Goal: Task Accomplishment & Management: Manage account settings

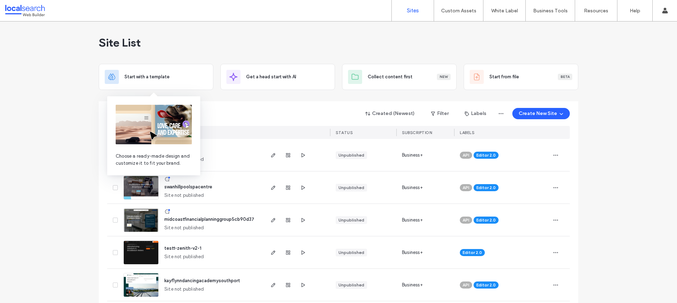
click at [144, 111] on img at bounding box center [154, 124] width 76 height 39
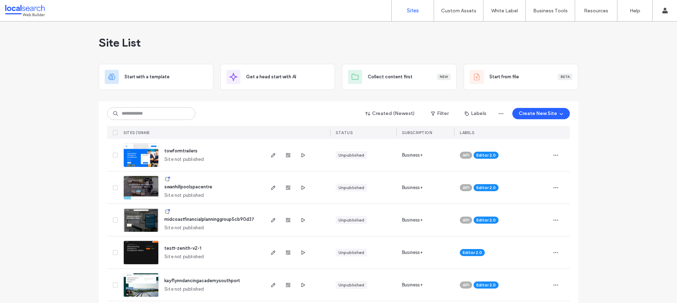
drag, startPoint x: 244, startPoint y: 117, endPoint x: 159, endPoint y: 110, distance: 85.3
click at [243, 117] on div "Created (Newest) Filter Labels Create New Site" at bounding box center [338, 113] width 463 height 13
click at [150, 111] on input at bounding box center [151, 113] width 88 height 13
paste input "********"
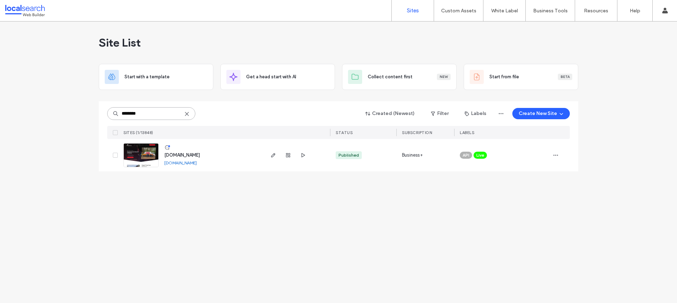
type input "********"
click at [135, 156] on link at bounding box center [140, 155] width 35 height 24
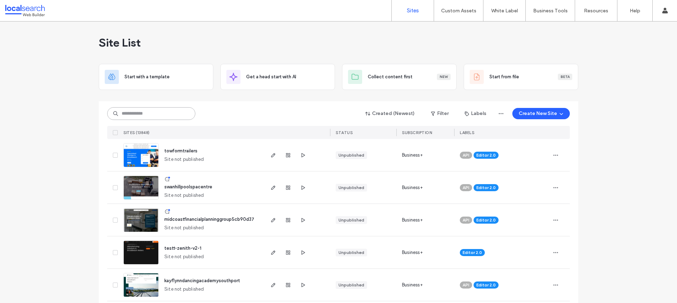
click at [148, 112] on input at bounding box center [151, 113] width 88 height 13
paste input "********"
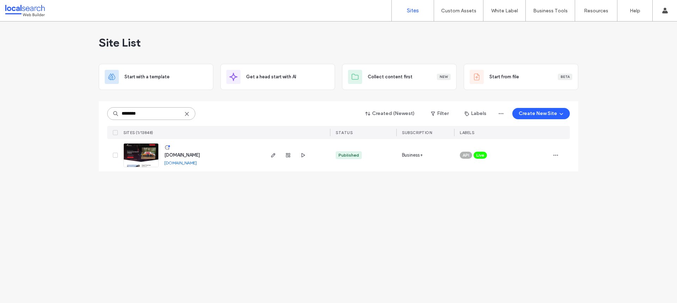
type input "********"
click at [147, 155] on link at bounding box center [140, 155] width 35 height 24
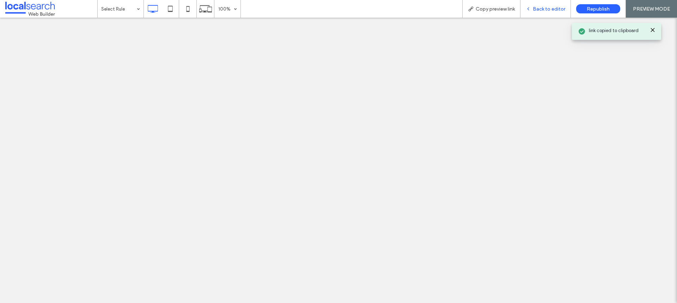
click at [539, 10] on span "Back to editor" at bounding box center [549, 9] width 32 height 6
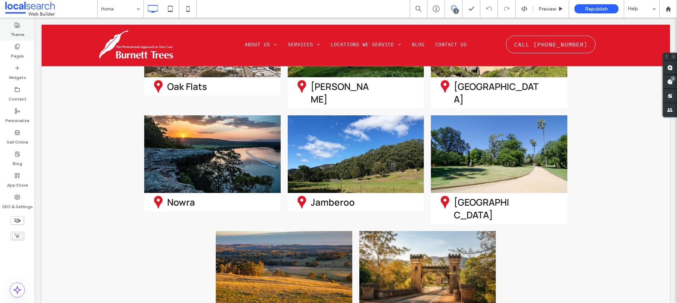
scroll to position [1968, 0]
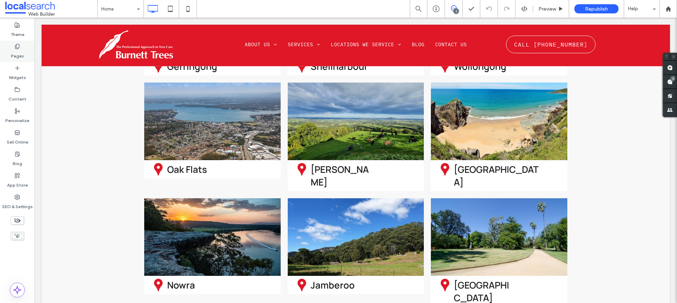
drag, startPoint x: 13, startPoint y: 54, endPoint x: 25, endPoint y: 56, distance: 11.4
click at [13, 54] on label "Pages" at bounding box center [17, 54] width 13 height 10
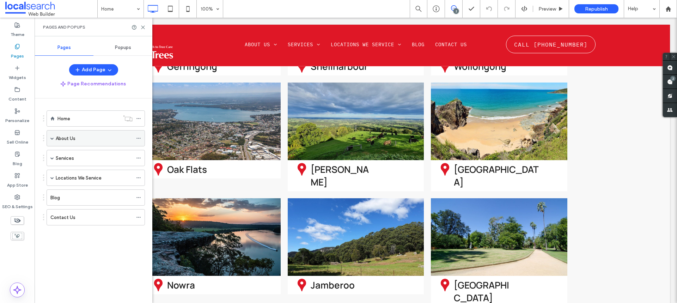
click at [51, 138] on span at bounding box center [52, 138] width 4 height 4
click at [18, 201] on label "SEO & Settings" at bounding box center [17, 205] width 31 height 10
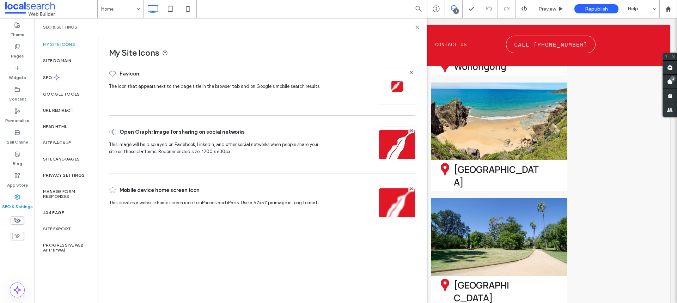
click at [66, 144] on label "Site Backup" at bounding box center [57, 142] width 28 height 5
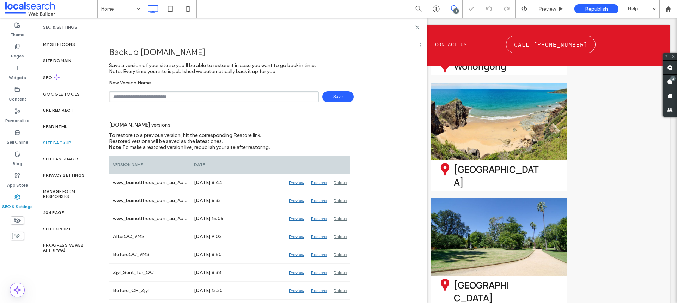
click at [158, 98] on input "text" at bounding box center [214, 96] width 210 height 11
type input "**********"
click at [326, 98] on span "Save" at bounding box center [337, 96] width 31 height 11
click at [414, 27] on div "SEO & Settings" at bounding box center [230, 27] width 375 height 6
drag, startPoint x: 418, startPoint y: 28, endPoint x: 395, endPoint y: 0, distance: 35.8
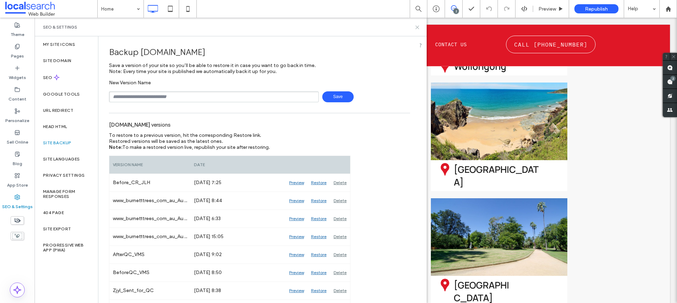
click at [418, 28] on use at bounding box center [417, 27] width 3 height 3
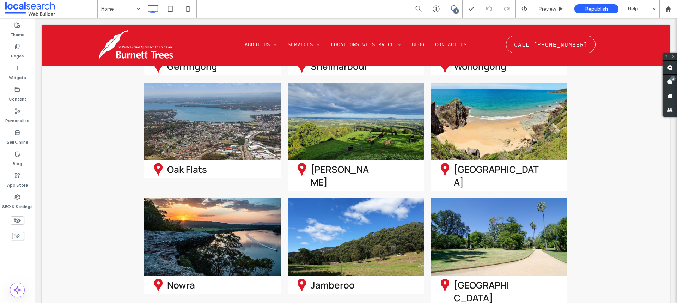
click at [458, 6] on span at bounding box center [453, 8] width 17 height 6
drag, startPoint x: 454, startPoint y: 6, endPoint x: 514, endPoint y: 29, distance: 63.7
click at [454, 6] on icon at bounding box center [454, 8] width 6 height 6
click at [673, 81] on div "2" at bounding box center [672, 78] width 5 height 5
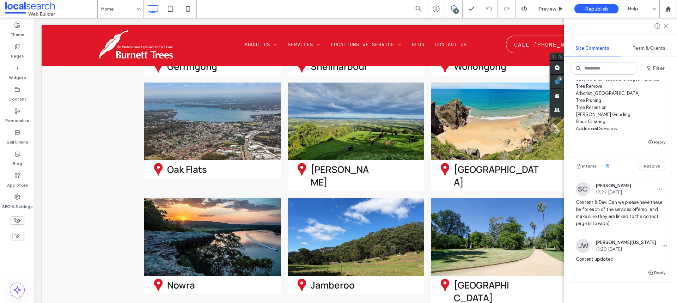
scroll to position [0, 0]
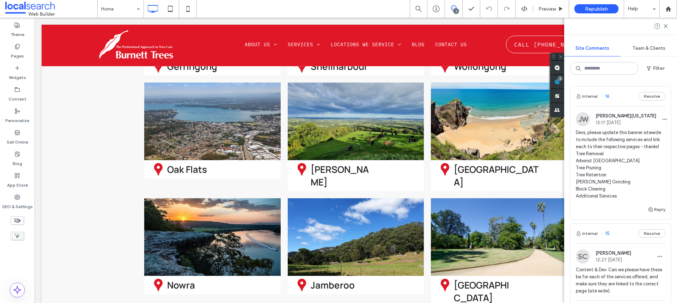
click at [596, 93] on div "Internal" at bounding box center [587, 96] width 22 height 8
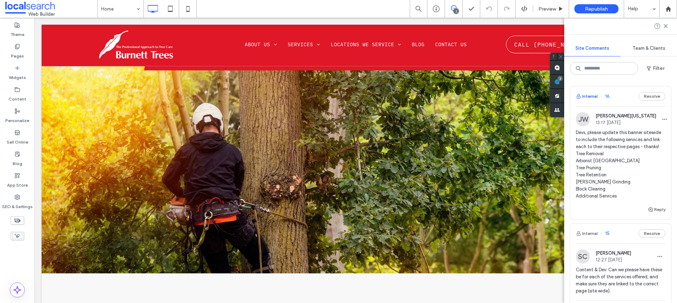
click at [593, 96] on button "Internal" at bounding box center [587, 96] width 22 height 8
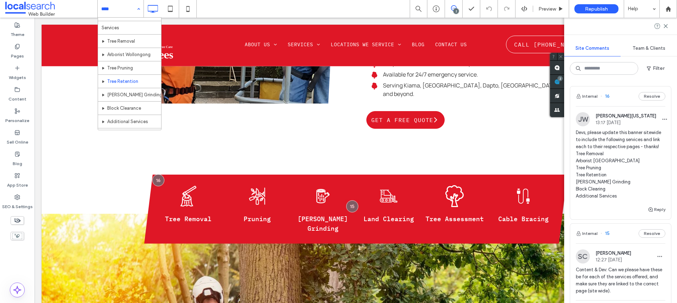
scroll to position [35, 0]
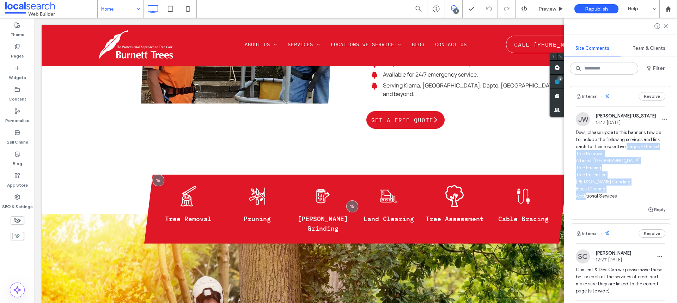
drag, startPoint x: 618, startPoint y: 205, endPoint x: 577, endPoint y: 155, distance: 65.2
click at [577, 155] on span "Devs, please update this banner sitewide to include the following services and …" at bounding box center [621, 164] width 90 height 71
copy span "pages - thanks! Tree Removal Arborist Wollongong Tree Pruning Tree Retention St…"
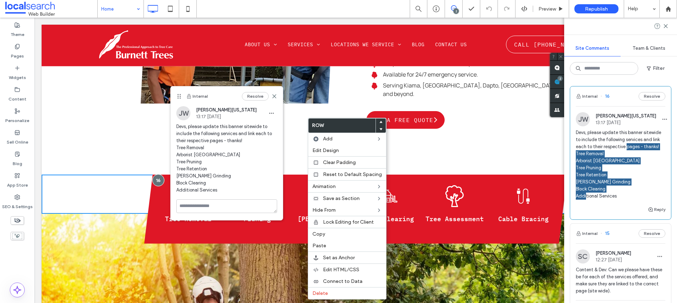
click at [284, 214] on p "Pruning" at bounding box center [257, 219] width 60 height 10
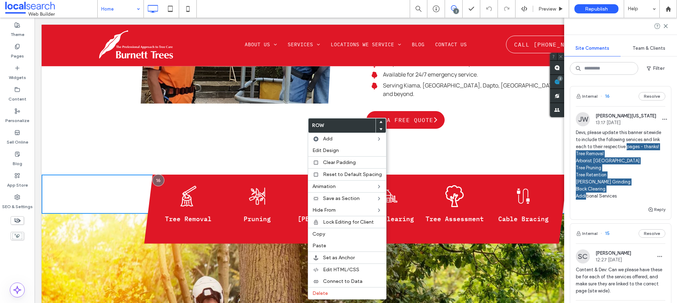
click at [260, 215] on span "Pruning" at bounding box center [257, 219] width 27 height 8
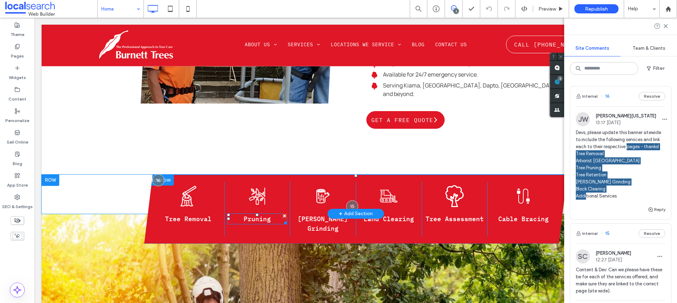
click at [258, 215] on span "Pruning" at bounding box center [257, 219] width 27 height 8
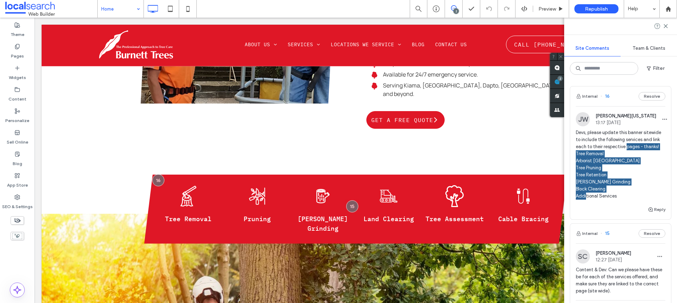
click at [258, 215] on span "Pruning" at bounding box center [257, 219] width 27 height 8
type input "**********"
type input "**"
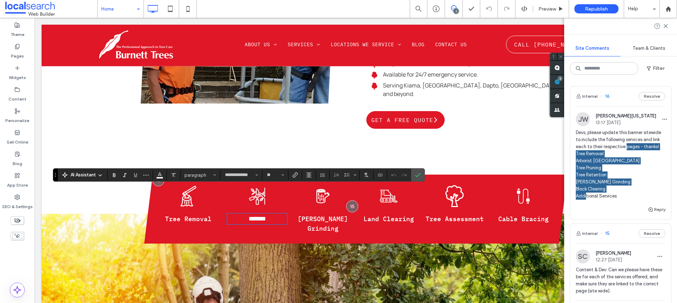
type input "*******"
type input "**"
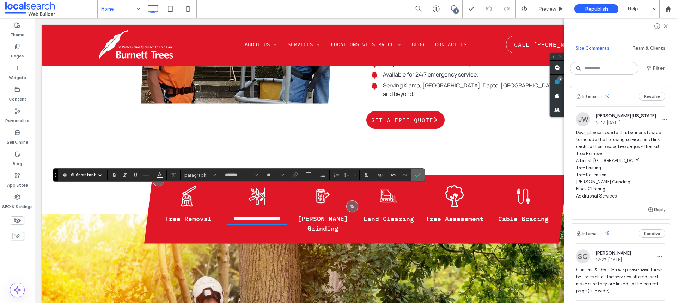
click at [422, 172] on label "Confirm" at bounding box center [418, 175] width 11 height 13
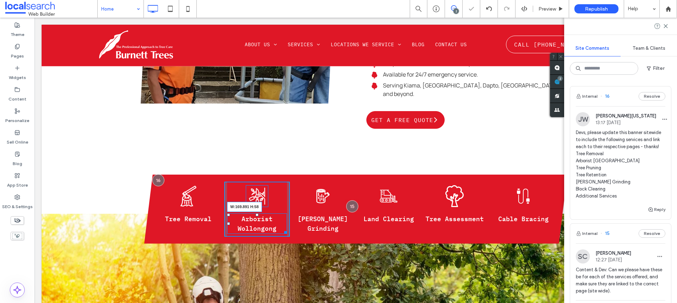
drag, startPoint x: 282, startPoint y: 205, endPoint x: 288, endPoint y: 203, distance: 6.2
click at [288, 203] on div "Tree Cutting Icon Tree Cutting Icon Tree Removal Click To Paste Pruning Icon Ar…" at bounding box center [355, 209] width 395 height 55
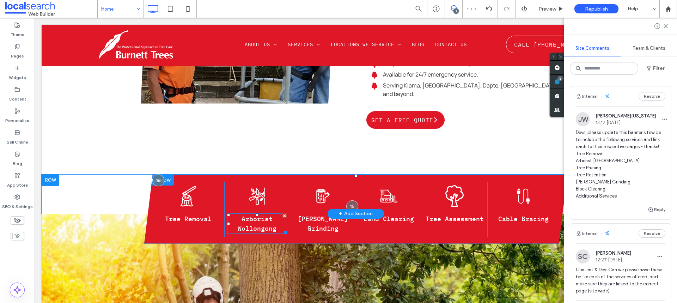
click at [256, 214] on p "Arborist Wollongong" at bounding box center [257, 223] width 60 height 19
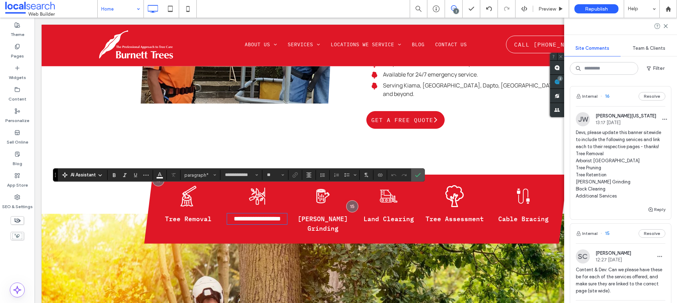
click at [326, 215] on span "[PERSON_NAME] Grinding" at bounding box center [323, 224] width 50 height 18
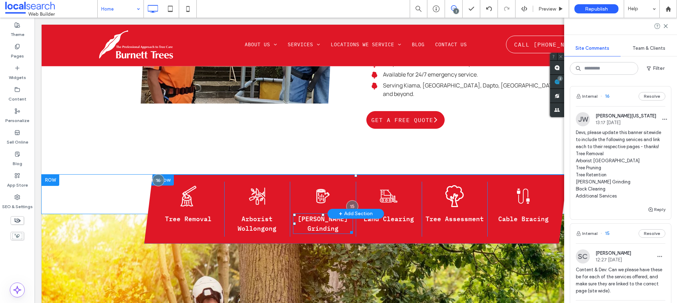
click at [326, 215] on span "[PERSON_NAME] Grinding" at bounding box center [323, 224] width 50 height 18
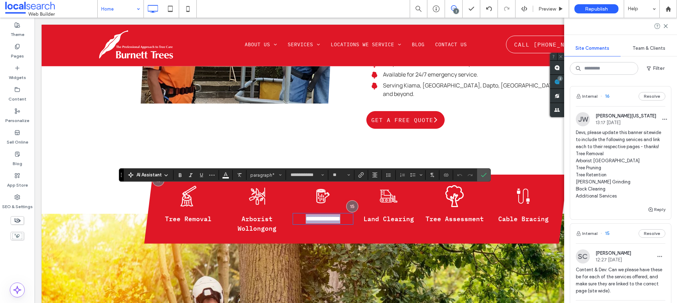
type input "*******"
type input "**"
click at [396, 215] on span "Land Clearing" at bounding box center [389, 219] width 50 height 8
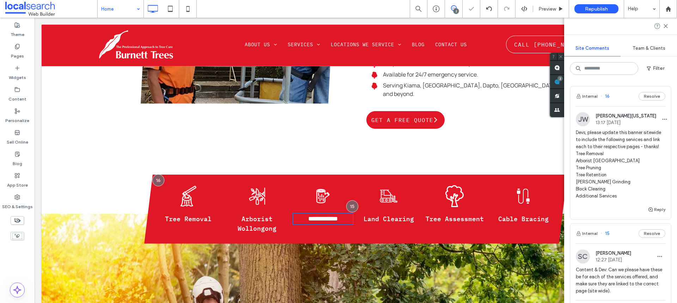
click at [396, 215] on span "Land Clearing" at bounding box center [389, 219] width 50 height 8
type input "**********"
type input "**"
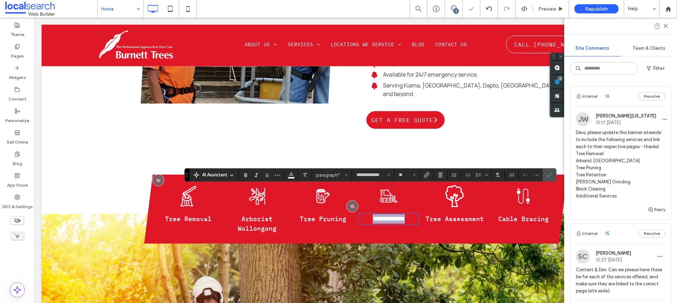
type input "*******"
type input "**"
click at [438, 215] on span "Tree Assessment" at bounding box center [455, 219] width 58 height 8
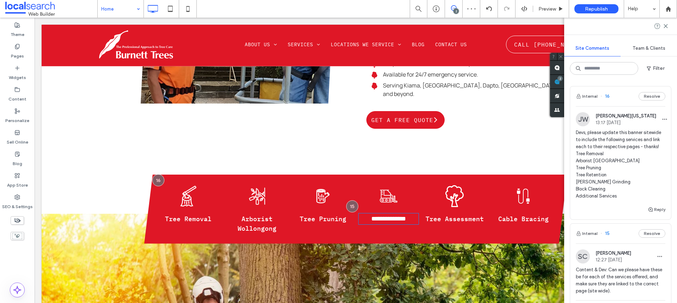
click at [438, 215] on span "Tree Assessment" at bounding box center [455, 219] width 58 height 8
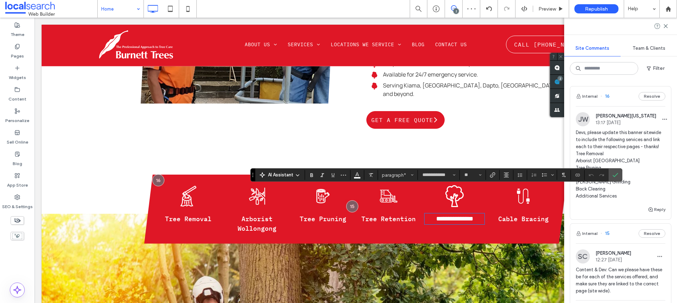
type input "*******"
type input "**"
click at [517, 215] on span "Cable Bracing" at bounding box center [523, 219] width 50 height 8
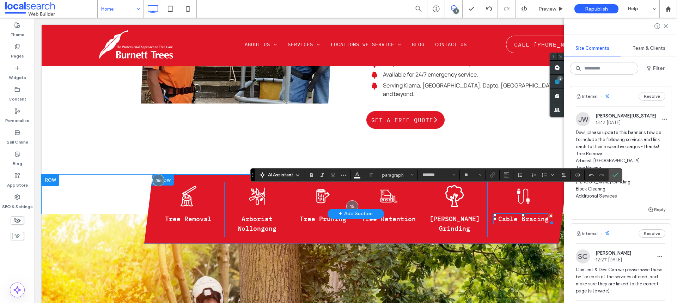
click at [517, 215] on span "Cable Bracing" at bounding box center [523, 219] width 50 height 8
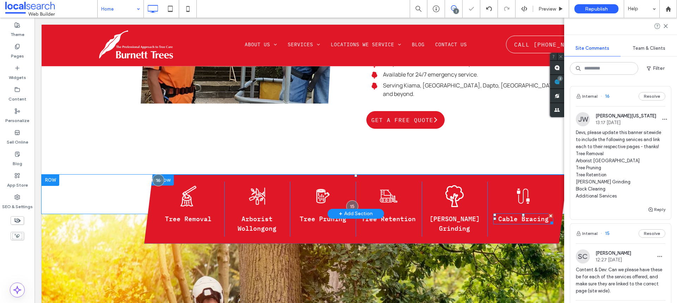
type input "**********"
type input "**"
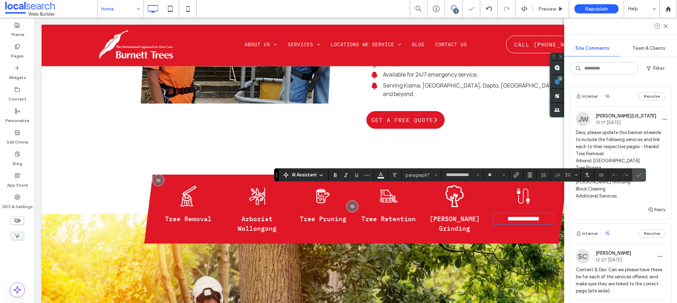
type input "*******"
type input "**"
click at [640, 175] on icon "Confirm" at bounding box center [639, 175] width 6 height 6
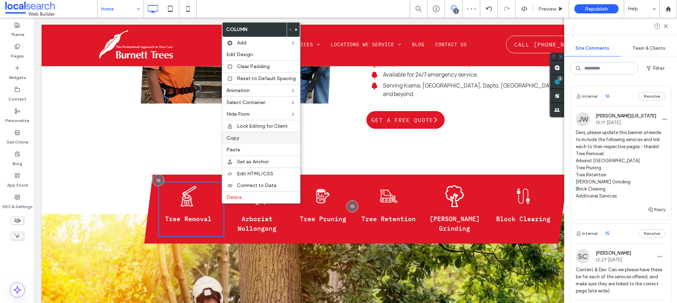
click at [239, 139] on span "Copy" at bounding box center [232, 138] width 13 height 6
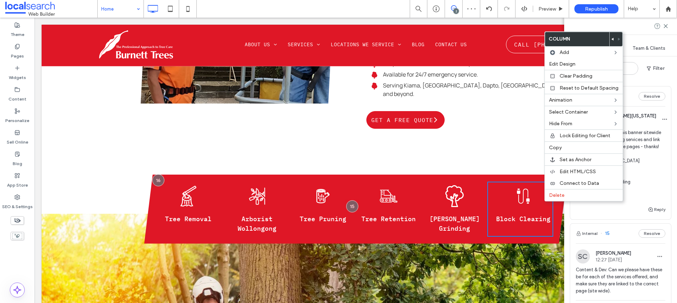
click at [552, 210] on div "Tree Cutting Icon Tree Cutting Icon Tree Removal Click To Paste Pruning Icon Ar…" at bounding box center [355, 209] width 423 height 69
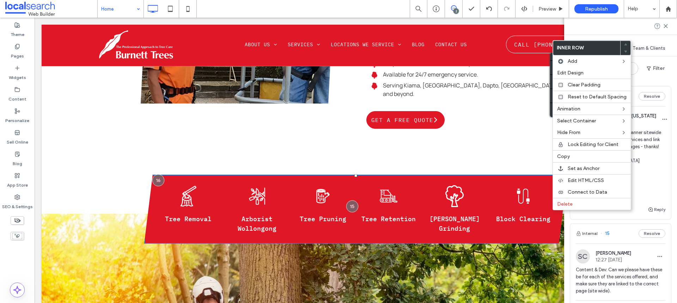
click at [521, 210] on div "Cable Icon Block Clearing Click To Paste" at bounding box center [520, 209] width 66 height 55
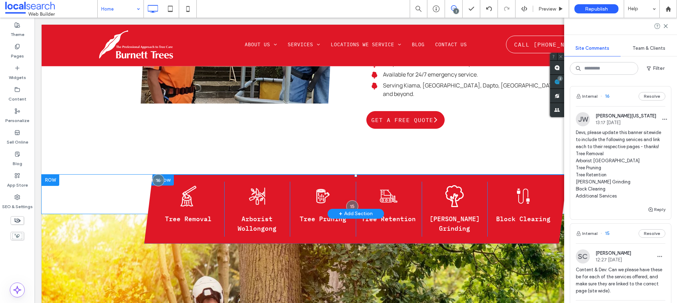
click at [528, 201] on div "Cable Icon Block Clearing Click To Paste" at bounding box center [520, 209] width 66 height 55
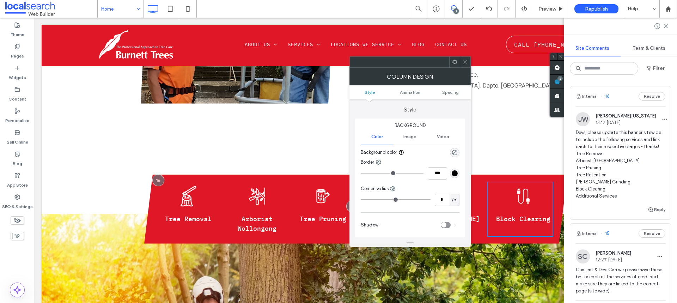
click at [465, 65] on span at bounding box center [465, 62] width 5 height 11
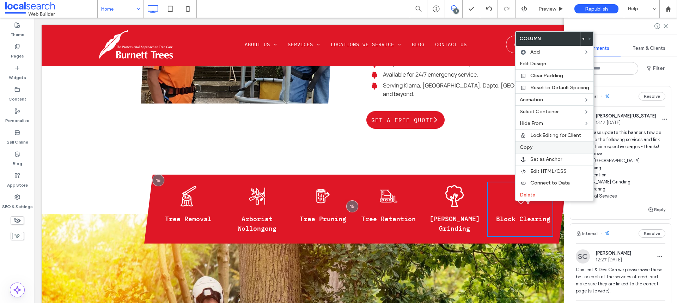
click at [542, 144] on div "Copy" at bounding box center [555, 147] width 78 height 12
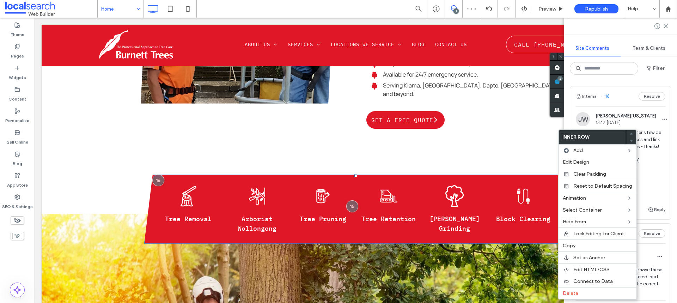
click at [171, 175] on div "Tree Cutting Icon Tree Cutting Icon Tree Removal Click To Paste Pruning Icon Ar…" at bounding box center [355, 209] width 423 height 69
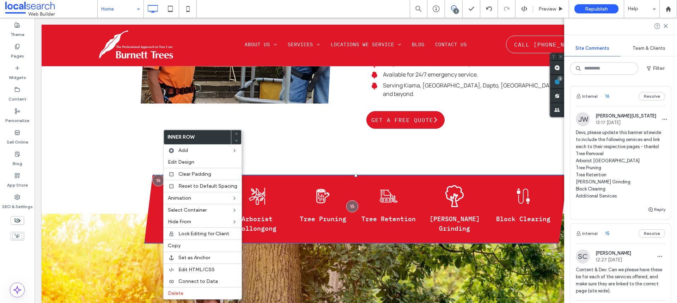
click at [472, 182] on div "Tree Icon Stump Grinding Click To Paste" at bounding box center [455, 209] width 66 height 55
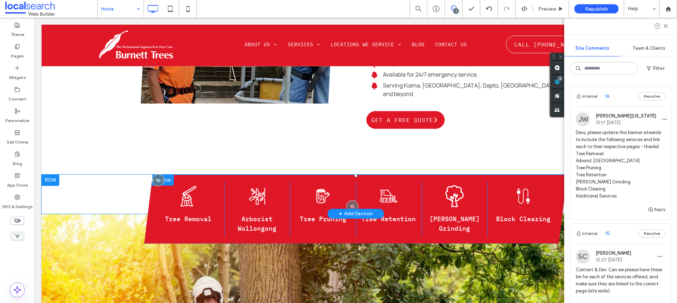
click at [523, 204] on div "Cable Icon Block Clearing Click To Paste" at bounding box center [520, 209] width 66 height 55
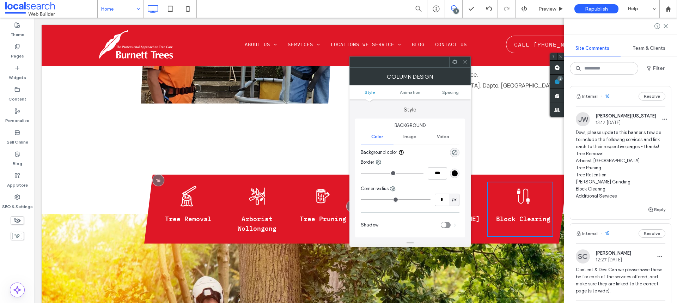
drag, startPoint x: 466, startPoint y: 63, endPoint x: 462, endPoint y: 148, distance: 85.8
click at [466, 63] on icon at bounding box center [465, 61] width 5 height 5
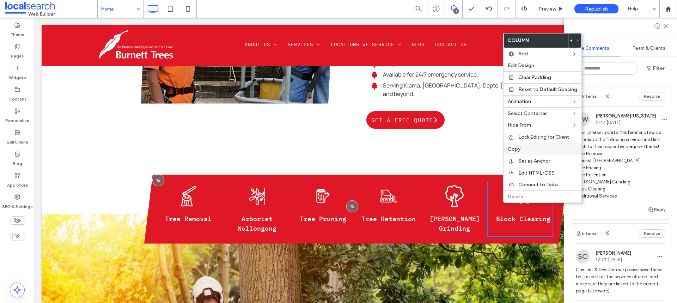
click at [529, 148] on label "Copy" at bounding box center [542, 149] width 69 height 6
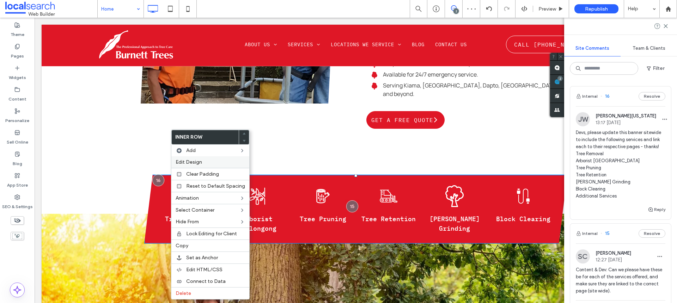
click at [206, 164] on label "Edit Design" at bounding box center [210, 162] width 69 height 6
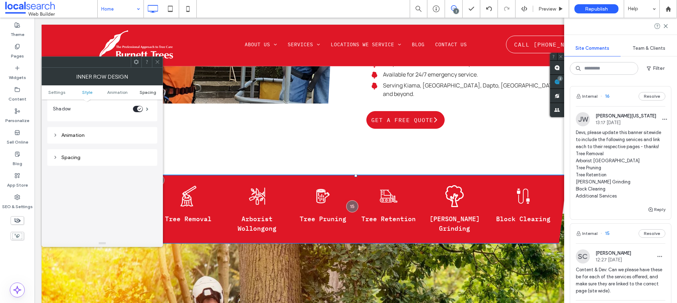
scroll to position [0, 0]
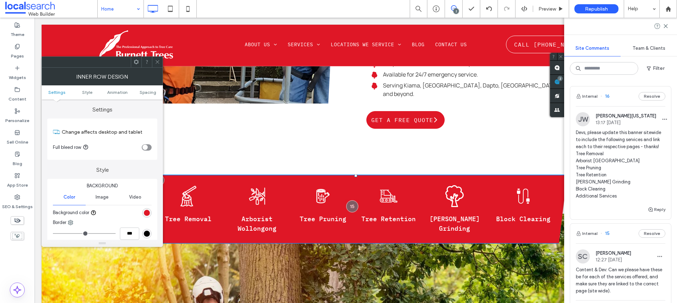
drag, startPoint x: 158, startPoint y: 61, endPoint x: 158, endPoint y: 132, distance: 71.6
click at [159, 61] on icon at bounding box center [157, 61] width 5 height 5
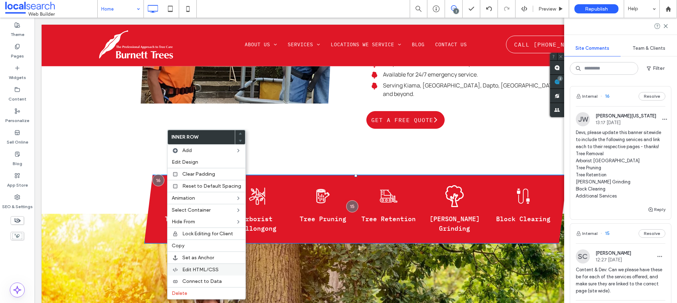
click at [206, 271] on span "Edit HTML/CSS" at bounding box center [200, 270] width 36 height 6
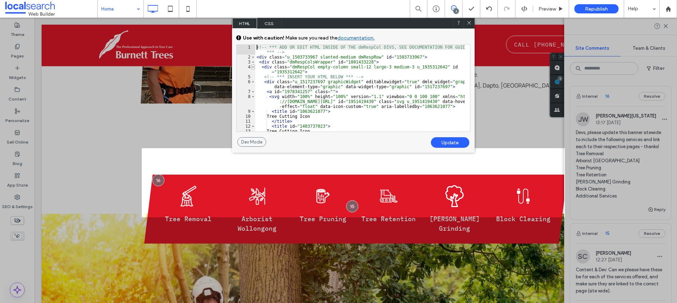
click at [253, 68] on span at bounding box center [253, 67] width 4 height 5
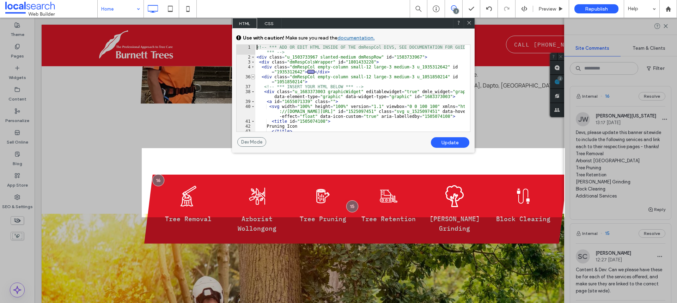
click at [254, 76] on span at bounding box center [253, 76] width 4 height 5
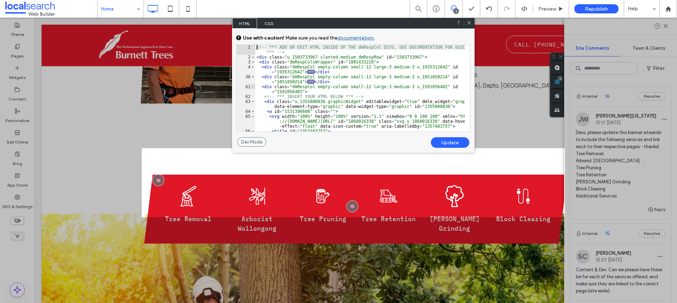
click at [253, 87] on span at bounding box center [253, 86] width 4 height 5
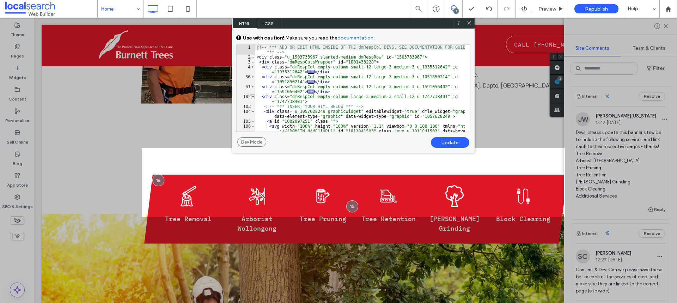
click at [252, 97] on span at bounding box center [253, 96] width 4 height 5
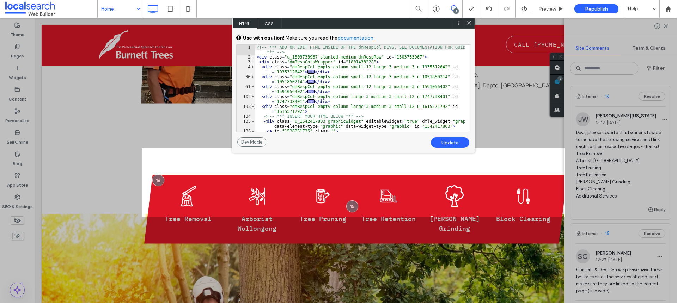
click at [252, 108] on span at bounding box center [253, 106] width 4 height 5
click at [253, 118] on span at bounding box center [253, 116] width 4 height 5
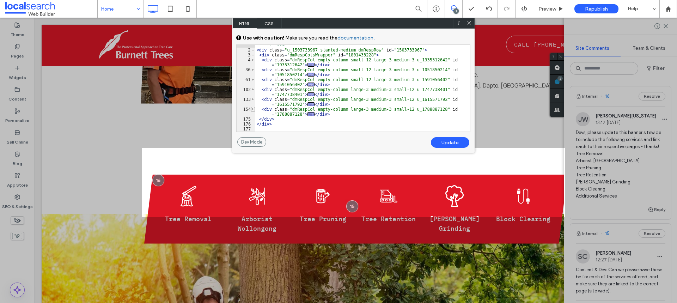
scroll to position [7, 0]
drag, startPoint x: 332, startPoint y: 115, endPoint x: 253, endPoint y: 110, distance: 78.8
click at [253, 110] on div "** 1 2 3 4 36 61 102 133 154 175 176 177 <!-- *** ADD OR EDIT HTML INSIDE OF TH…" at bounding box center [353, 87] width 234 height 87
click at [332, 114] on div "<!-- *** ADD OR EDIT HTML INSIDE OF THE dmRespCol DIVS, SEE DOCUMENTATION FOR G…" at bounding box center [359, 88] width 209 height 87
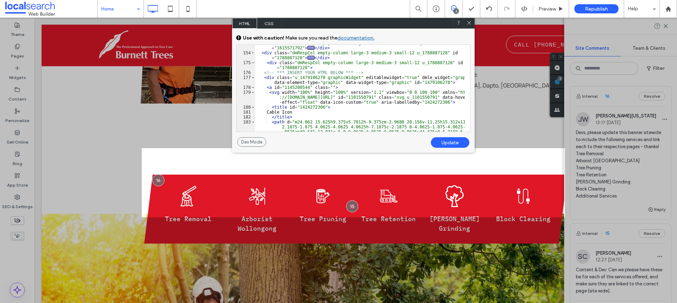
scroll to position [42, 0]
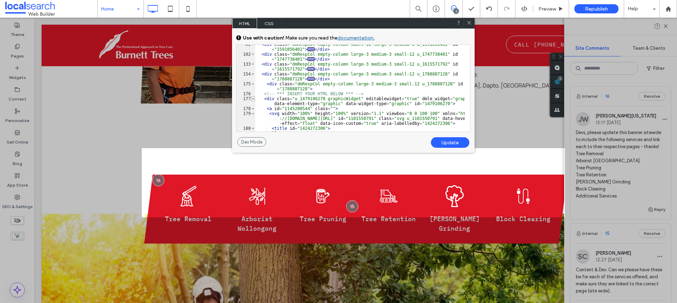
click at [252, 98] on span at bounding box center [253, 98] width 4 height 5
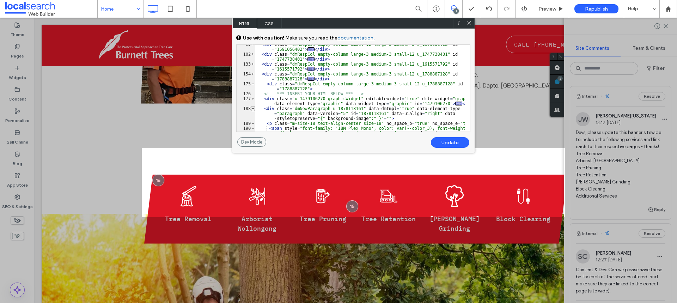
click at [253, 107] on span at bounding box center [253, 108] width 4 height 5
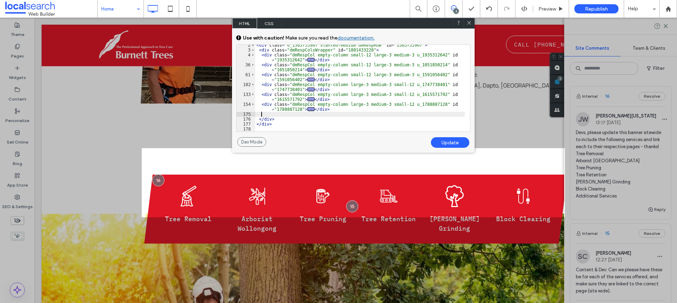
scroll to position [12, 0]
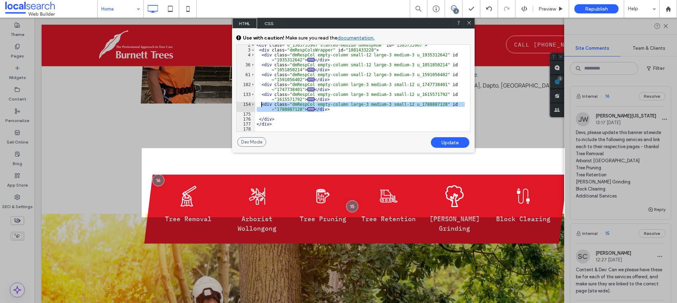
drag, startPoint x: 326, startPoint y: 109, endPoint x: 262, endPoint y: 105, distance: 64.6
click at [262, 105] on div "< div class = "u_1503733967 slanted-medium dmRespRow" id = "1503733967" > < div…" at bounding box center [359, 91] width 209 height 97
click at [281, 113] on div "< div class = "u_1503733967 slanted-medium dmRespRow" id = "1503733967" > < div…" at bounding box center [359, 91] width 209 height 97
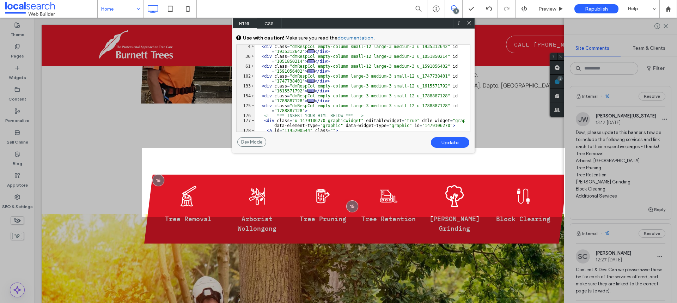
scroll to position [42, 0]
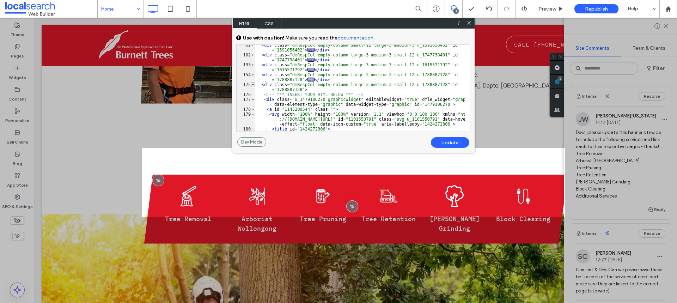
click at [253, 86] on span at bounding box center [253, 84] width 4 height 5
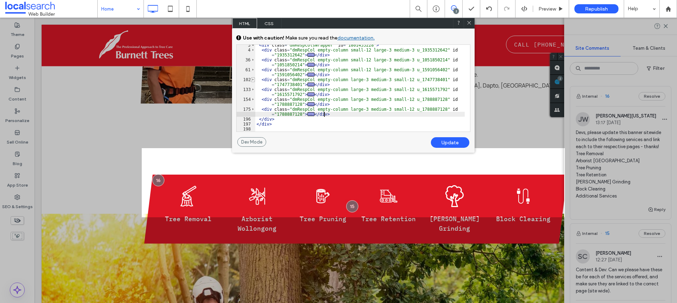
scroll to position [17, 0]
drag, startPoint x: 431, startPoint y: 109, endPoint x: 422, endPoint y: 109, distance: 8.8
click at [422, 109] on div "< div class = "dmRespColsWrapper" id = "1801433228" > < div class = "dmRespCol …" at bounding box center [359, 91] width 209 height 97
type textarea "**"
drag, startPoint x: 431, startPoint y: 109, endPoint x: 408, endPoint y: 109, distance: 22.6
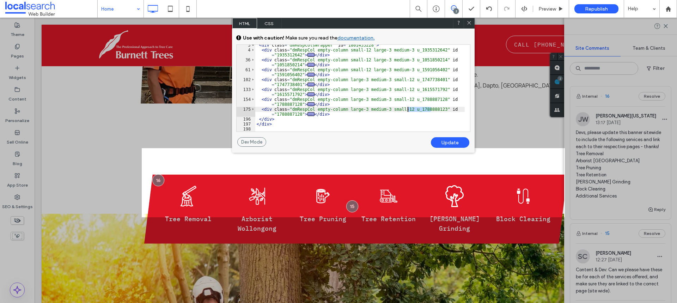
click at [408, 109] on div "< div class = "dmRespColsWrapper" id = "1801433228" > < div class = "dmRespCol …" at bounding box center [359, 91] width 209 height 97
drag, startPoint x: 298, startPoint y: 114, endPoint x: 275, endPoint y: 115, distance: 22.9
click at [275, 115] on div "< div class = "dmRespColsWrapper" id = "1801433228" > < div class = "dmRespCol …" at bounding box center [359, 91] width 209 height 97
click at [449, 140] on div "Update" at bounding box center [450, 142] width 38 height 11
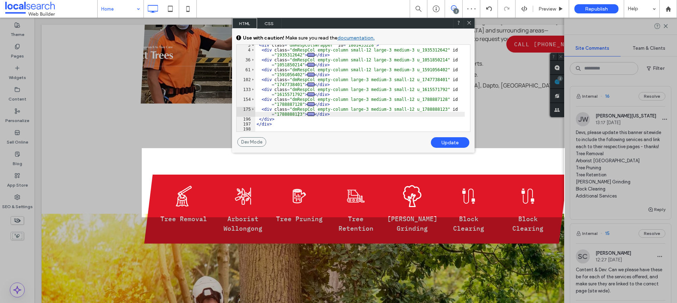
click at [274, 118] on div "< div class = "dmRespColsWrapper" id = "1801433228" > < div class = "dmRespCol …" at bounding box center [359, 91] width 209 height 97
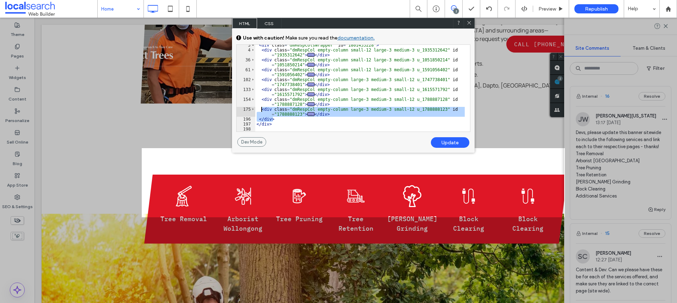
drag, startPoint x: 277, startPoint y: 119, endPoint x: 261, endPoint y: 111, distance: 17.2
click at [261, 111] on div "< div class = "dmRespColsWrapper" id = "1801433228" > < div class = "dmRespCol …" at bounding box center [359, 91] width 209 height 97
click at [323, 117] on div "< div class = "dmRespColsWrapper" id = "1801433228" > < div class = "dmRespCol …" at bounding box center [359, 88] width 209 height 87
drag, startPoint x: 328, startPoint y: 114, endPoint x: 257, endPoint y: 109, distance: 71.1
click at [257, 109] on div "< div class = "dmRespColsWrapper" id = "1801433228" > < div class = "dmRespCol …" at bounding box center [359, 91] width 209 height 97
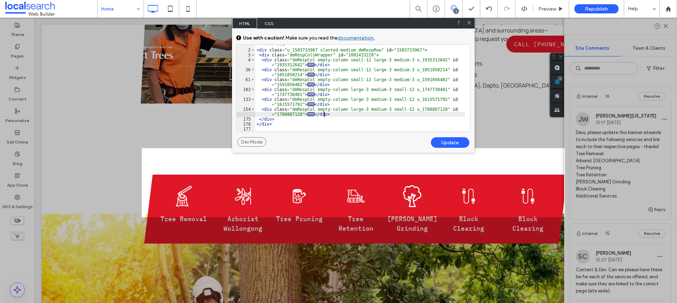
scroll to position [7, 0]
click at [451, 143] on div "Update" at bounding box center [450, 142] width 38 height 11
click at [451, 142] on div "Update" at bounding box center [450, 142] width 38 height 11
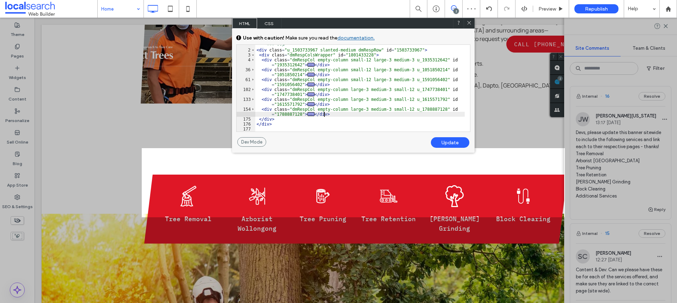
click at [364, 115] on div "<!-- *** ADD OR EDIT HTML INSIDE OF THE dmRespCol DIVS, SEE DOCUMENTATION FOR G…" at bounding box center [359, 89] width 209 height 102
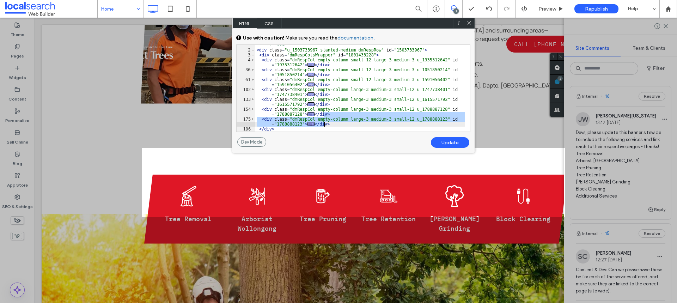
click at [445, 141] on div "Update" at bounding box center [450, 142] width 38 height 11
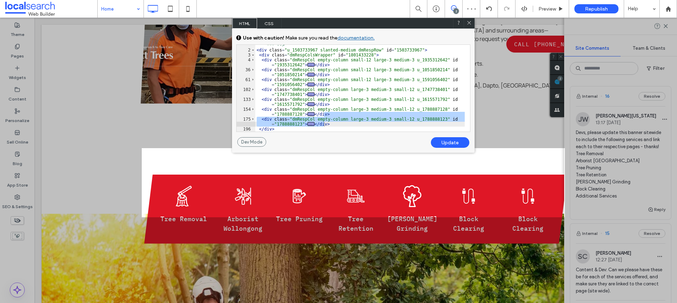
drag, startPoint x: 469, startPoint y: 24, endPoint x: 432, endPoint y: 11, distance: 40.2
click at [469, 24] on icon at bounding box center [469, 22] width 5 height 5
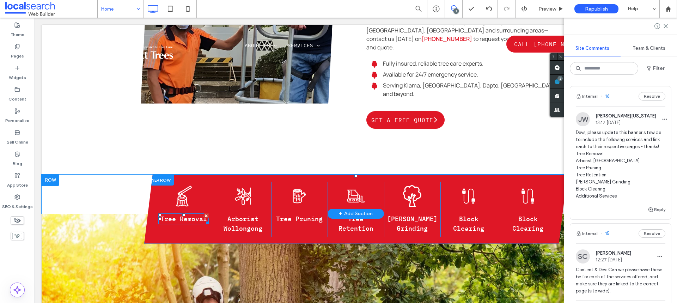
click at [190, 215] on span "Tree Removal" at bounding box center [183, 219] width 47 height 8
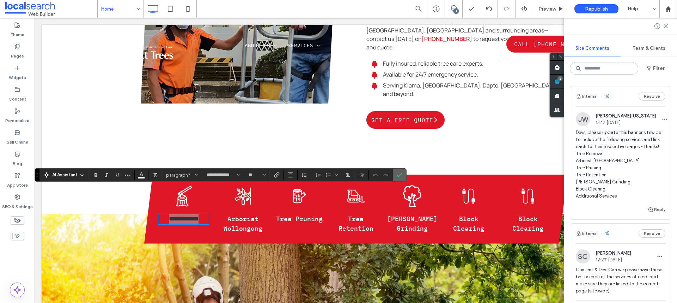
click at [401, 176] on icon "Confirm" at bounding box center [400, 175] width 6 height 6
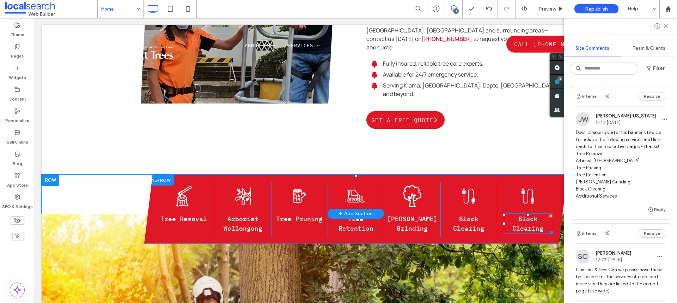
click at [527, 215] on span "Block Clearing" at bounding box center [527, 224] width 31 height 18
click at [526, 215] on span "Block Clearing" at bounding box center [527, 224] width 31 height 18
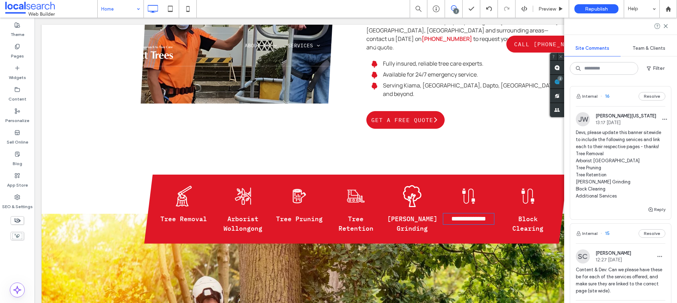
click at [526, 215] on span "Block Clearing" at bounding box center [527, 224] width 31 height 18
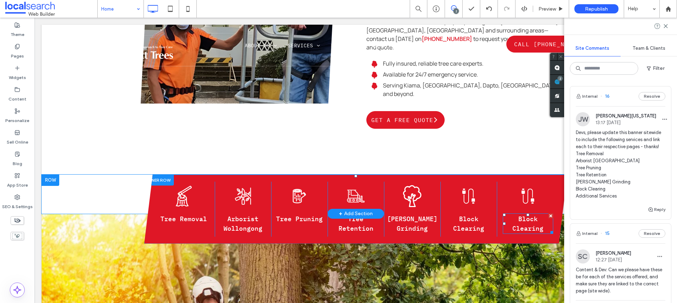
click at [529, 214] on p "Block Clearing" at bounding box center [528, 223] width 50 height 19
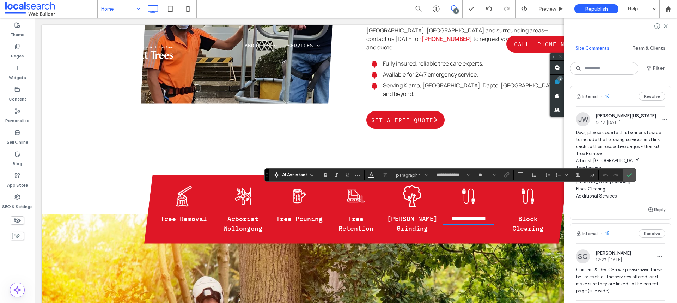
click at [530, 215] on span "Block Clearing" at bounding box center [527, 224] width 31 height 18
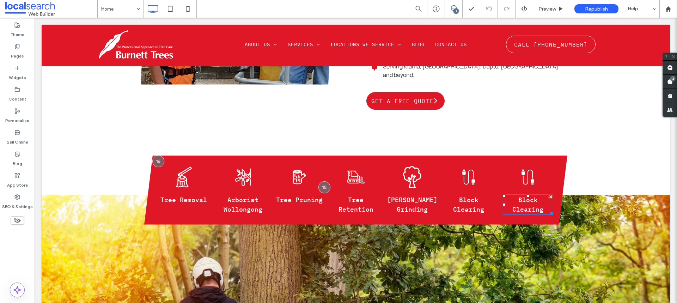
click at [531, 195] on p "Block Clearing" at bounding box center [528, 204] width 50 height 19
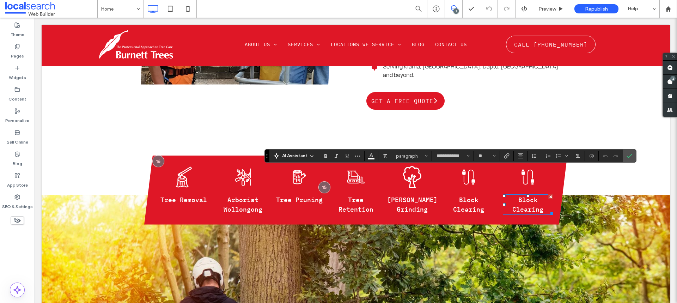
click at [531, 195] on p "Block Clearing" at bounding box center [528, 204] width 50 height 19
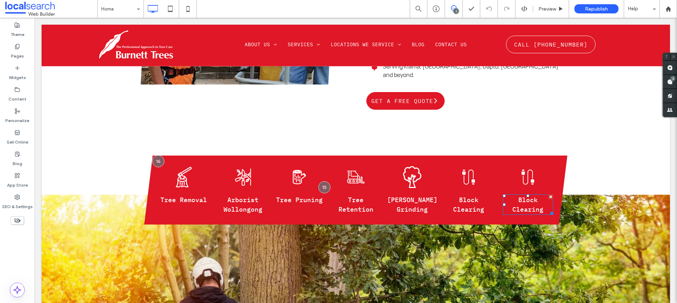
click at [531, 195] on p "Block Clearing" at bounding box center [528, 204] width 50 height 19
type input "**********"
type input "**"
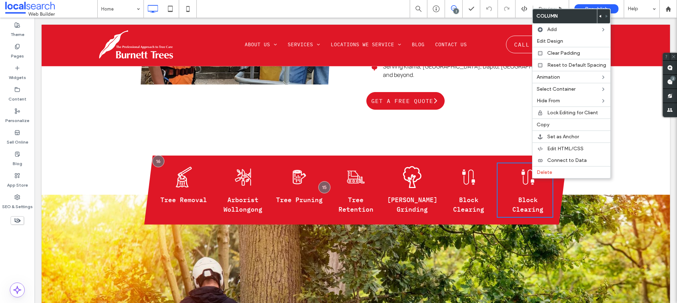
click at [520, 196] on span "Block Clearing" at bounding box center [527, 205] width 31 height 18
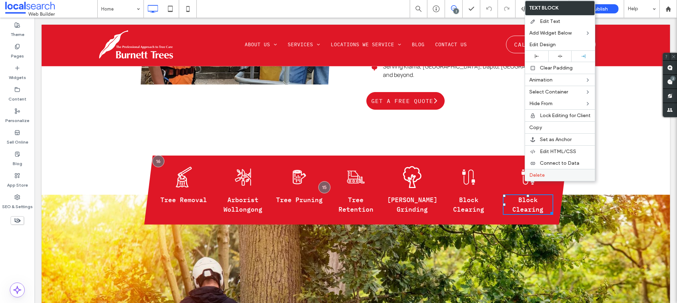
click at [535, 176] on span "Delete" at bounding box center [537, 175] width 16 height 6
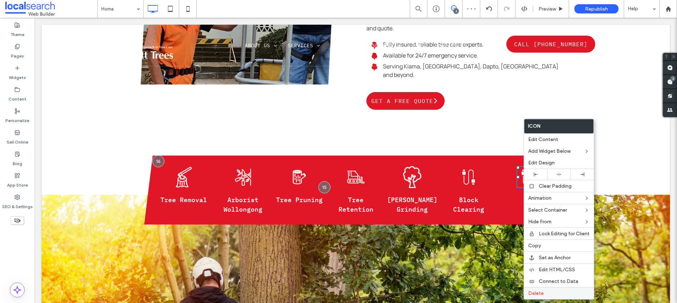
click at [539, 291] on span "Delete" at bounding box center [536, 293] width 16 height 6
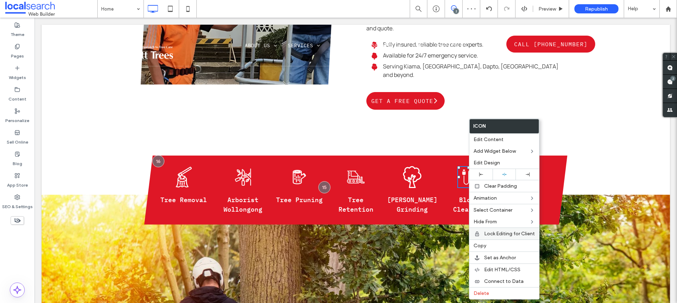
click at [493, 245] on label "Copy" at bounding box center [504, 246] width 61 height 6
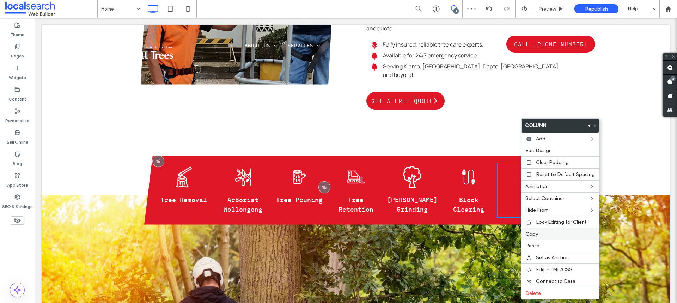
click at [533, 243] on span "Paste" at bounding box center [532, 246] width 14 height 6
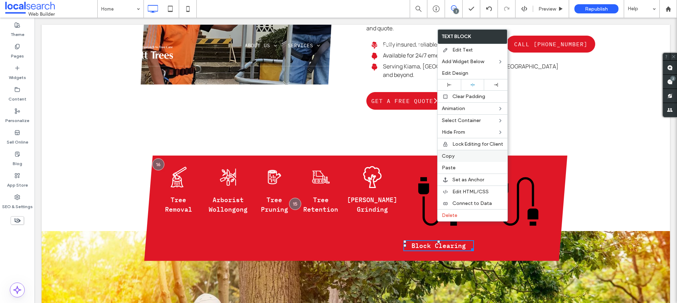
click at [461, 153] on label "Copy" at bounding box center [472, 156] width 61 height 6
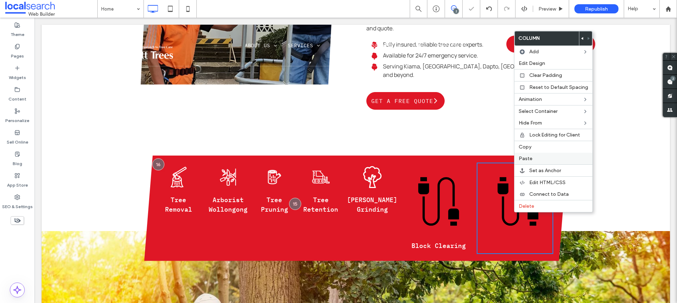
click at [531, 155] on div "Paste" at bounding box center [554, 159] width 78 height 12
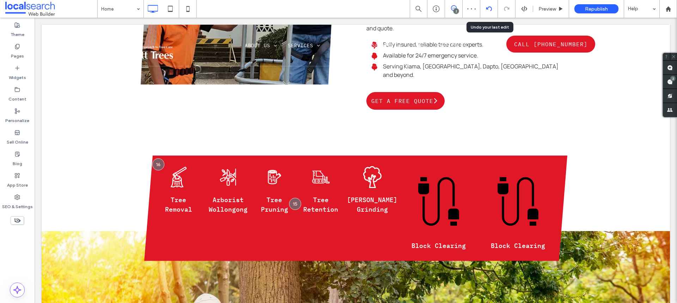
click at [488, 10] on icon at bounding box center [489, 9] width 6 height 6
click at [490, 8] on icon at bounding box center [489, 9] width 6 height 6
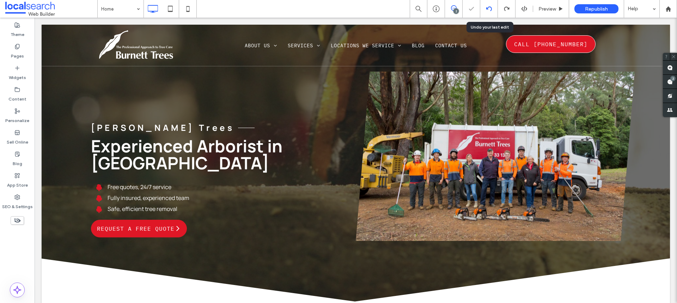
scroll to position [0, 0]
click at [490, 8] on div at bounding box center [338, 151] width 677 height 303
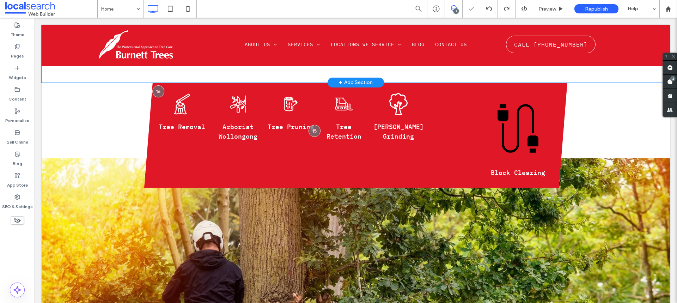
scroll to position [423, 0]
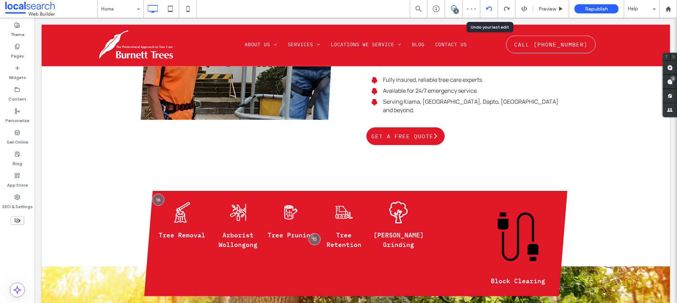
click at [489, 10] on icon at bounding box center [489, 9] width 6 height 6
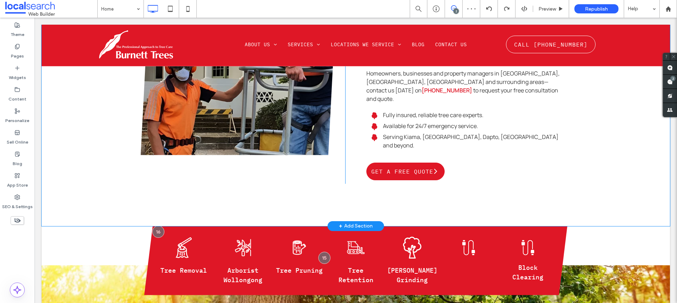
scroll to position [0, 0]
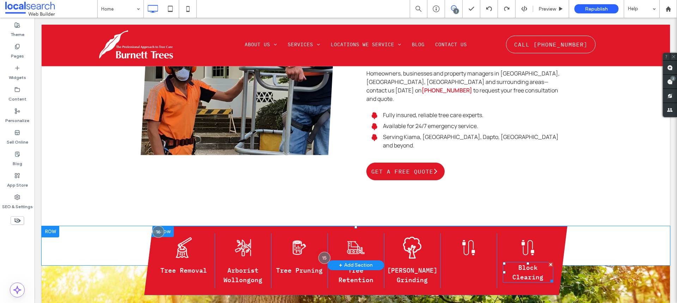
drag, startPoint x: 520, startPoint y: 246, endPoint x: 525, endPoint y: 248, distance: 6.0
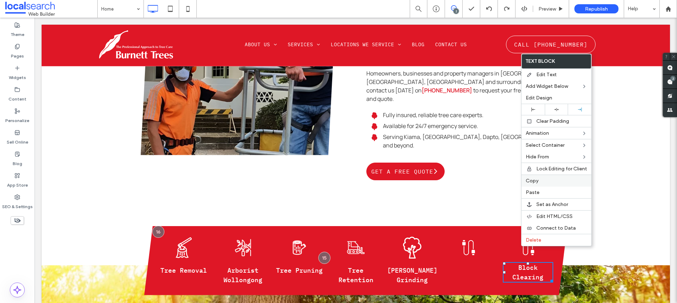
click at [544, 183] on label "Copy" at bounding box center [556, 181] width 61 height 6
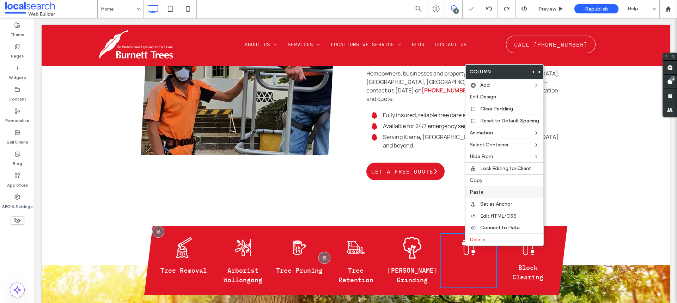
click at [485, 192] on label "Paste" at bounding box center [504, 192] width 69 height 6
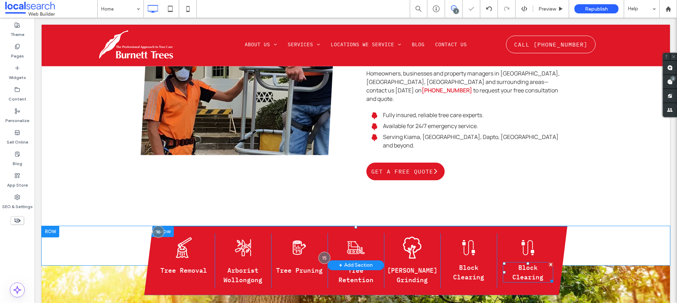
click at [522, 263] on p "Block Clearing" at bounding box center [528, 272] width 50 height 19
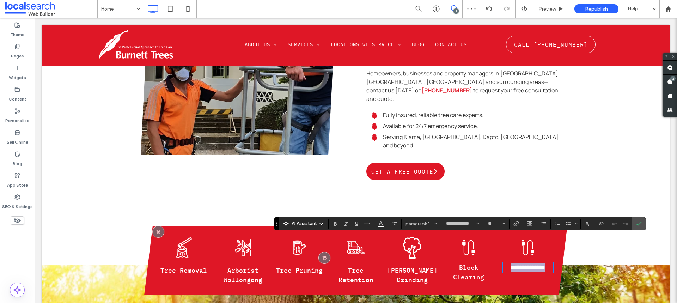
type input "*******"
type input "**"
drag, startPoint x: 607, startPoint y: 206, endPoint x: 642, endPoint y: 224, distance: 39.1
click at [642, 224] on label "Confirm" at bounding box center [639, 223] width 11 height 13
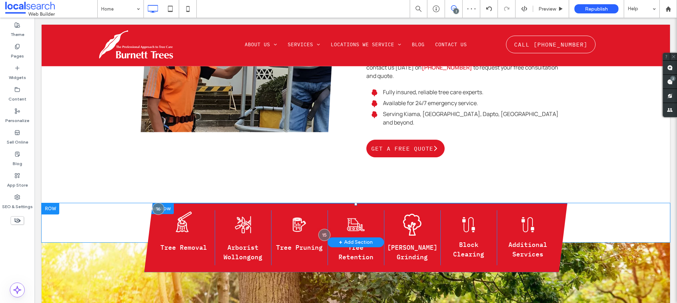
scroll to position [423, 0]
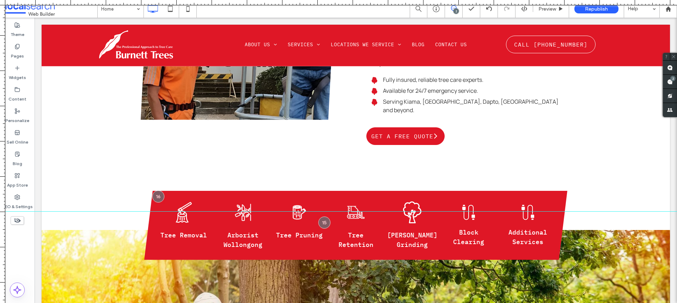
drag, startPoint x: 380, startPoint y: 5, endPoint x: 394, endPoint y: 211, distance: 206.8
click at [394, 303] on div at bounding box center [338, 303] width 677 height 0
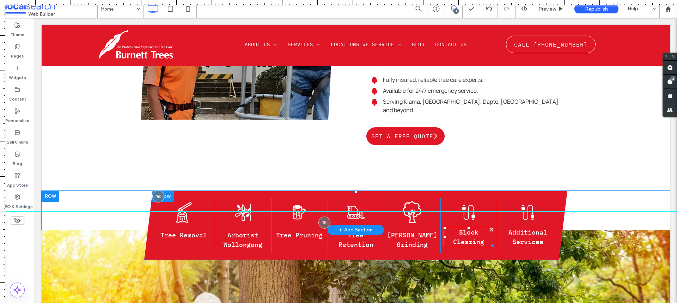
click at [466, 228] on span "Block Clearing" at bounding box center [468, 237] width 31 height 18
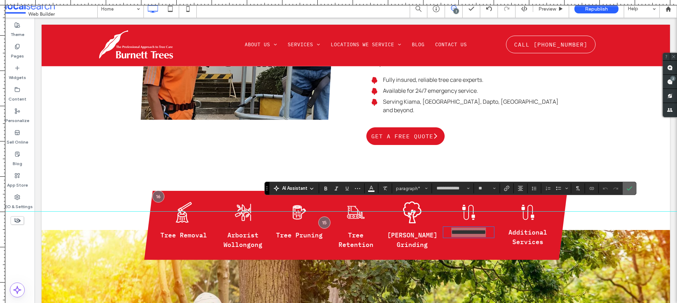
click at [629, 191] on icon "Confirm" at bounding box center [630, 189] width 6 height 6
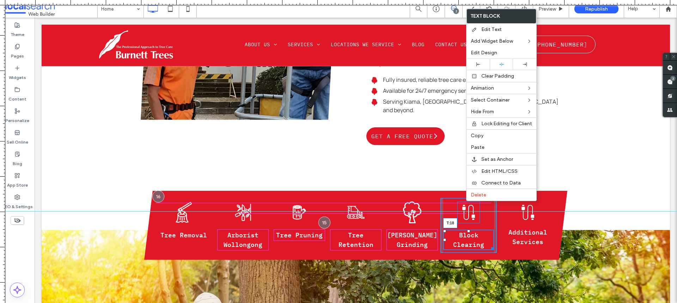
drag, startPoint x: 466, startPoint y: 201, endPoint x: 516, endPoint y: 222, distance: 54.9
click at [467, 230] on div at bounding box center [468, 231] width 3 height 3
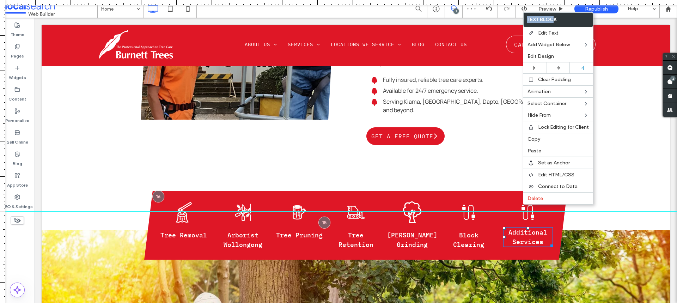
drag, startPoint x: 578, startPoint y: 39, endPoint x: 446, endPoint y: 24, distance: 133.2
drag, startPoint x: 505, startPoint y: 203, endPoint x: 522, endPoint y: 205, distance: 17.0
click at [540, 228] on span "Additional Services" at bounding box center [528, 237] width 39 height 18
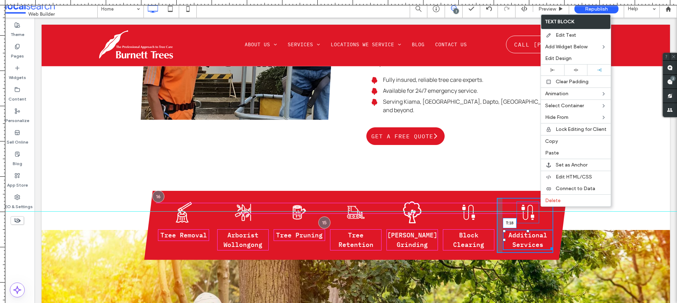
drag, startPoint x: 524, startPoint y: 202, endPoint x: 524, endPoint y: 206, distance: 4.3
click at [527, 230] on div at bounding box center [528, 231] width 3 height 3
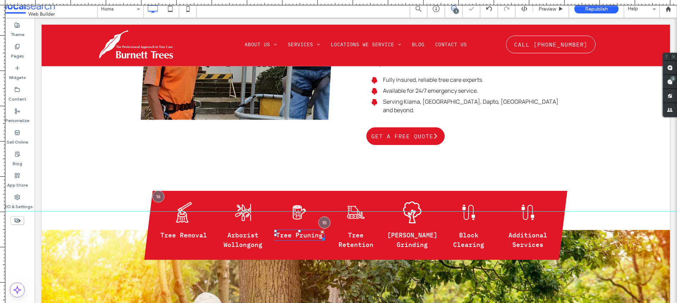
click at [298, 231] on span "Tree Pruning" at bounding box center [299, 235] width 47 height 8
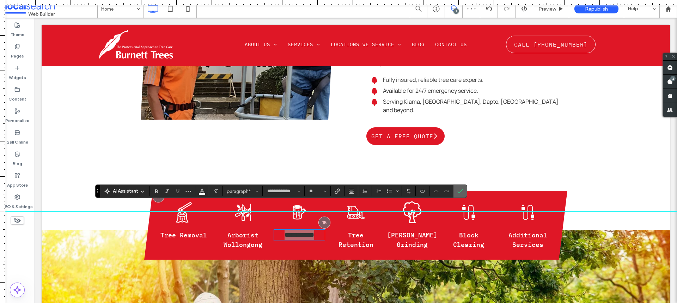
click at [463, 188] on icon "Confirm" at bounding box center [460, 191] width 6 height 6
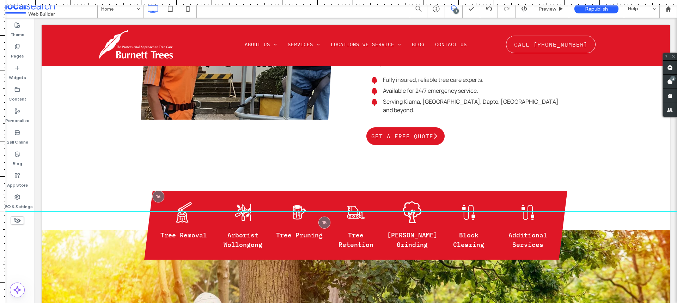
drag, startPoint x: 311, startPoint y: 208, endPoint x: 280, endPoint y: 190, distance: 35.9
click at [311, 208] on div at bounding box center [338, 211] width 677 height 6
drag, startPoint x: 320, startPoint y: 211, endPoint x: 289, endPoint y: 171, distance: 50.7
click at [321, 198] on div at bounding box center [338, 198] width 677 height 0
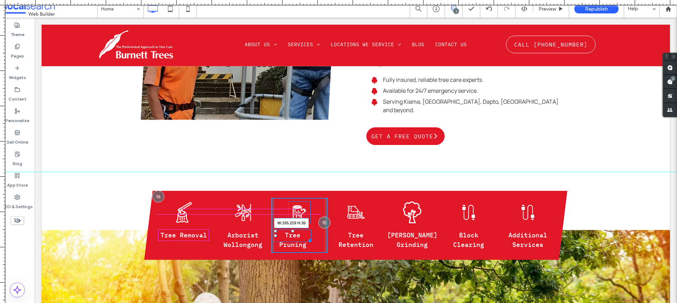
drag, startPoint x: 318, startPoint y: 213, endPoint x: 312, endPoint y: 213, distance: 6.7
click at [311, 237] on div at bounding box center [308, 239] width 5 height 5
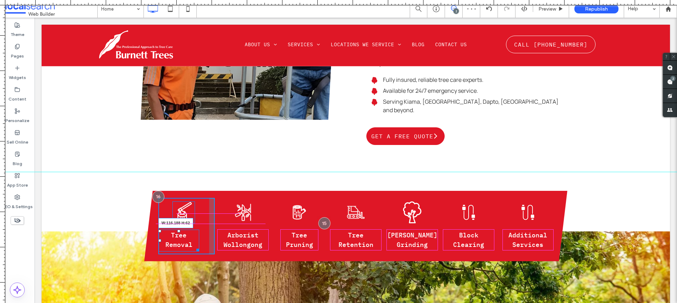
drag, startPoint x: 201, startPoint y: 212, endPoint x: 194, endPoint y: 212, distance: 7.8
click at [194, 230] on div "Tree Removal W:116.188 H:62" at bounding box center [178, 241] width 41 height 22
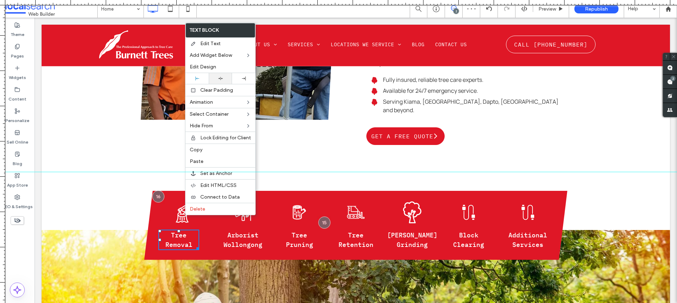
click at [223, 79] on icon at bounding box center [220, 78] width 5 height 5
click at [242, 231] on span "Arborist Wollongong" at bounding box center [243, 240] width 39 height 18
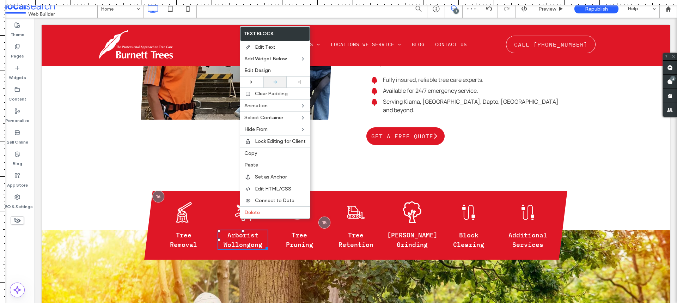
click at [277, 82] on icon at bounding box center [275, 82] width 5 height 5
click at [315, 230] on p "Tree Pruning" at bounding box center [299, 239] width 37 height 19
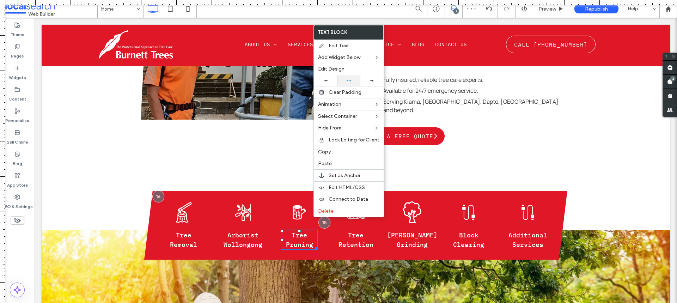
click at [347, 81] on icon at bounding box center [349, 80] width 5 height 5
click at [359, 224] on div "Bulldozer Icon Tree Retention Click To Paste" at bounding box center [356, 225] width 56 height 55
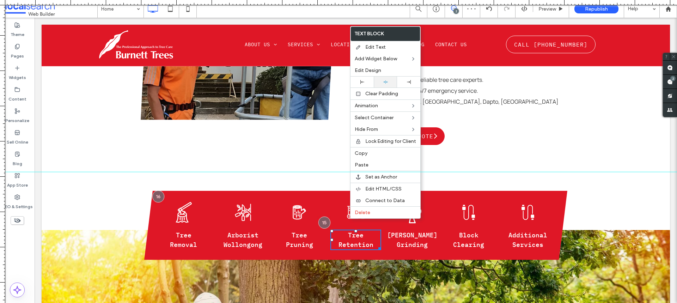
click at [383, 79] on div at bounding box center [385, 82] width 23 height 11
click at [426, 230] on p "Stump Grinding" at bounding box center [412, 239] width 50 height 19
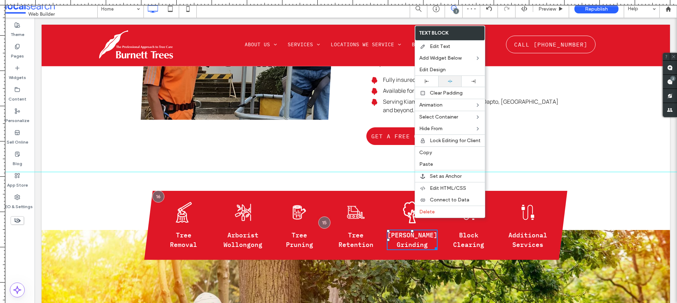
click at [454, 76] on div at bounding box center [449, 81] width 23 height 11
click at [506, 202] on div "Cable Icon Additional Services Click To Paste" at bounding box center [525, 225] width 56 height 55
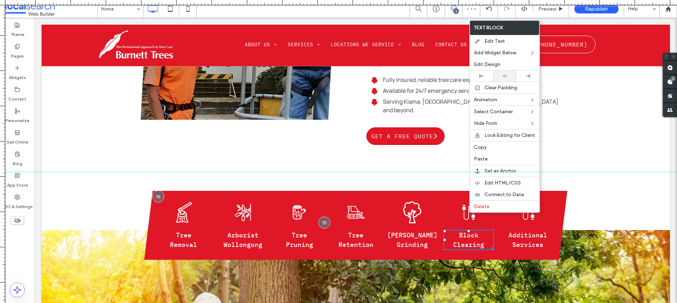
click at [499, 75] on div at bounding box center [505, 76] width 16 height 5
click at [534, 231] on span "Additional Services" at bounding box center [528, 240] width 39 height 18
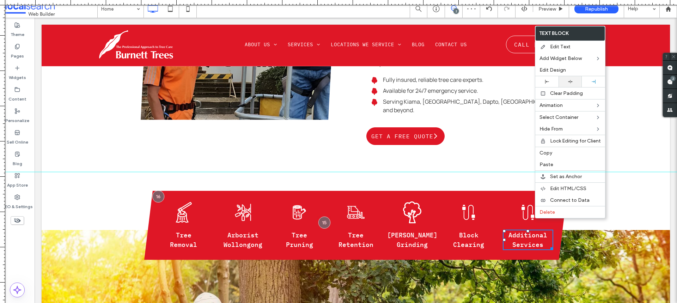
click at [573, 82] on div at bounding box center [570, 81] width 16 height 5
click at [508, 229] on div "Tree Cutting Icon Tree Cutting Icon Tree Removal Click To Paste Pruning Icon Ar…" at bounding box center [355, 225] width 423 height 69
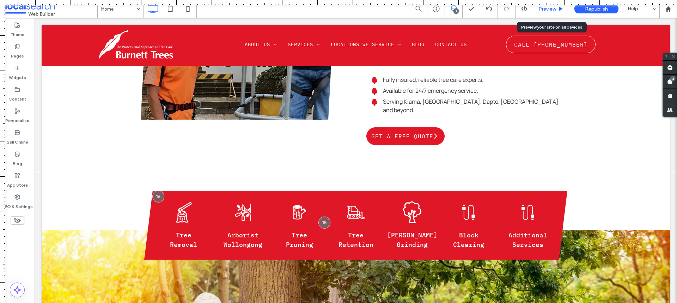
click at [544, 10] on span "Preview" at bounding box center [548, 9] width 18 height 6
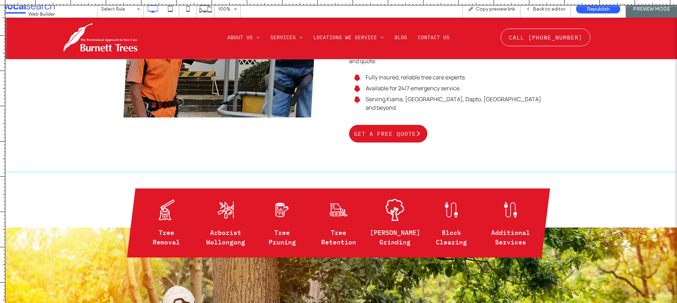
scroll to position [428, 0]
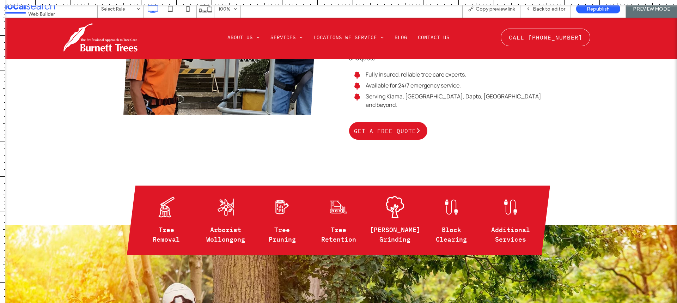
click at [544, 10] on span "Back to editor" at bounding box center [549, 9] width 32 height 6
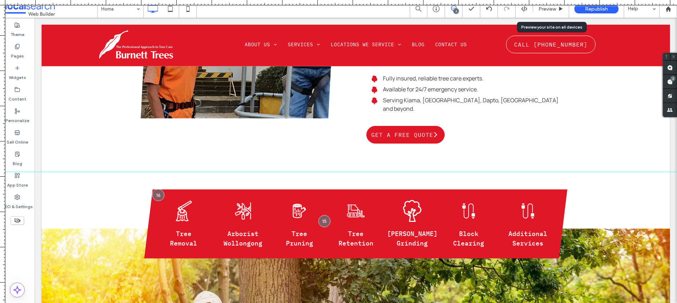
scroll to position [423, 0]
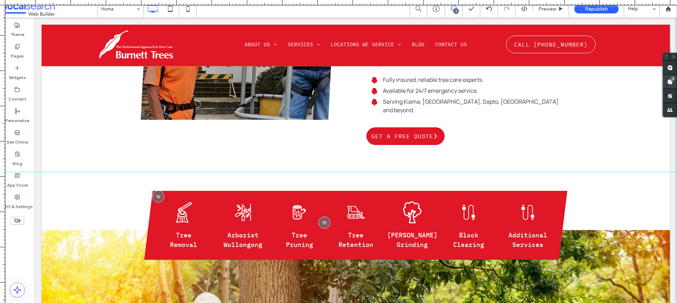
click at [667, 84] on span at bounding box center [670, 82] width 14 height 14
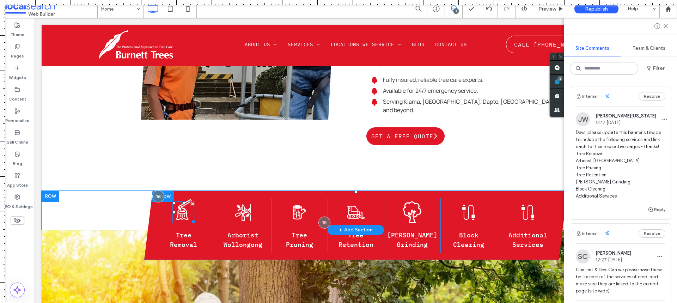
click at [180, 214] on icon at bounding box center [180, 215] width 1 height 2
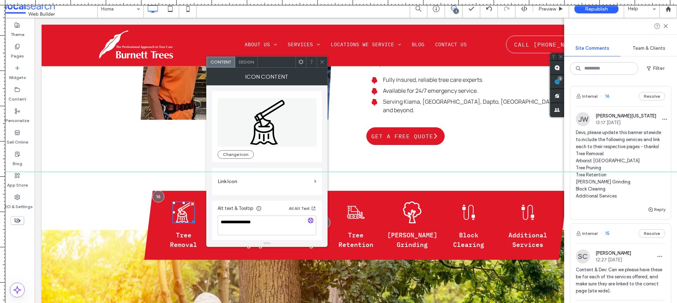
click at [322, 65] on span at bounding box center [322, 62] width 5 height 11
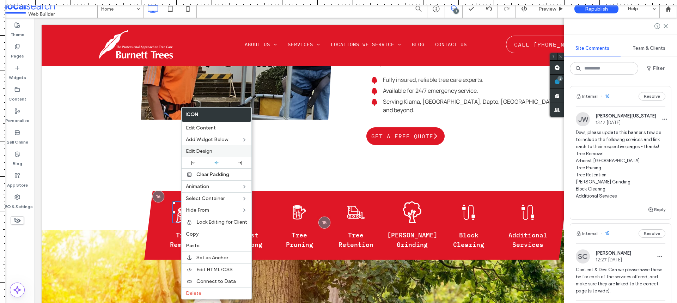
click at [195, 154] on span "Edit Design" at bounding box center [199, 151] width 26 height 6
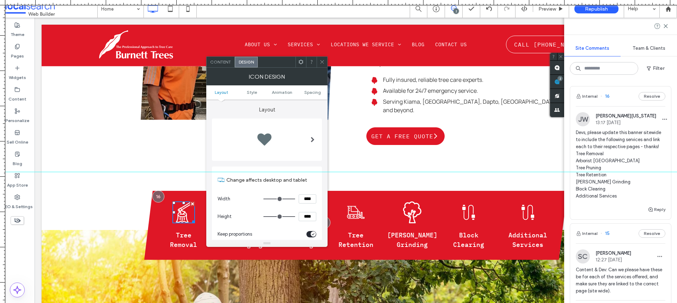
click at [220, 65] on div "Content" at bounding box center [221, 62] width 28 height 11
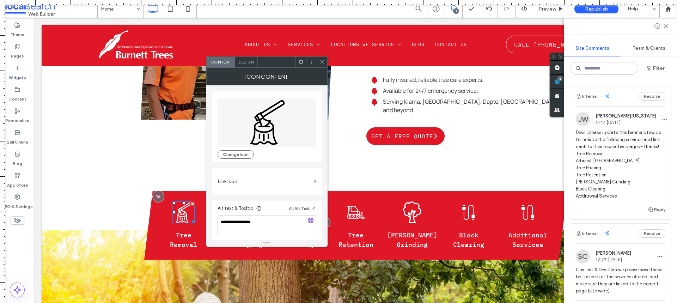
click at [274, 188] on label "Link Icon" at bounding box center [265, 181] width 94 height 13
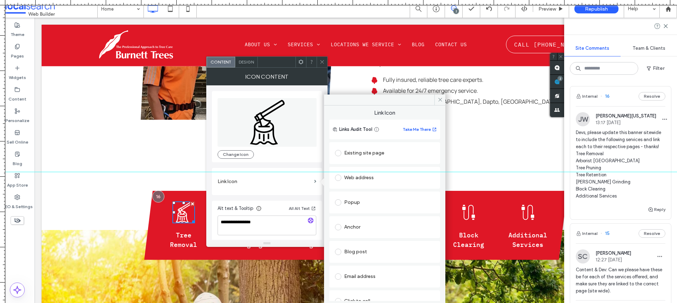
click at [363, 148] on div "Existing site page" at bounding box center [384, 152] width 99 height 11
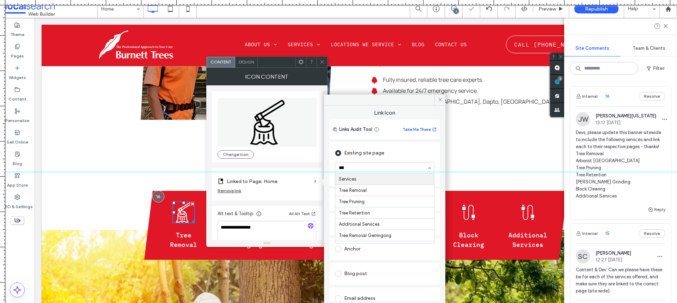
type input "****"
click at [442, 100] on icon at bounding box center [440, 99] width 5 height 5
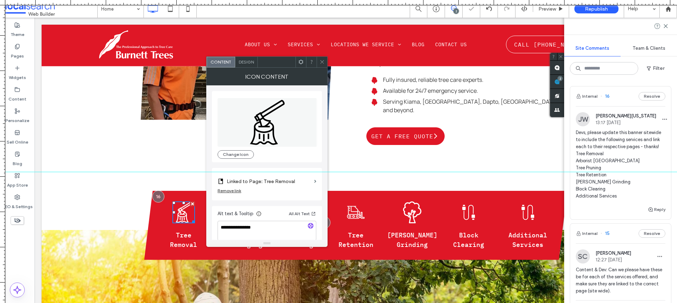
click at [323, 62] on icon at bounding box center [322, 61] width 5 height 5
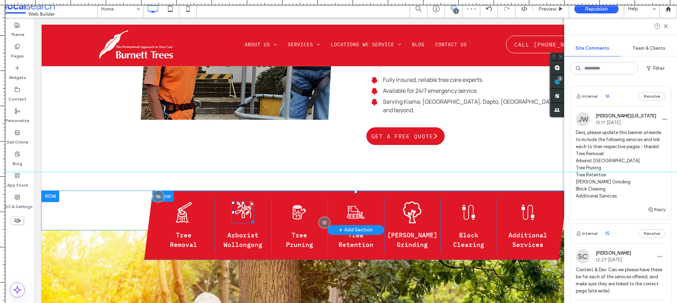
click at [241, 199] on icon "Pruning Icon" at bounding box center [243, 210] width 23 height 22
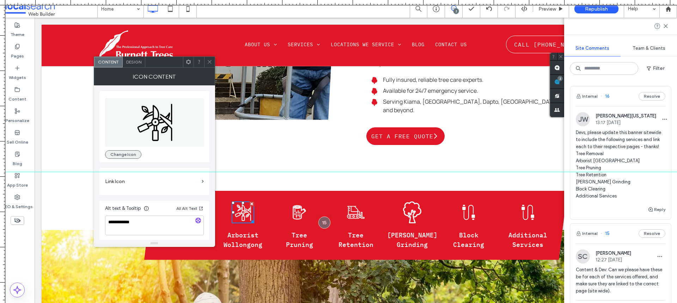
click at [117, 154] on button "Change Icon" at bounding box center [123, 154] width 36 height 8
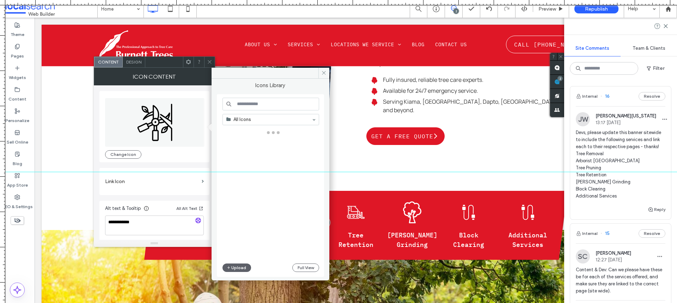
click at [248, 106] on input at bounding box center [271, 104] width 97 height 13
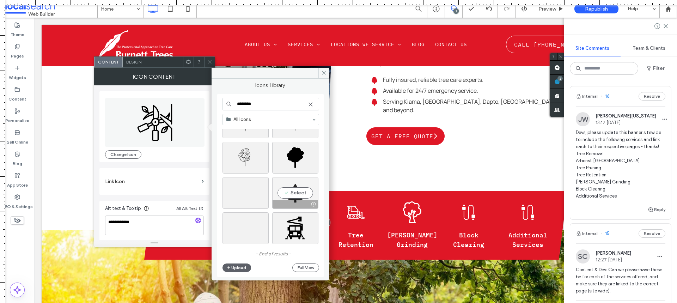
scroll to position [0, 0]
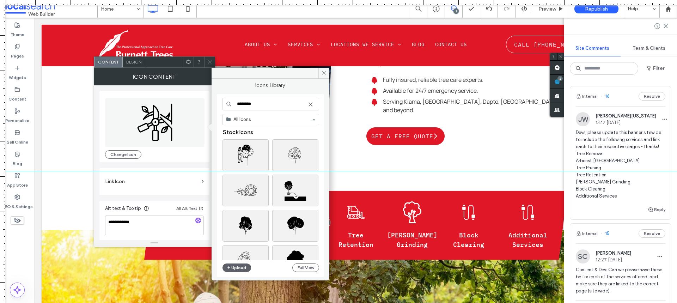
click at [261, 103] on input "********" at bounding box center [271, 104] width 97 height 13
type input "*******"
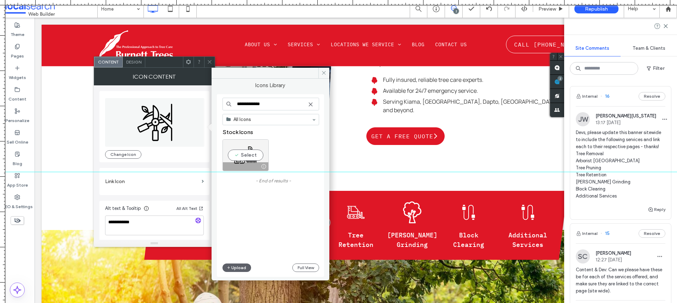
type input "**********"
click at [248, 150] on div "Select" at bounding box center [246, 155] width 46 height 32
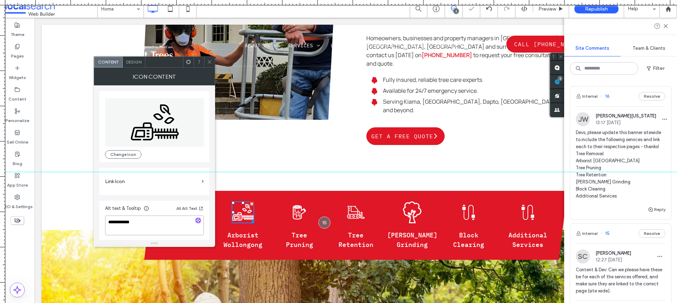
click at [145, 225] on textarea "**********" at bounding box center [154, 225] width 99 height 20
click at [146, 224] on textarea "**********" at bounding box center [154, 225] width 99 height 20
type textarea "*"
type textarea "********"
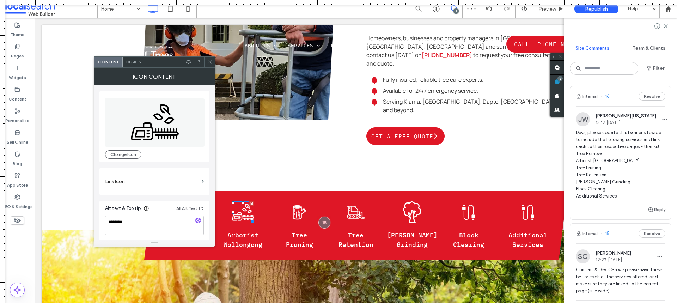
click at [208, 61] on icon at bounding box center [209, 61] width 5 height 5
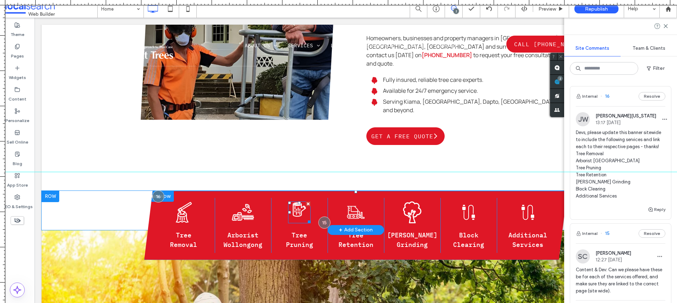
click at [296, 199] on icon "Stump Icon" at bounding box center [299, 210] width 23 height 22
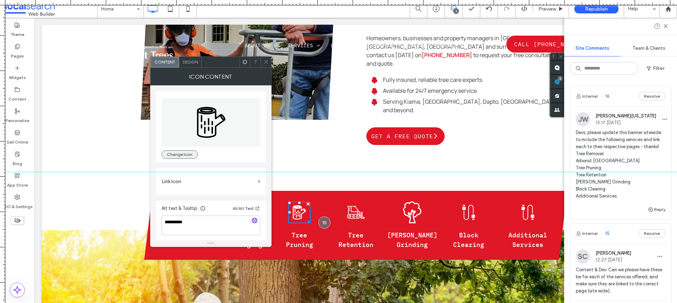
click at [191, 154] on button "Change Icon" at bounding box center [180, 154] width 36 height 8
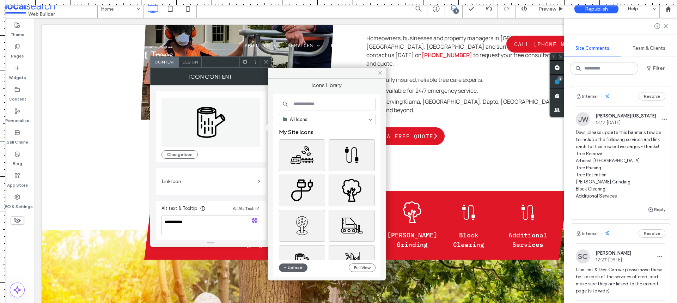
click at [304, 103] on input at bounding box center [327, 104] width 97 height 13
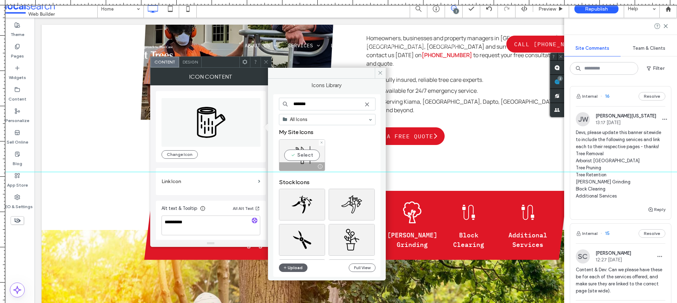
type input "*******"
drag, startPoint x: 298, startPoint y: 155, endPoint x: 252, endPoint y: 73, distance: 94.6
click at [298, 155] on div "Select" at bounding box center [302, 155] width 46 height 32
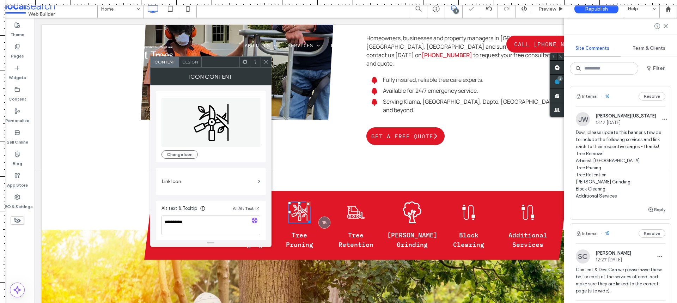
click at [267, 63] on icon at bounding box center [265, 61] width 5 height 5
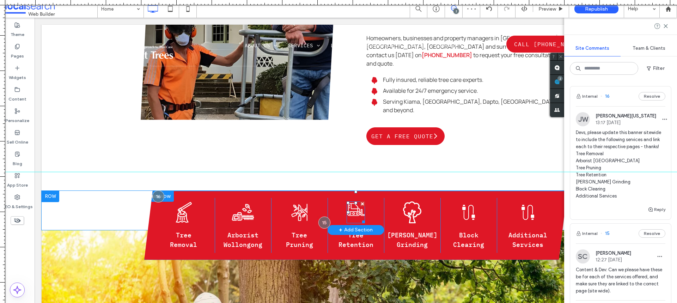
click at [353, 203] on icon at bounding box center [355, 209] width 17 height 13
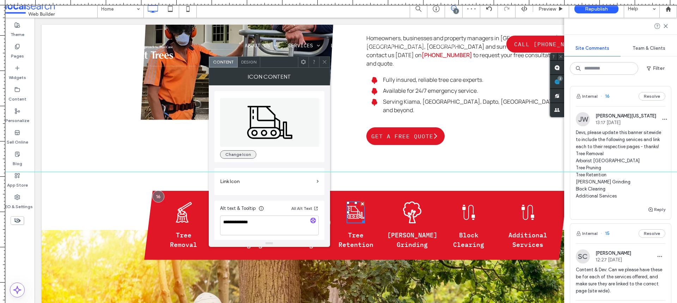
click at [241, 157] on button "Change Icon" at bounding box center [238, 154] width 36 height 8
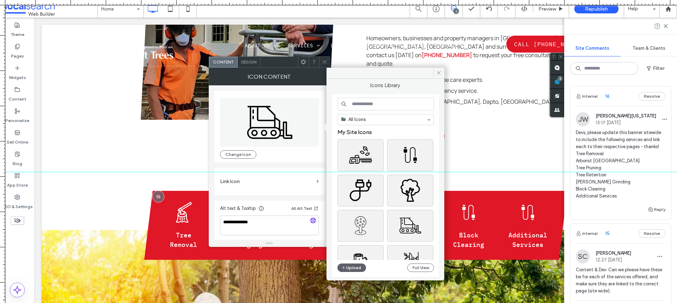
click at [365, 99] on input at bounding box center [386, 104] width 97 height 13
click at [324, 58] on span at bounding box center [324, 62] width 5 height 11
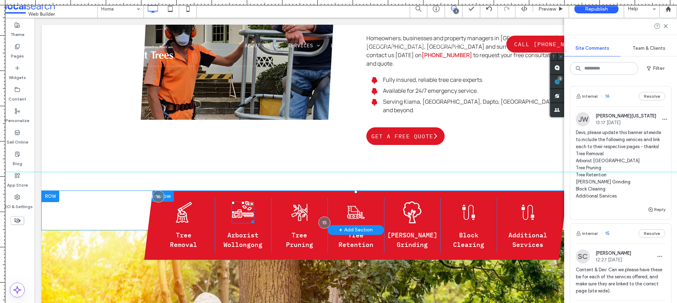
click at [240, 199] on icon "Trimming" at bounding box center [243, 210] width 23 height 22
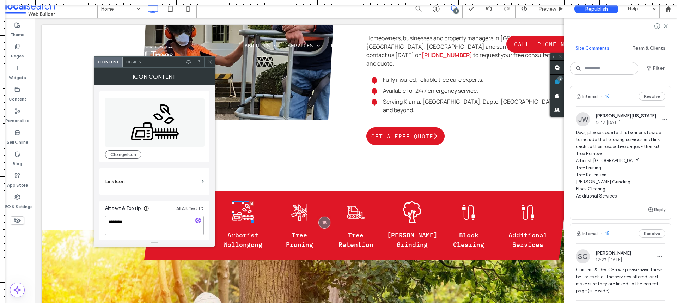
click at [146, 227] on textarea "********" at bounding box center [154, 225] width 99 height 20
type textarea "**********"
drag, startPoint x: 211, startPoint y: 66, endPoint x: 202, endPoint y: 108, distance: 42.8
click at [211, 66] on span at bounding box center [209, 62] width 5 height 11
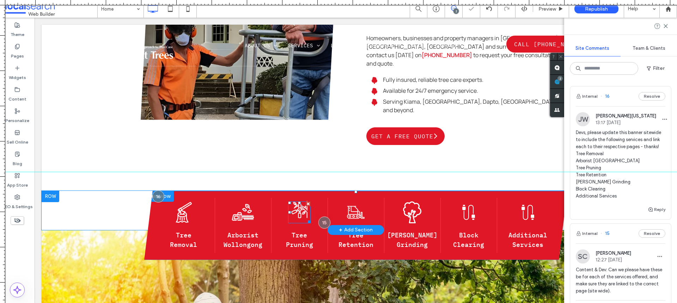
click at [296, 201] on icon at bounding box center [300, 209] width 16 height 17
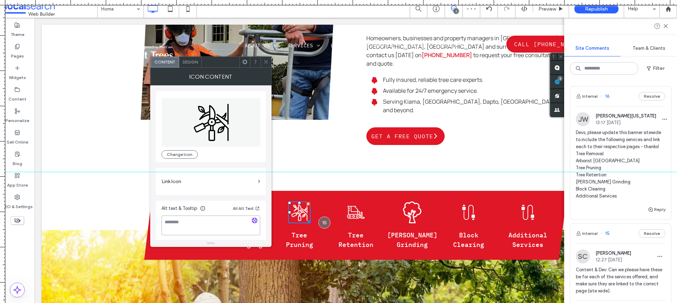
click at [174, 230] on textarea at bounding box center [211, 225] width 99 height 20
type textarea "**********"
click at [267, 59] on span at bounding box center [265, 62] width 5 height 11
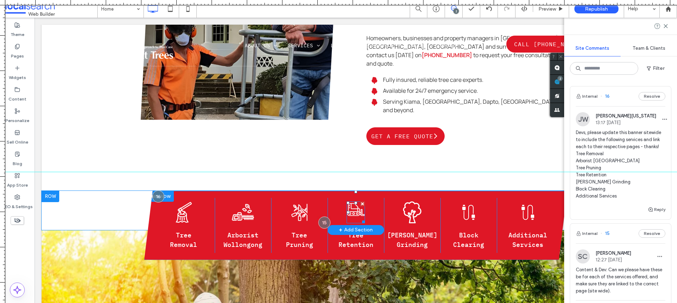
click at [348, 203] on icon at bounding box center [355, 209] width 17 height 13
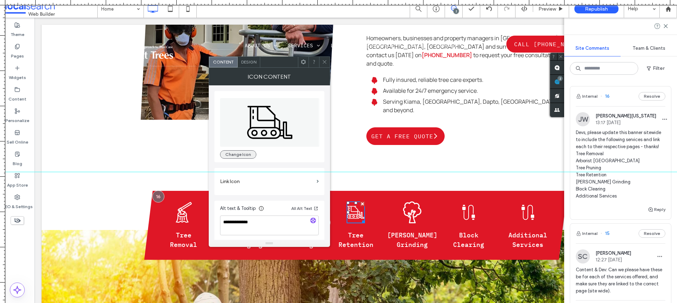
click at [240, 153] on button "Change Icon" at bounding box center [238, 154] width 36 height 8
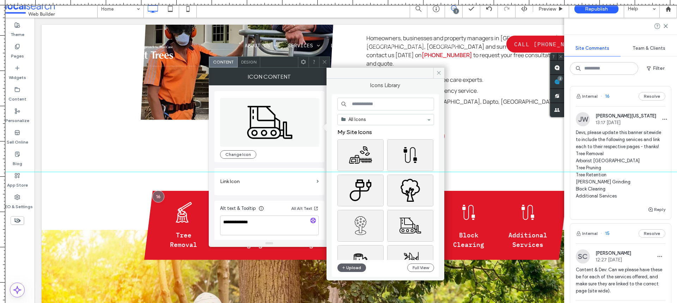
click at [362, 103] on input at bounding box center [386, 104] width 97 height 13
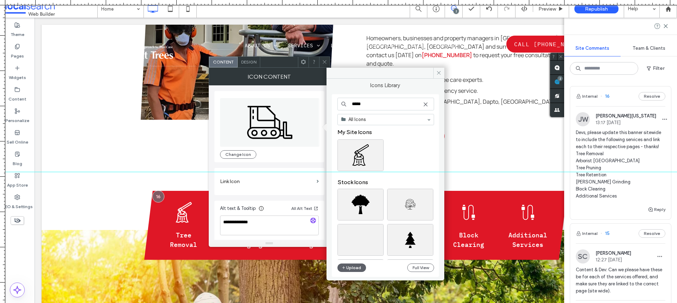
type input "****"
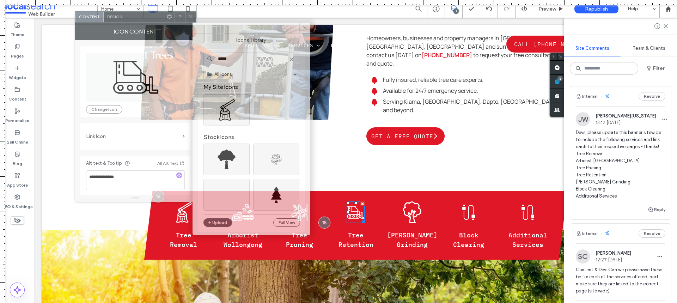
drag, startPoint x: 266, startPoint y: 70, endPoint x: 136, endPoint y: 41, distance: 133.0
click at [132, 23] on div "Icon Content" at bounding box center [135, 32] width 121 height 18
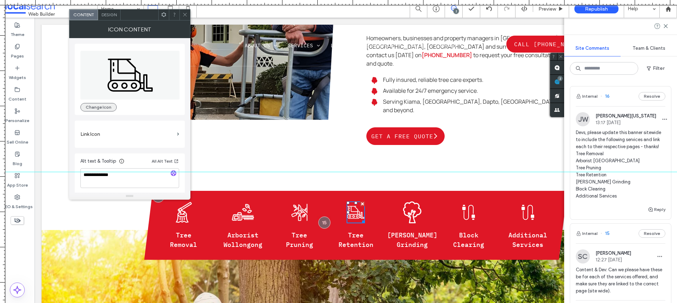
click at [104, 107] on button "Change Icon" at bounding box center [98, 107] width 36 height 8
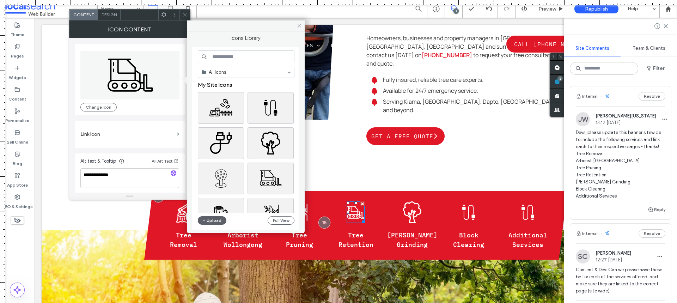
click at [223, 60] on input at bounding box center [246, 56] width 97 height 13
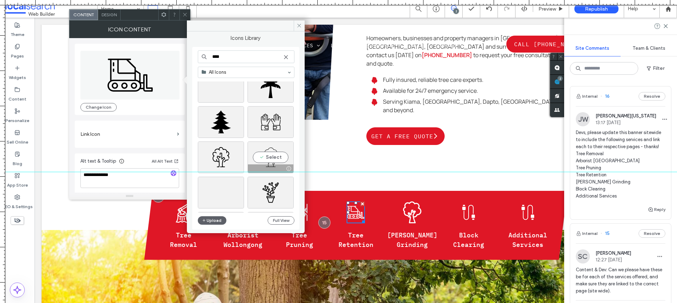
scroll to position [353, 0]
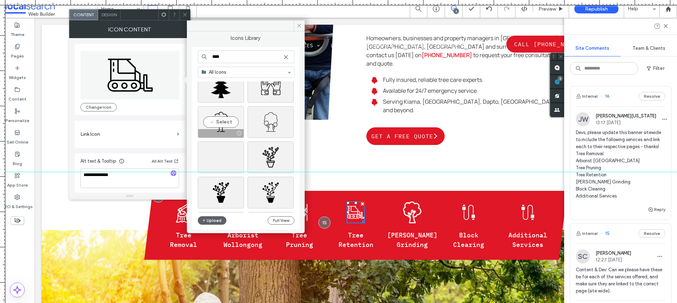
type input "****"
click at [225, 121] on div "Select" at bounding box center [221, 122] width 46 height 32
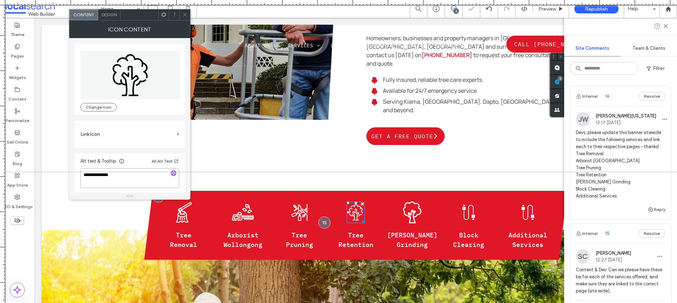
click at [135, 182] on textarea "**********" at bounding box center [129, 178] width 99 height 20
click at [136, 181] on textarea "**********" at bounding box center [129, 178] width 99 height 20
type textarea "*********"
drag, startPoint x: 183, startPoint y: 14, endPoint x: 166, endPoint y: 12, distance: 17.1
click at [183, 14] on icon at bounding box center [184, 14] width 5 height 5
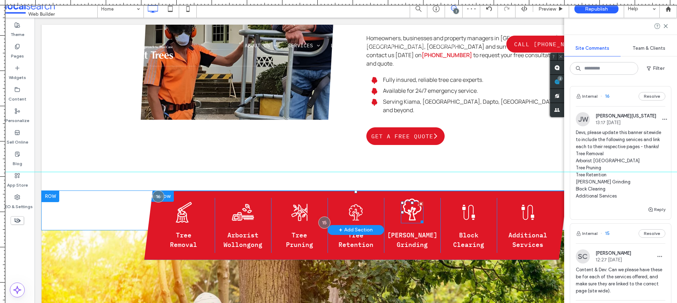
click at [405, 199] on icon "Tree Icon" at bounding box center [412, 210] width 23 height 22
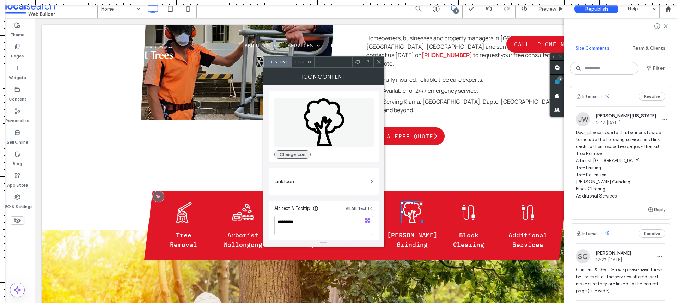
click at [297, 156] on button "Change Icon" at bounding box center [292, 154] width 36 height 8
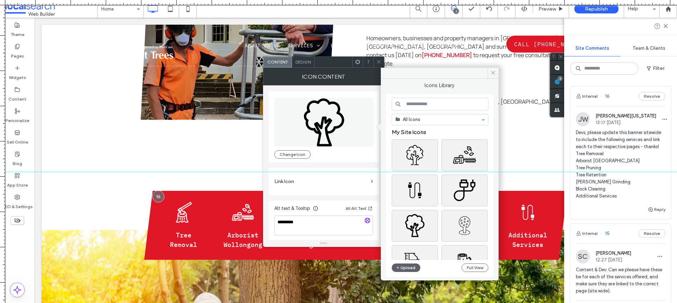
click at [438, 106] on input at bounding box center [440, 104] width 97 height 13
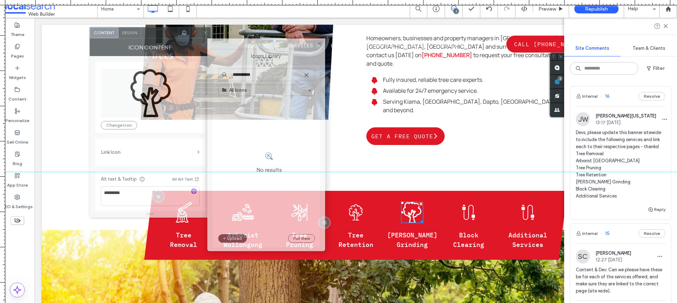
drag, startPoint x: 318, startPoint y: 66, endPoint x: 151, endPoint y: 37, distance: 169.2
click at [151, 37] on div at bounding box center [160, 33] width 38 height 11
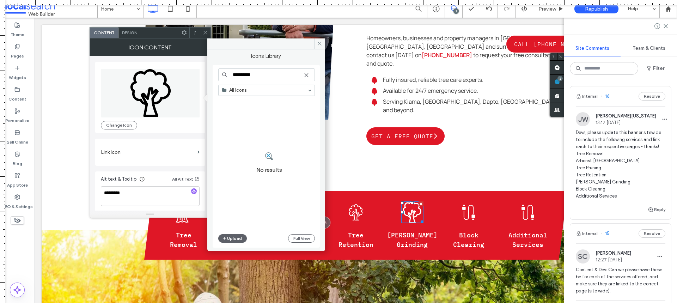
click at [244, 74] on input "**********" at bounding box center [266, 74] width 97 height 13
click at [252, 74] on input "**********" at bounding box center [266, 74] width 97 height 13
click at [251, 74] on input "**********" at bounding box center [266, 74] width 97 height 13
click at [250, 73] on input "**********" at bounding box center [266, 74] width 97 height 13
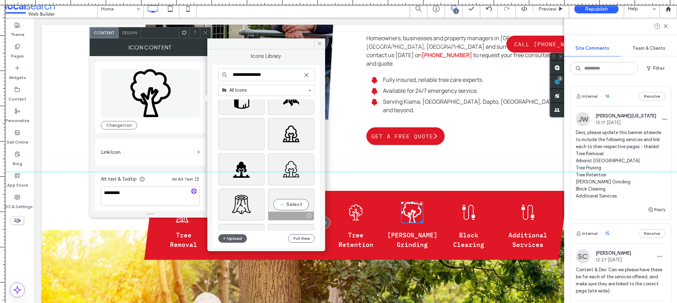
scroll to position [1332, 0]
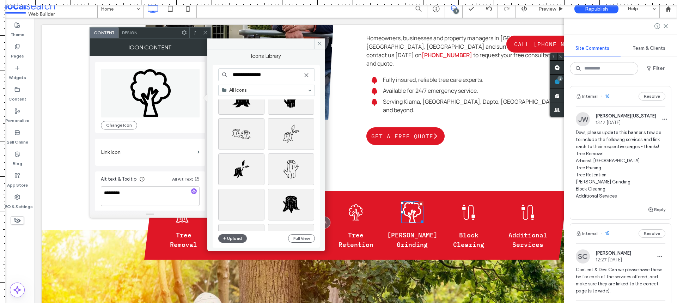
click at [285, 77] on input "**********" at bounding box center [266, 74] width 97 height 13
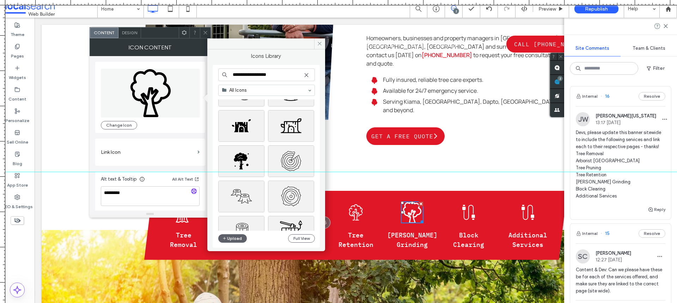
scroll to position [761, 0]
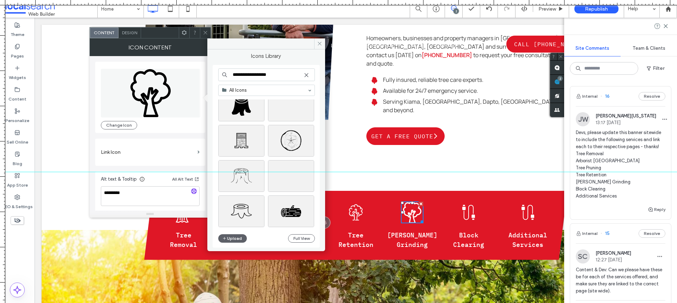
click at [281, 78] on input "**********" at bounding box center [266, 74] width 97 height 13
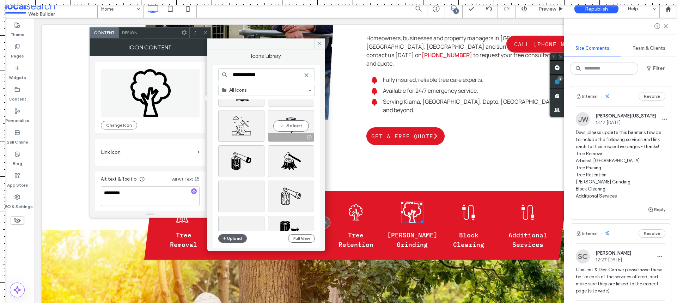
scroll to position [244, 0]
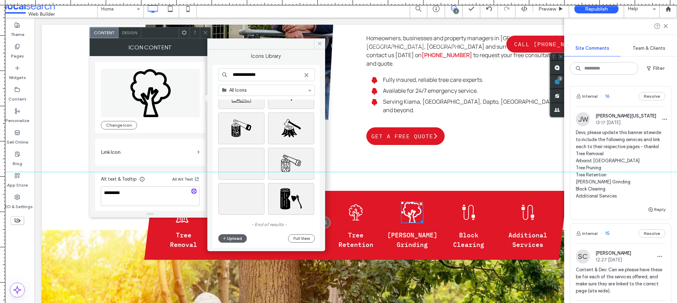
click at [272, 74] on input "**********" at bounding box center [266, 74] width 97 height 13
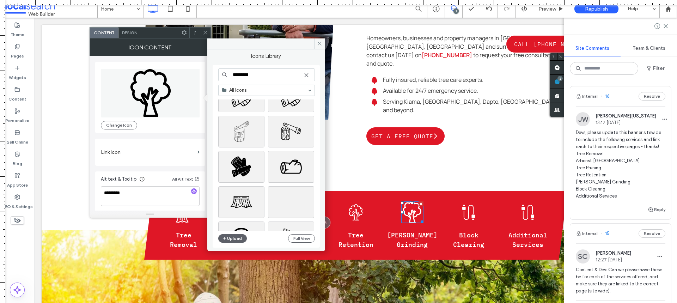
scroll to position [0, 0]
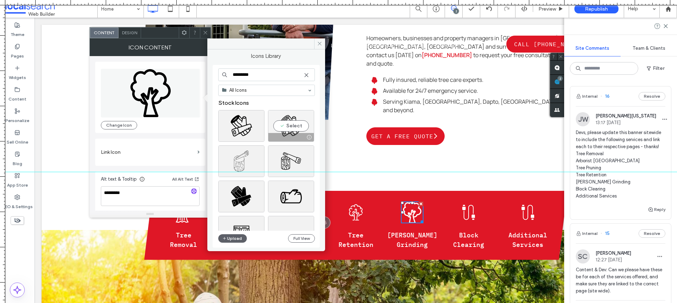
type input "*********"
click at [290, 126] on div "Select" at bounding box center [291, 126] width 46 height 32
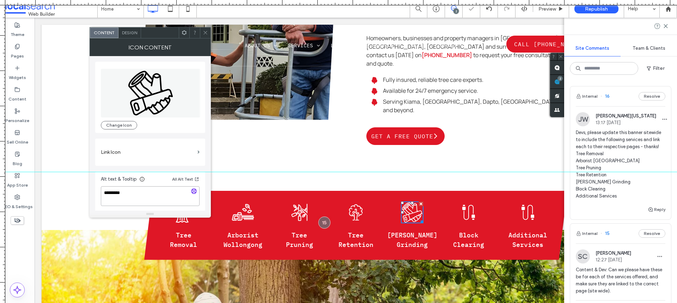
click at [140, 197] on textarea "*********" at bounding box center [150, 196] width 99 height 20
click at [140, 195] on textarea "*********" at bounding box center [150, 196] width 99 height 20
type textarea "*"
type textarea "**********"
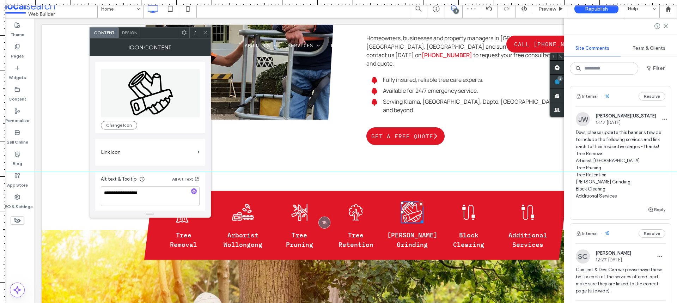
click at [203, 35] on span at bounding box center [205, 33] width 5 height 11
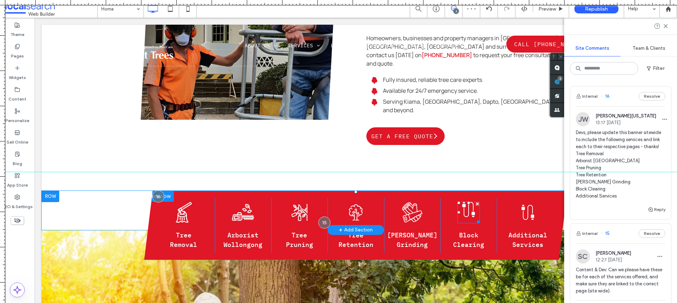
click at [459, 199] on icon "Cable Icon" at bounding box center [468, 210] width 23 height 22
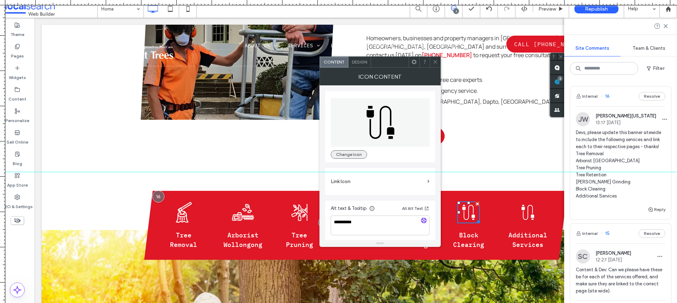
click at [353, 154] on button "Change Icon" at bounding box center [349, 154] width 36 height 8
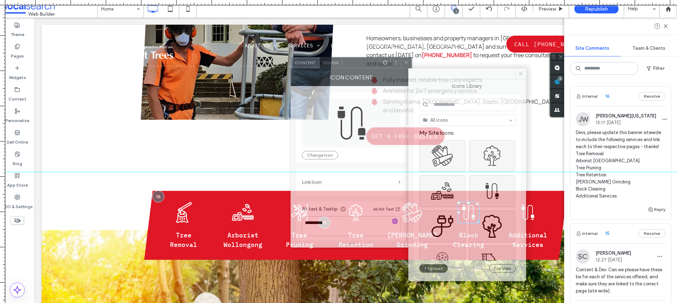
drag, startPoint x: 392, startPoint y: 62, endPoint x: 245, endPoint y: 45, distance: 147.6
click at [342, 57] on div at bounding box center [361, 62] width 38 height 11
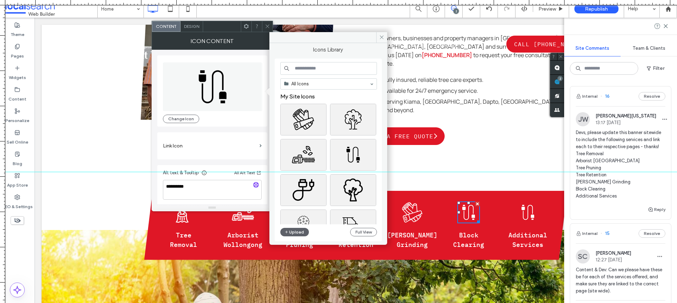
drag, startPoint x: 318, startPoint y: 66, endPoint x: 318, endPoint y: 56, distance: 10.2
click at [318, 63] on input at bounding box center [328, 68] width 97 height 13
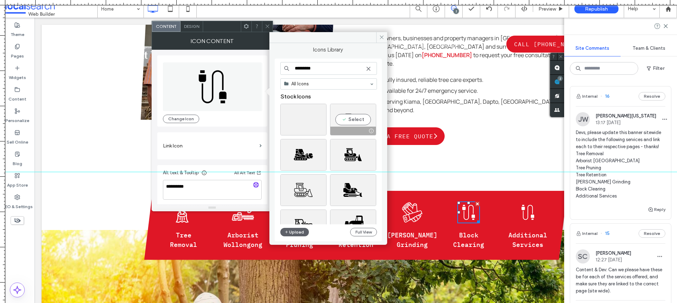
type input "*********"
click at [362, 120] on div "Select" at bounding box center [353, 120] width 46 height 32
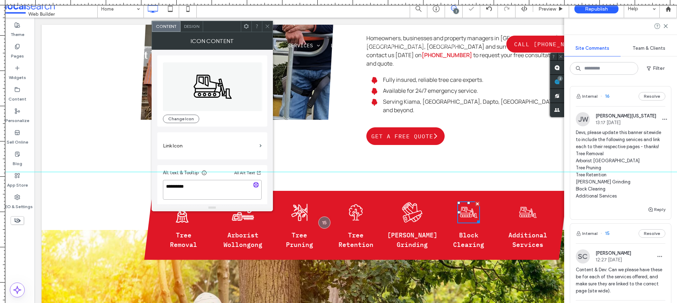
click at [213, 189] on textarea "**********" at bounding box center [212, 190] width 99 height 20
type textarea "**********"
click at [265, 26] on icon at bounding box center [267, 26] width 5 height 5
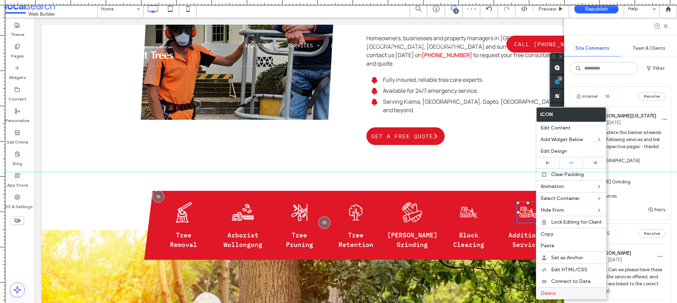
click at [555, 297] on div "Delete" at bounding box center [571, 293] width 70 height 12
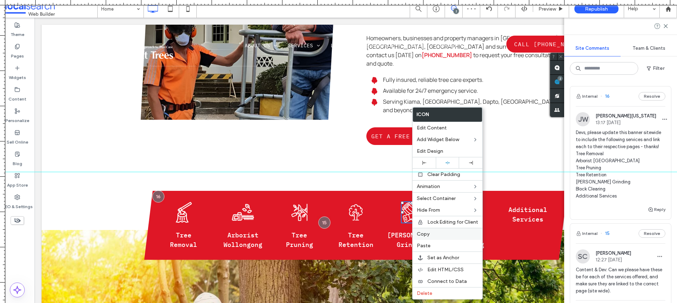
click at [440, 231] on label "Copy" at bounding box center [447, 234] width 61 height 6
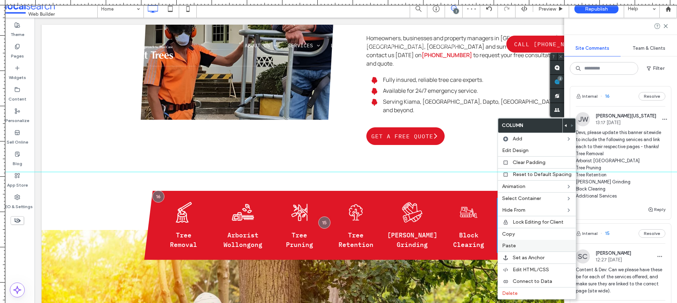
click at [510, 243] on span "Paste" at bounding box center [509, 246] width 14 height 6
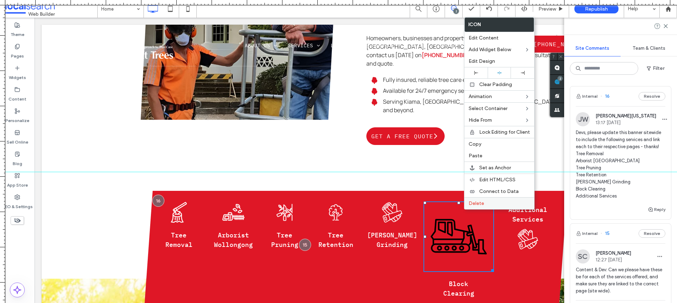
click at [490, 201] on label "Delete" at bounding box center [499, 203] width 61 height 6
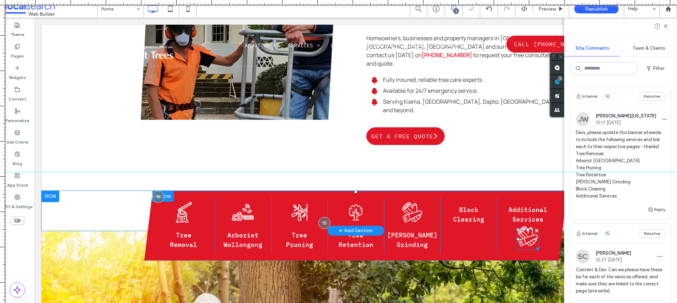
drag, startPoint x: 556, startPoint y: 227, endPoint x: 522, endPoint y: 211, distance: 37.9
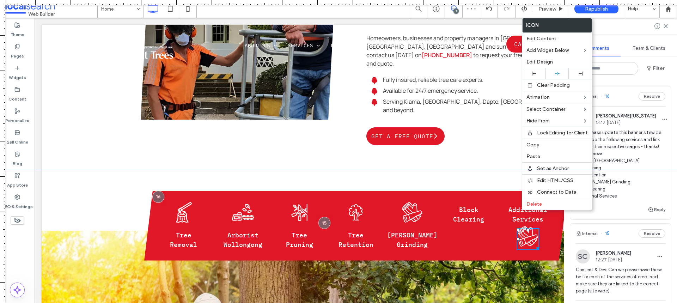
click at [517, 225] on icon "Stump Grinding Icon" at bounding box center [528, 236] width 23 height 22
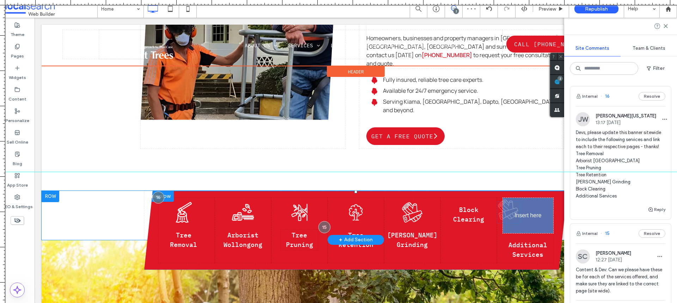
drag, startPoint x: 522, startPoint y: 214, endPoint x: 525, endPoint y: 183, distance: 31.2
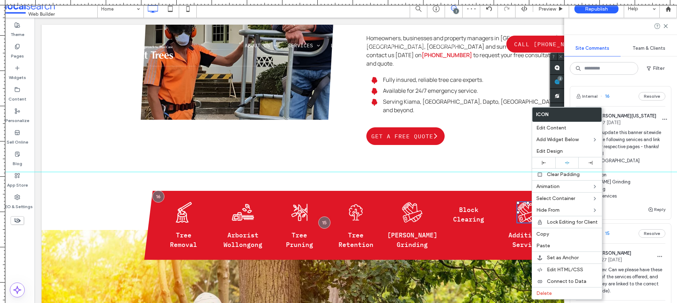
click at [543, 233] on span "Copy" at bounding box center [542, 234] width 13 height 6
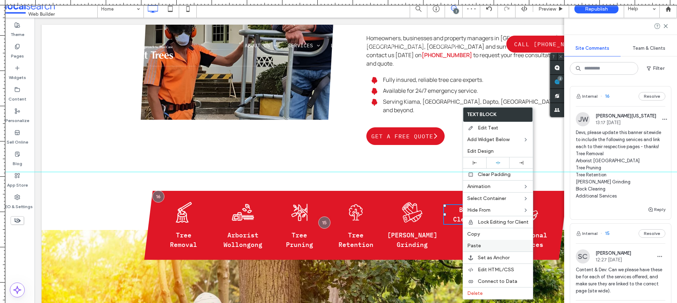
click at [475, 241] on div "Paste" at bounding box center [498, 246] width 70 height 12
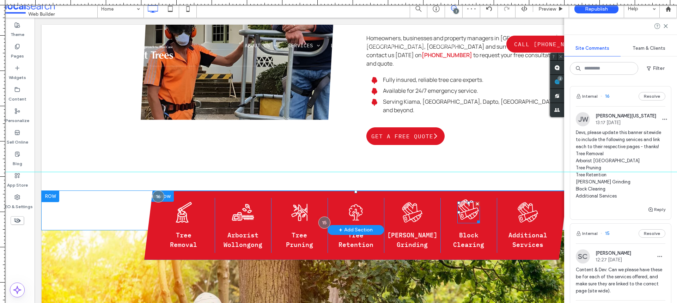
click at [467, 199] on icon at bounding box center [468, 209] width 20 height 20
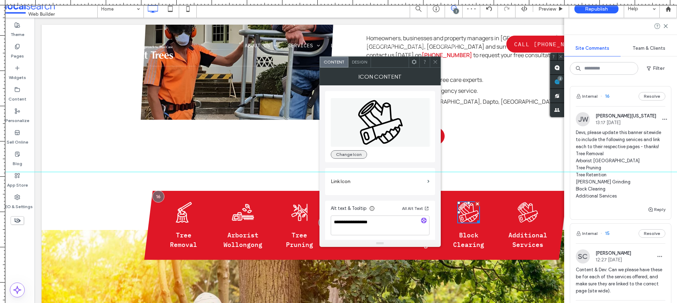
click at [340, 158] on button "Change Icon" at bounding box center [349, 154] width 36 height 8
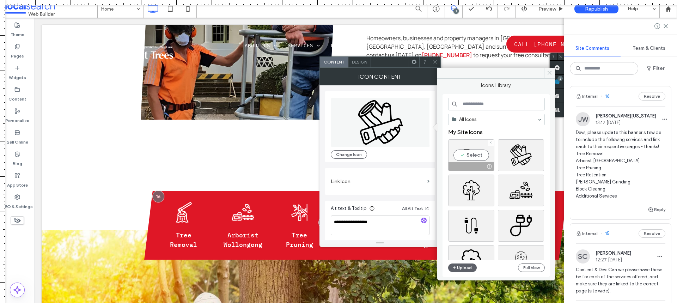
drag, startPoint x: 472, startPoint y: 157, endPoint x: 436, endPoint y: 165, distance: 36.2
click at [472, 157] on div "Select" at bounding box center [471, 155] width 46 height 32
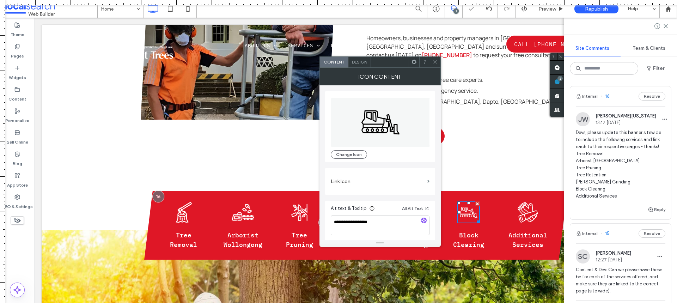
click at [373, 215] on span "**********" at bounding box center [380, 221] width 99 height 34
click at [373, 215] on div "Alt text & Tooltip All Alt Text" at bounding box center [380, 209] width 99 height 11
click at [372, 220] on textarea "**********" at bounding box center [380, 225] width 99 height 20
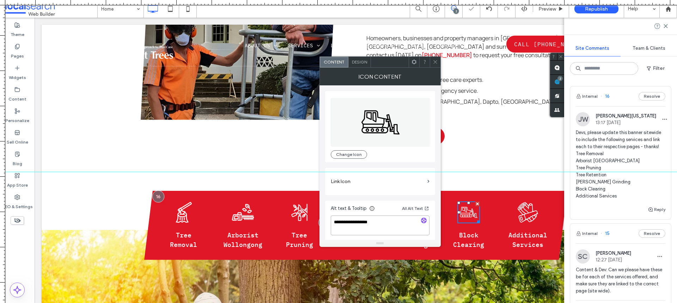
click at [372, 220] on textarea "**********" at bounding box center [380, 225] width 99 height 20
type textarea "**********"
click at [434, 59] on span at bounding box center [435, 62] width 5 height 11
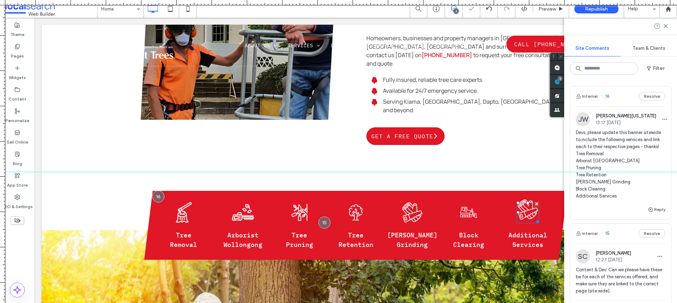
click at [526, 199] on icon at bounding box center [528, 209] width 20 height 20
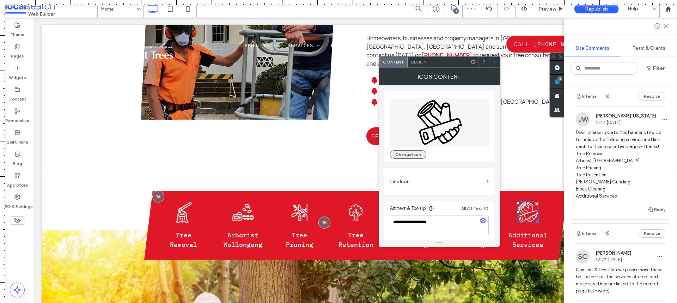
click at [414, 155] on button "Change Icon" at bounding box center [408, 154] width 36 height 8
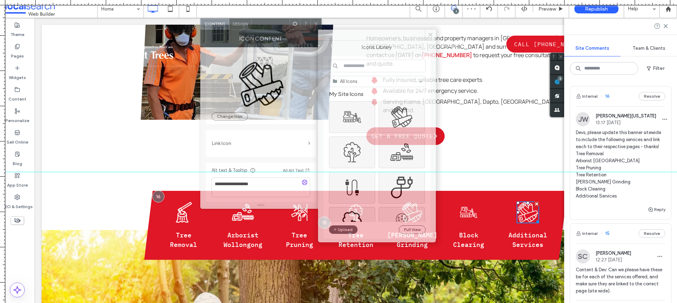
drag, startPoint x: 391, startPoint y: 60, endPoint x: 267, endPoint y: 26, distance: 129.3
click at [267, 26] on div at bounding box center [271, 24] width 38 height 11
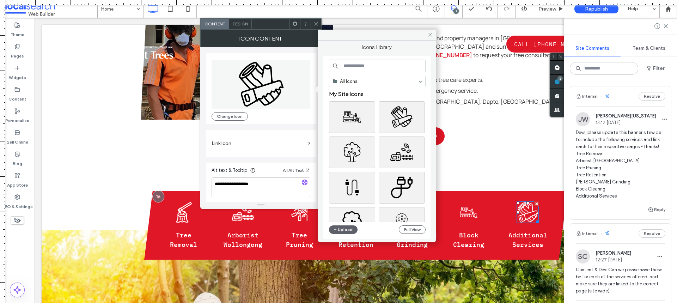
click at [373, 63] on input at bounding box center [377, 66] width 97 height 13
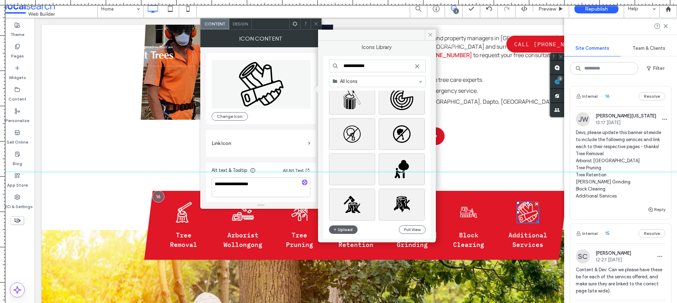
scroll to position [141, 0]
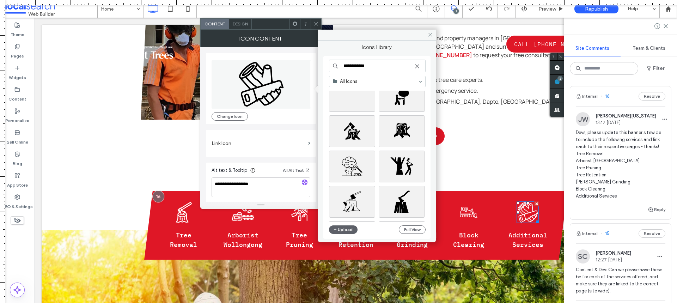
type input "**********"
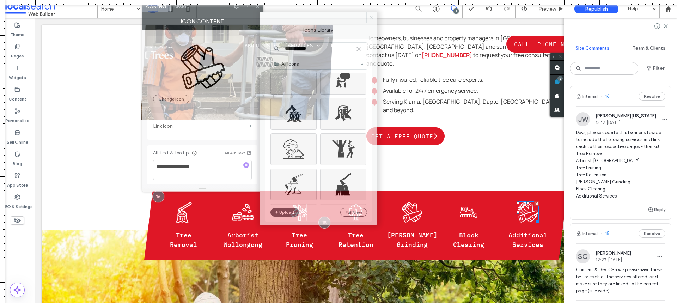
drag, startPoint x: 269, startPoint y: 28, endPoint x: 215, endPoint y: 31, distance: 53.7
click at [210, 11] on div at bounding box center [212, 6] width 38 height 11
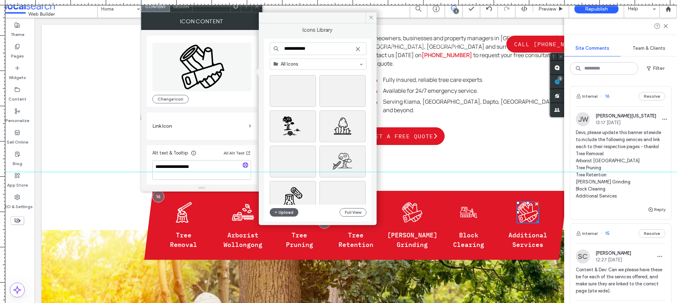
scroll to position [600, 0]
click at [347, 147] on div "Select" at bounding box center [343, 149] width 46 height 32
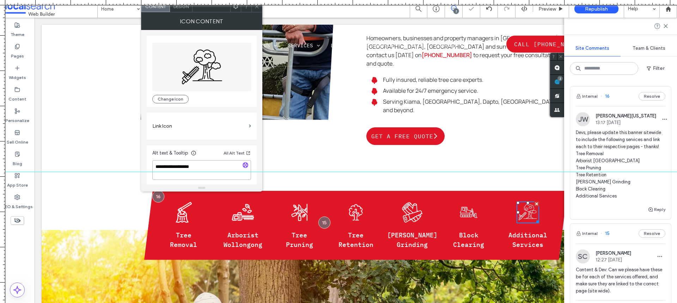
click at [212, 164] on textarea "**********" at bounding box center [201, 170] width 99 height 20
type textarea "**********"
click at [259, 6] on icon at bounding box center [256, 6] width 5 height 5
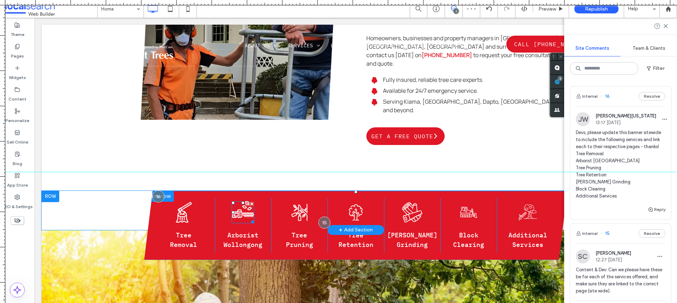
click at [239, 209] on icon at bounding box center [243, 213] width 22 height 8
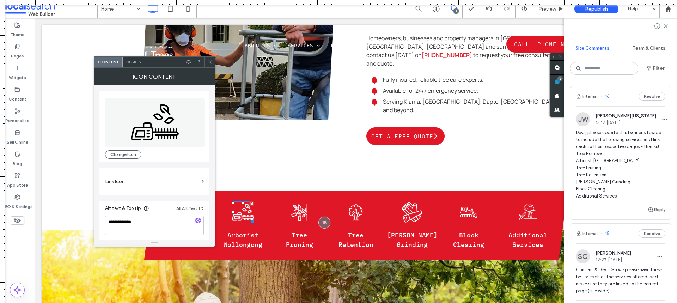
click at [169, 186] on label "Link Icon" at bounding box center [152, 181] width 94 height 13
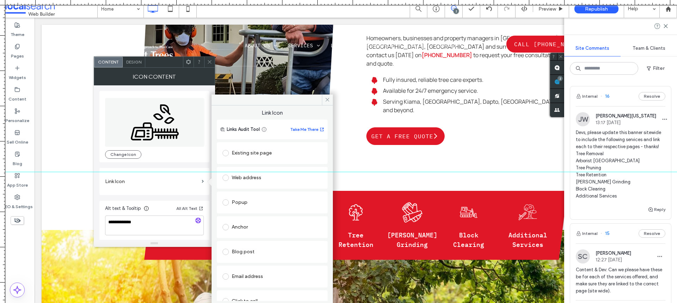
click at [251, 152] on div "Existing site page" at bounding box center [272, 152] width 99 height 11
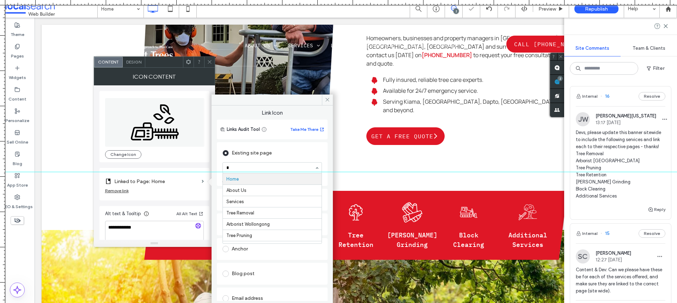
type input "**"
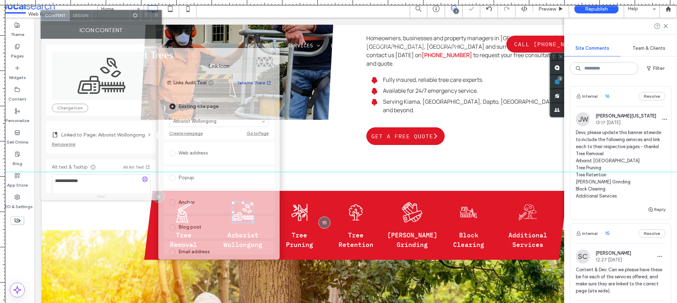
drag, startPoint x: 167, startPoint y: 68, endPoint x: 125, endPoint y: 18, distance: 64.8
click at [125, 21] on div "Icon Content" at bounding box center [101, 30] width 121 height 18
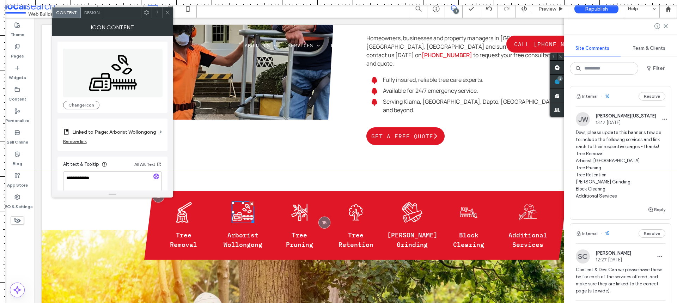
click at [166, 15] on icon at bounding box center [167, 12] width 5 height 5
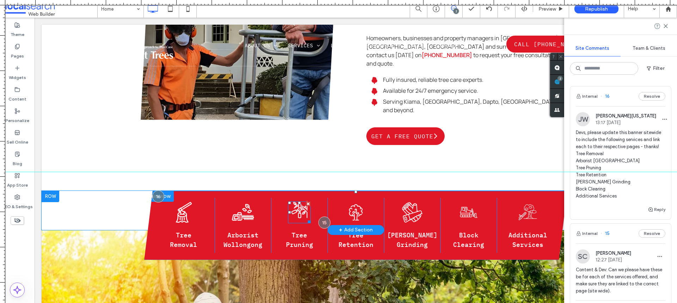
click at [292, 199] on icon "Tree Pruning Icon" at bounding box center [299, 210] width 23 height 22
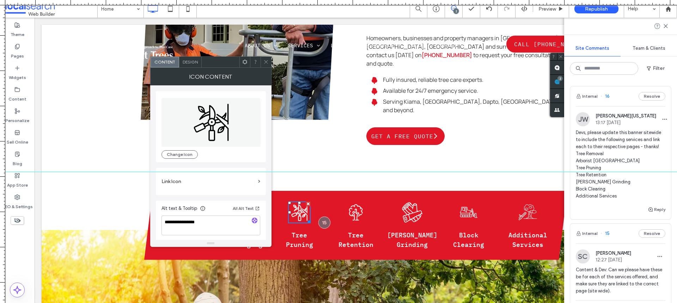
click at [195, 182] on label "Link Icon" at bounding box center [209, 181] width 94 height 13
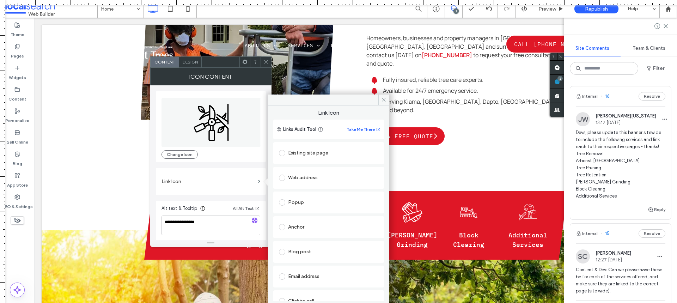
click at [312, 152] on div "Existing site page" at bounding box center [328, 152] width 99 height 11
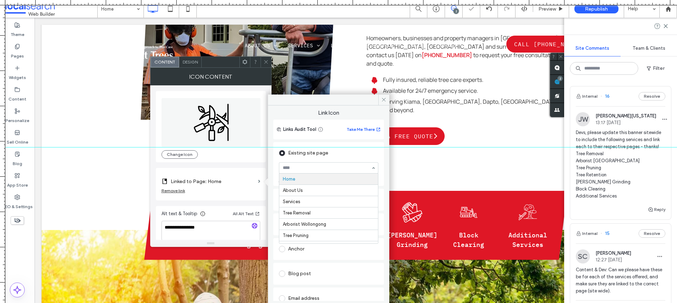
drag, startPoint x: 308, startPoint y: 161, endPoint x: 317, endPoint y: -59, distance: 219.9
click at [317, 0] on html ".wqwq-1{fill:#231f20;} .cls-1q, .cls-2q { fill-rule: evenodd; } .cls-2q { fill:…" at bounding box center [338, 151] width 677 height 303
type input "***"
type input "****"
click at [264, 64] on icon at bounding box center [265, 61] width 5 height 5
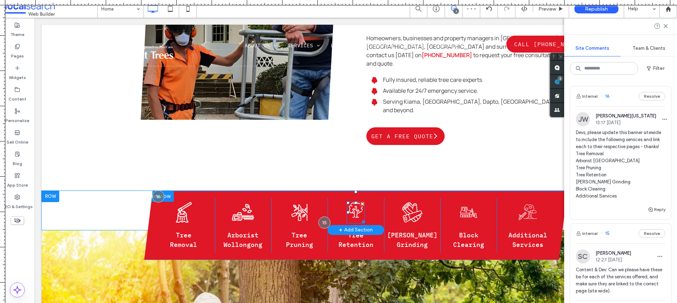
click at [353, 205] on icon at bounding box center [352, 211] width 6 height 12
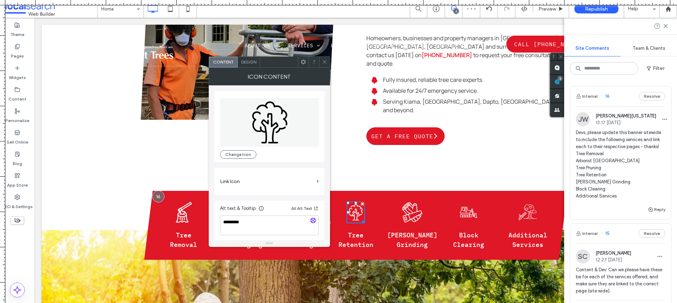
click at [260, 180] on label "Link Icon" at bounding box center [267, 181] width 94 height 13
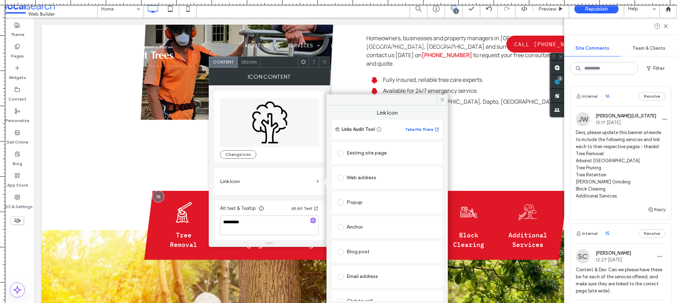
click at [363, 151] on div "Existing site page" at bounding box center [387, 152] width 99 height 11
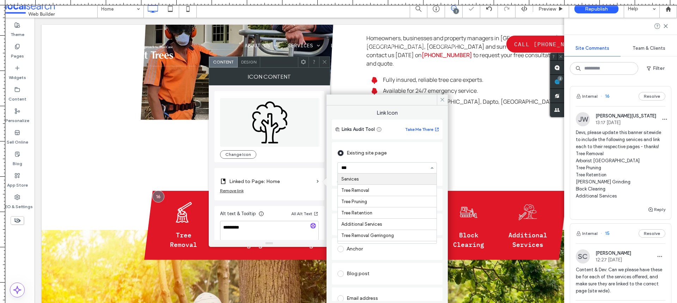
type input "****"
drag, startPoint x: 327, startPoint y: 63, endPoint x: 315, endPoint y: 72, distance: 14.4
click at [327, 63] on icon at bounding box center [324, 61] width 5 height 5
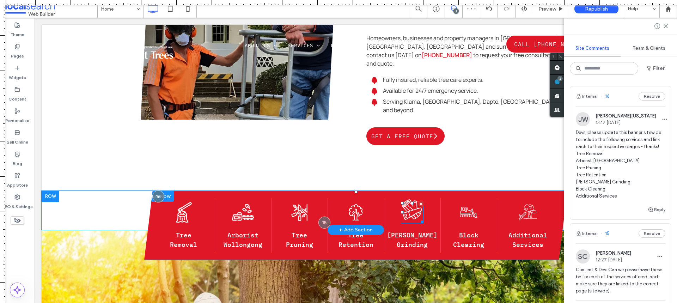
click at [405, 199] on icon at bounding box center [412, 209] width 20 height 20
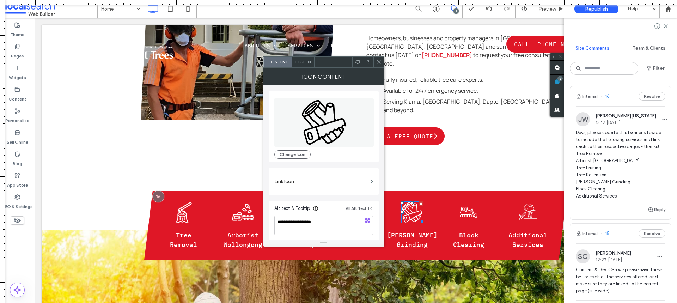
click at [330, 182] on label "Link Icon" at bounding box center [321, 181] width 94 height 13
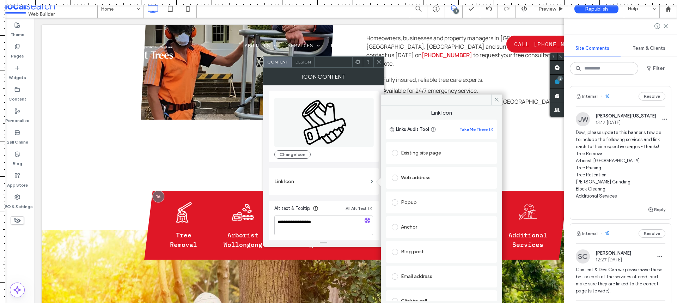
click at [408, 156] on div "Existing site page" at bounding box center [441, 152] width 99 height 11
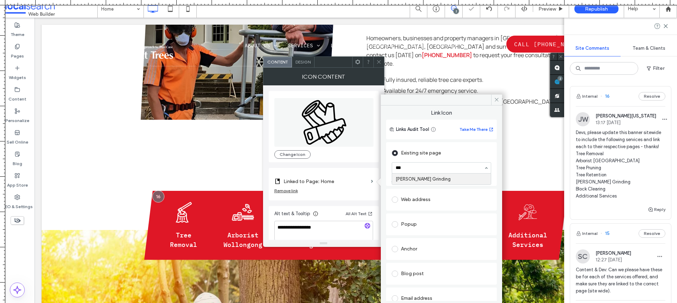
type input "****"
click at [379, 63] on icon at bounding box center [378, 61] width 5 height 5
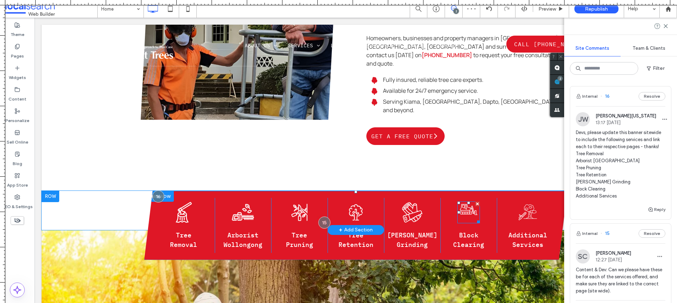
click at [469, 199] on icon "Bulldozer Icon" at bounding box center [468, 210] width 23 height 22
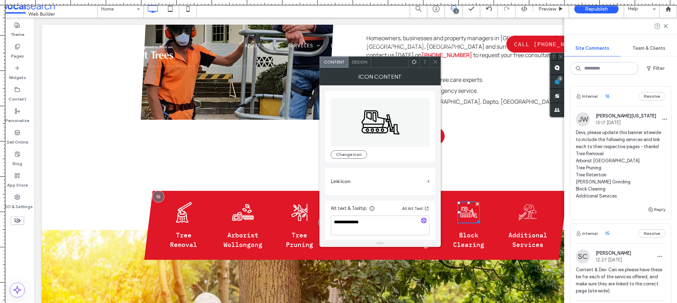
click at [360, 177] on label "Link Icon" at bounding box center [378, 181] width 94 height 13
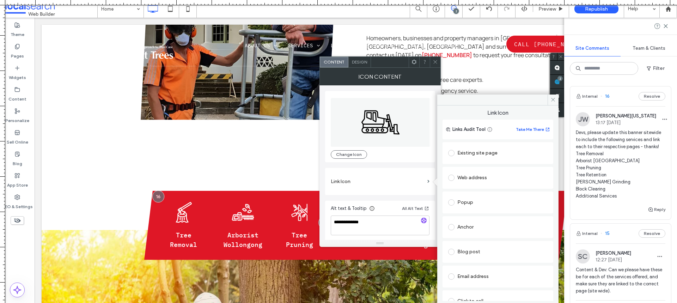
click at [470, 154] on div "Existing site page" at bounding box center [497, 152] width 99 height 11
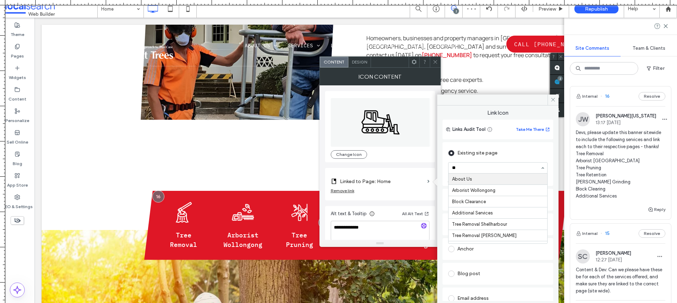
type input "***"
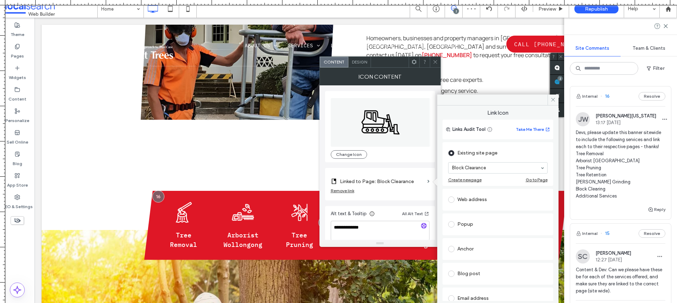
click at [436, 62] on icon at bounding box center [435, 61] width 5 height 5
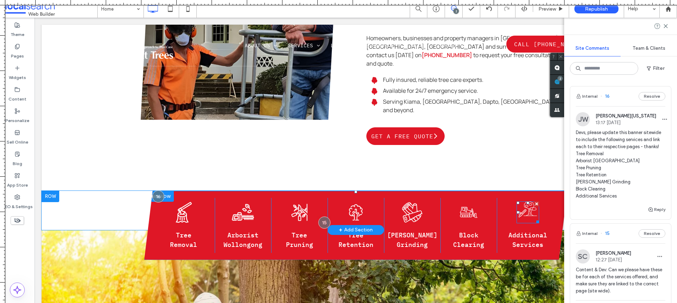
click at [521, 199] on icon "Tree Cutting Icon Tree C Tree" at bounding box center [528, 210] width 23 height 22
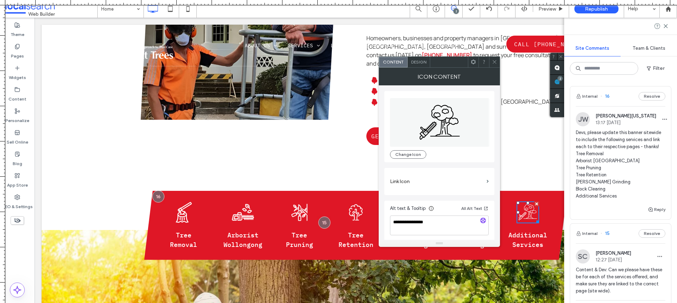
click at [424, 174] on section "Link Icon" at bounding box center [439, 181] width 99 height 20
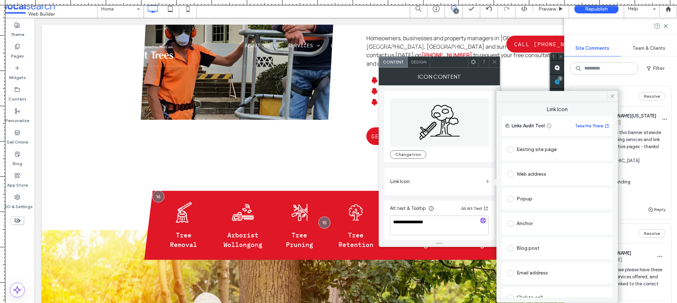
click at [530, 150] on div "Existing site page" at bounding box center [557, 149] width 99 height 11
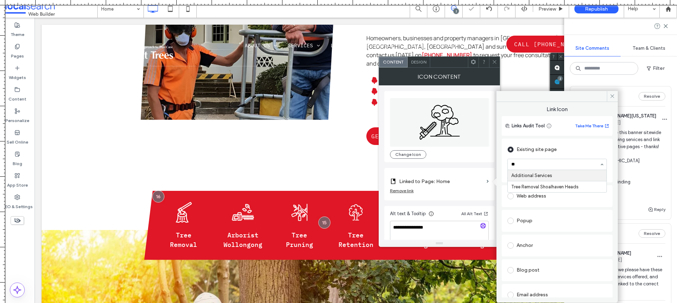
type input "***"
click at [498, 63] on div at bounding box center [494, 62] width 11 height 11
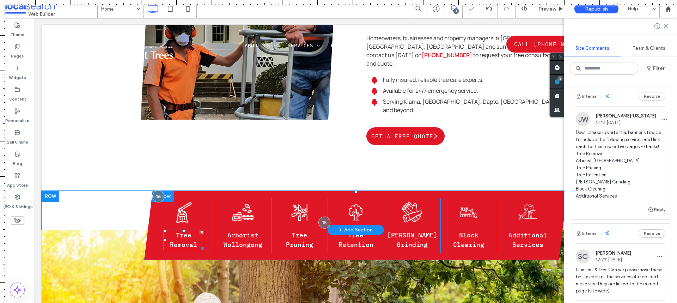
click at [184, 231] on span "Tree Removal" at bounding box center [183, 240] width 27 height 18
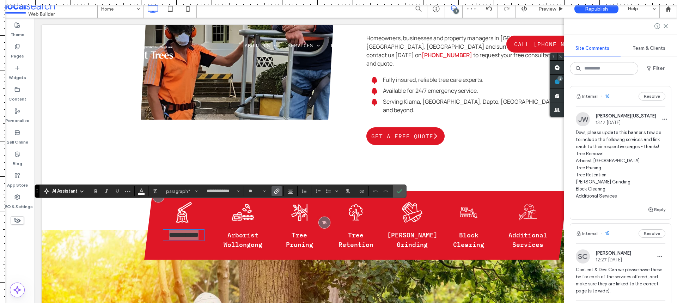
click at [274, 187] on span "Link" at bounding box center [275, 191] width 3 height 10
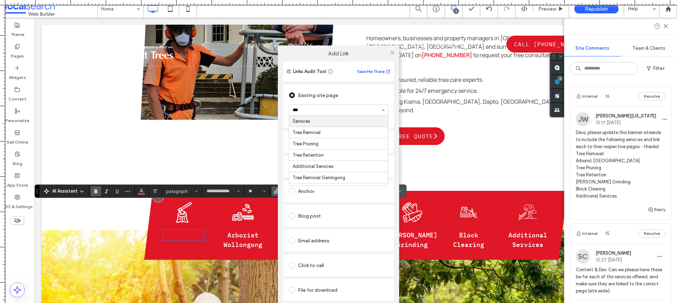
type input "****"
click at [139, 192] on div "Add Link Links Audit Tool Take Me There Existing site page Tree Removal Create …" at bounding box center [338, 183] width 677 height 303
click at [394, 54] on icon at bounding box center [392, 52] width 5 height 5
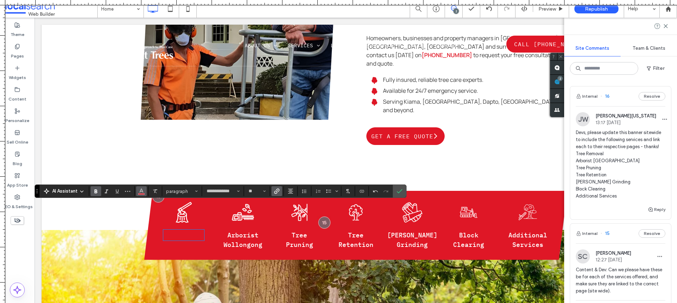
click at [144, 192] on icon "Color" at bounding box center [142, 191] width 6 height 6
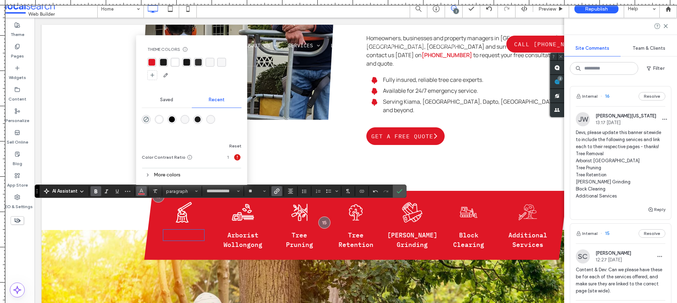
click at [155, 119] on div "rgba(255, 255, 255, 1)" at bounding box center [159, 119] width 9 height 9
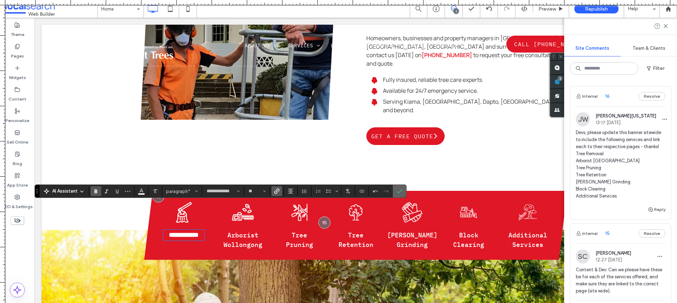
click at [401, 189] on icon "Confirm" at bounding box center [400, 191] width 6 height 6
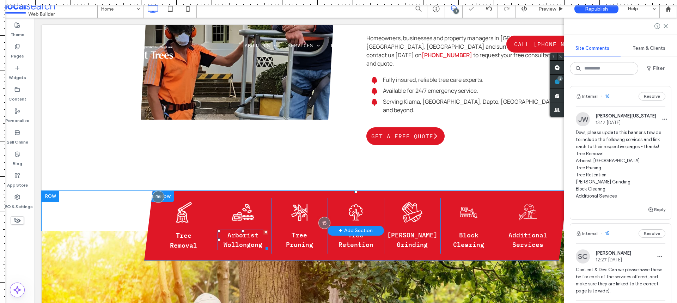
click at [249, 231] on span "Arborist Wollongong" at bounding box center [243, 240] width 39 height 18
type input "**********"
type input "**"
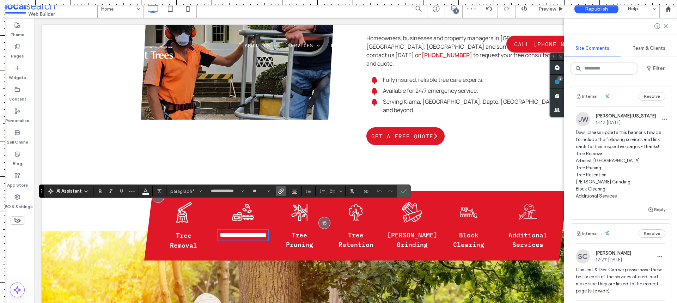
click at [282, 190] on icon "Link" at bounding box center [281, 191] width 6 height 6
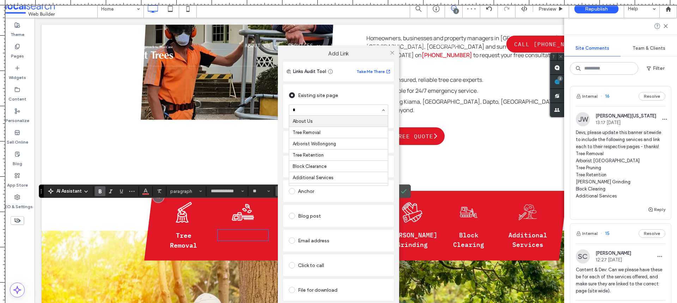
type input "**"
click at [391, 54] on use at bounding box center [392, 53] width 4 height 4
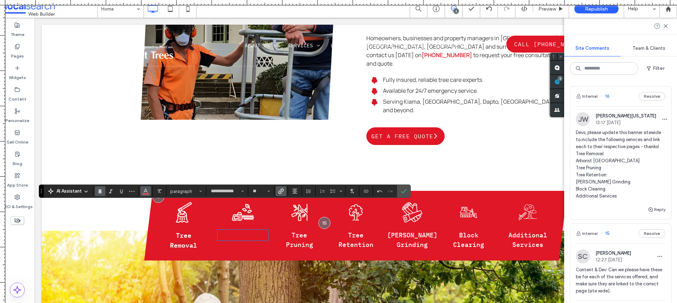
click at [144, 193] on icon "Color" at bounding box center [146, 191] width 6 height 6
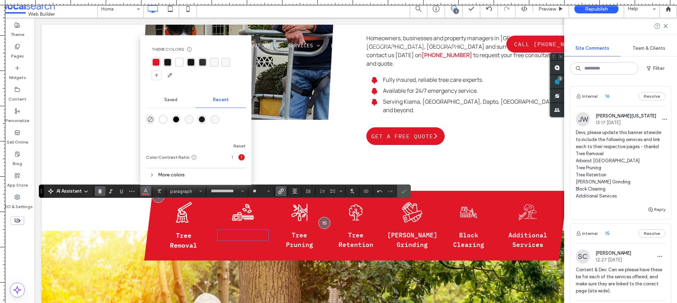
click at [165, 120] on div "rgba(255, 255, 255, 1)" at bounding box center [163, 119] width 6 height 6
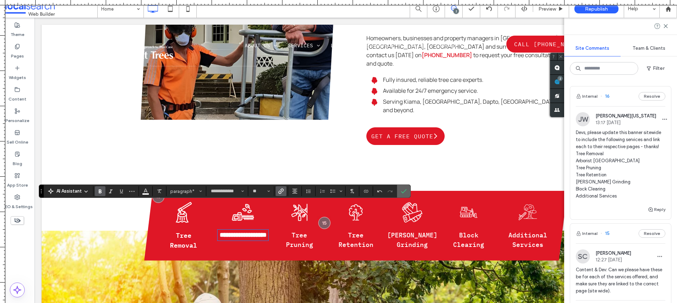
drag, startPoint x: 407, startPoint y: 192, endPoint x: 207, endPoint y: 197, distance: 200.0
click at [407, 192] on label "Confirm" at bounding box center [404, 191] width 11 height 13
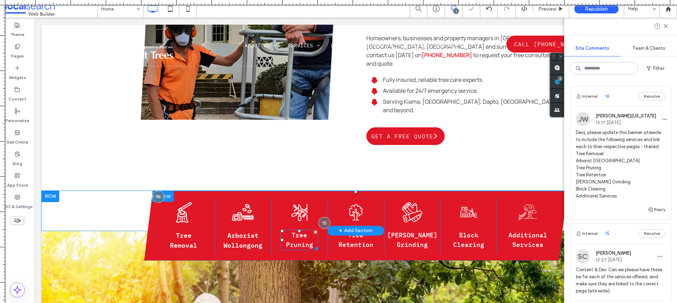
click at [301, 230] on p "Tree Pruning" at bounding box center [299, 239] width 37 height 19
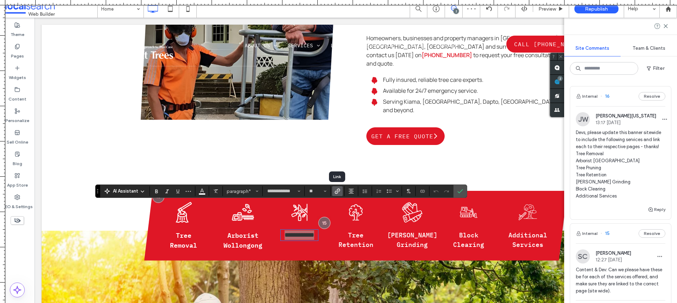
click at [336, 191] on use "Link" at bounding box center [337, 191] width 5 height 5
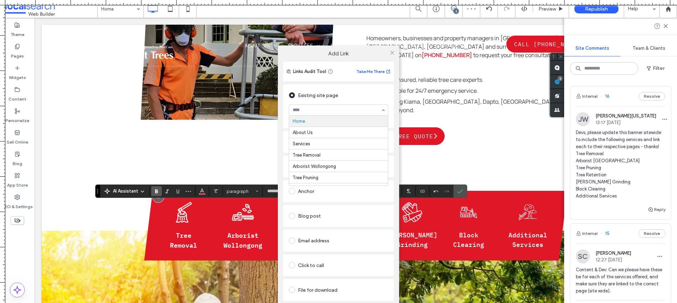
click at [317, 111] on input at bounding box center [337, 110] width 88 height 5
type input "****"
drag, startPoint x: 390, startPoint y: 56, endPoint x: 390, endPoint y: 52, distance: 4.6
click at [390, 56] on span at bounding box center [392, 52] width 5 height 11
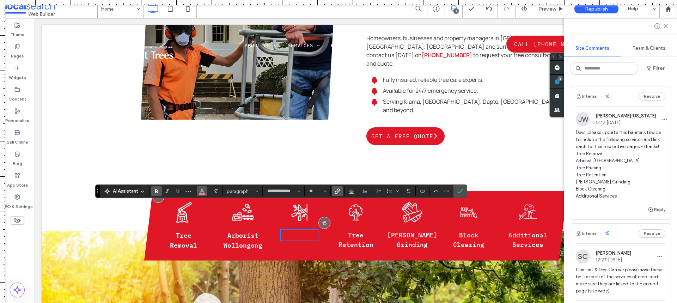
click at [203, 191] on icon "Color" at bounding box center [202, 191] width 6 height 6
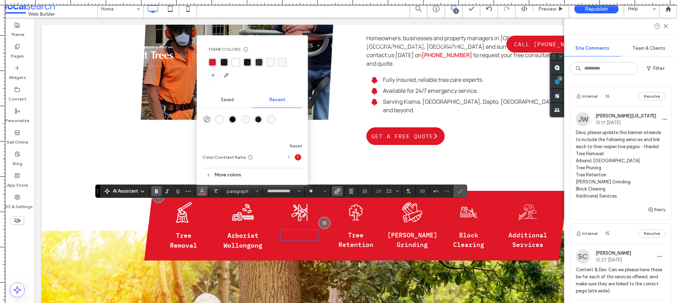
click at [219, 117] on div "rgba(255, 255, 255, 1)" at bounding box center [220, 119] width 6 height 6
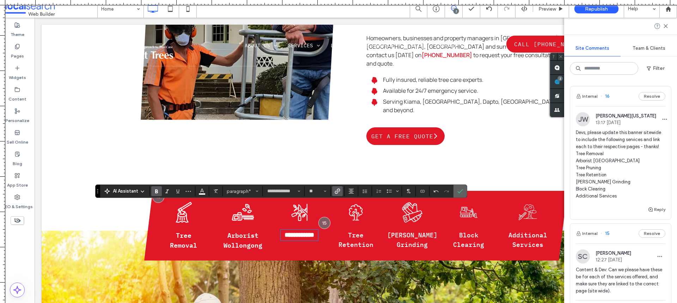
click at [463, 191] on icon "Confirm" at bounding box center [460, 191] width 6 height 6
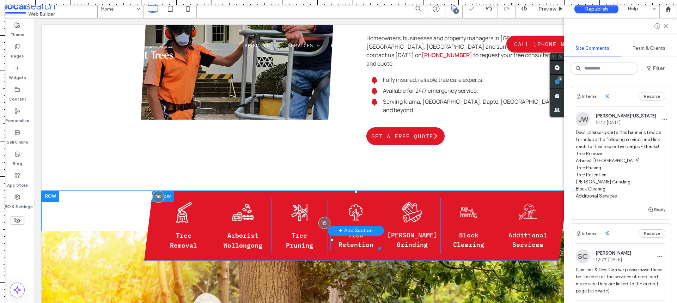
click at [354, 231] on span "Tree Retention" at bounding box center [356, 240] width 35 height 18
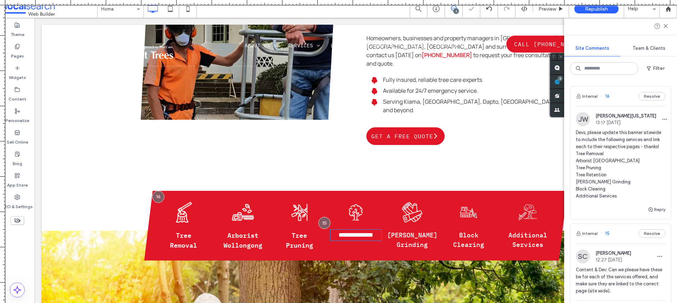
click at [354, 232] on span "**********" at bounding box center [356, 235] width 35 height 6
type input "**********"
type input "**"
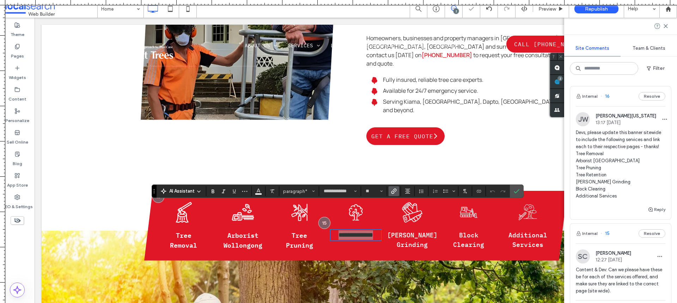
click at [396, 190] on use "Link" at bounding box center [393, 191] width 5 height 5
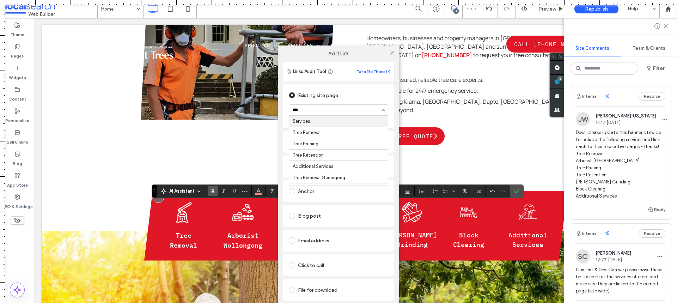
type input "****"
click at [392, 51] on icon at bounding box center [392, 52] width 5 height 5
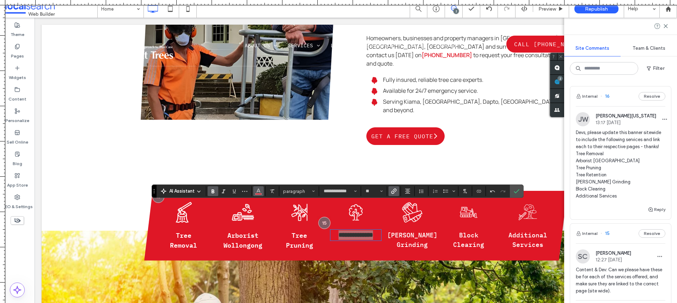
click at [260, 192] on use "Color" at bounding box center [258, 191] width 4 height 4
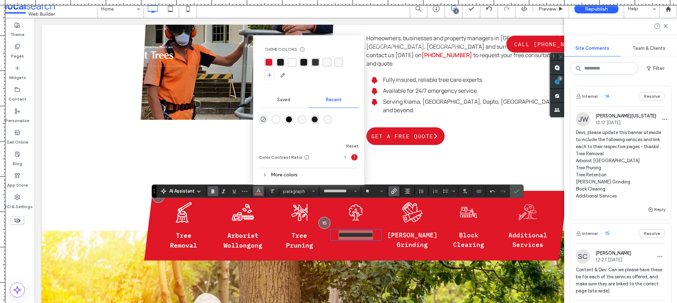
click at [276, 119] on div "rgba(255, 255, 255, 1)" at bounding box center [276, 119] width 6 height 6
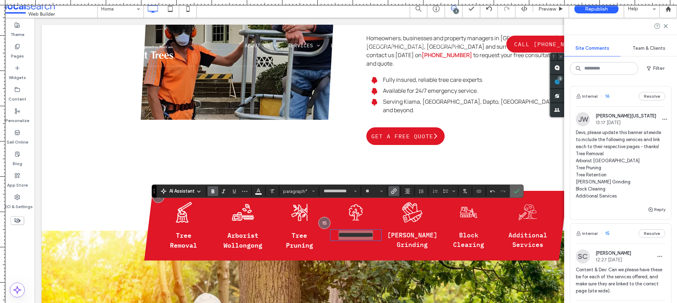
drag, startPoint x: 517, startPoint y: 192, endPoint x: 453, endPoint y: 186, distance: 64.5
click at [517, 192] on icon "Confirm" at bounding box center [517, 191] width 6 height 6
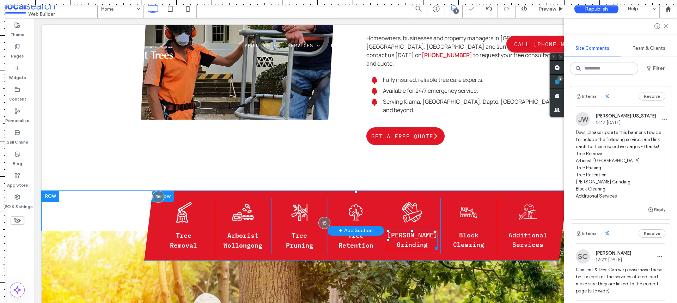
click at [419, 231] on span "[PERSON_NAME] Grinding" at bounding box center [412, 240] width 50 height 18
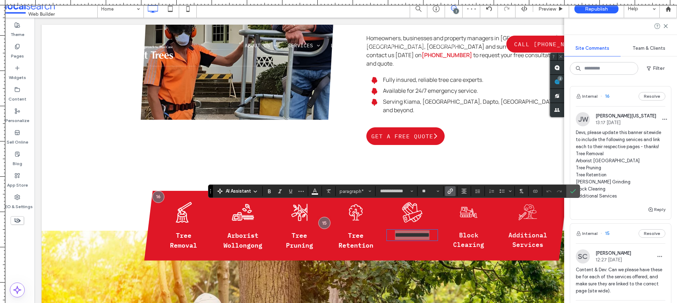
click at [448, 190] on icon "Link" at bounding box center [451, 191] width 6 height 6
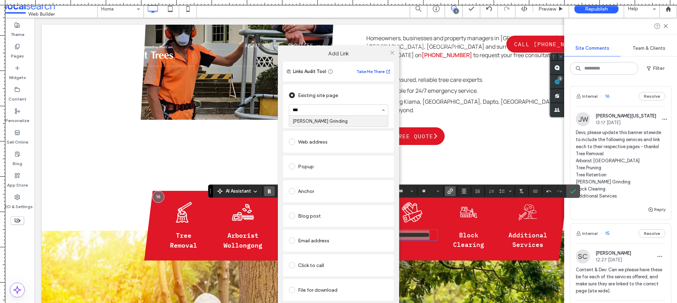
type input "****"
click at [393, 54] on icon at bounding box center [392, 52] width 5 height 5
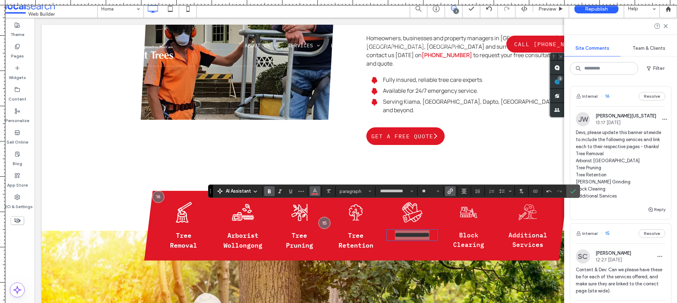
click at [313, 191] on icon "Color" at bounding box center [315, 191] width 6 height 6
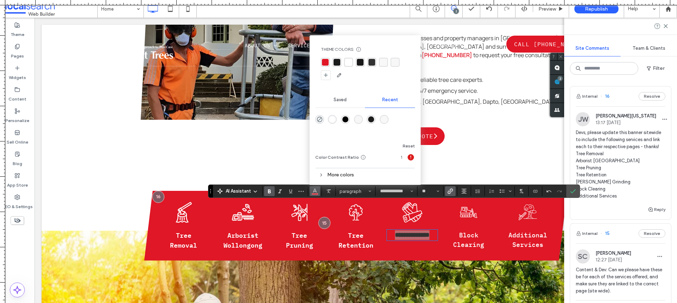
drag, startPoint x: 334, startPoint y: 120, endPoint x: 486, endPoint y: 160, distance: 157.3
click at [334, 120] on div "rgba(255, 255, 255, 1)" at bounding box center [332, 119] width 6 height 6
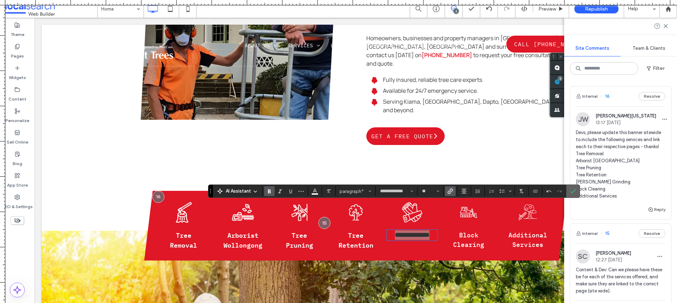
click at [575, 190] on icon "Confirm" at bounding box center [573, 191] width 6 height 6
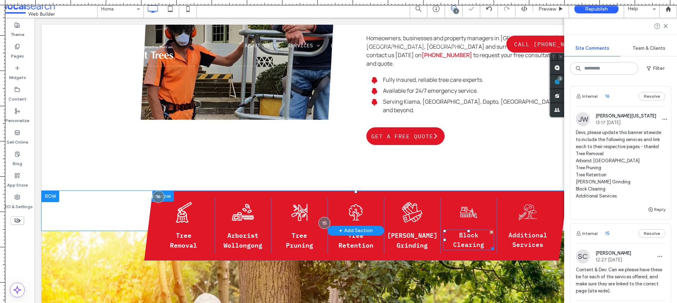
click at [456, 230] on p "Block Clearing" at bounding box center [468, 239] width 50 height 19
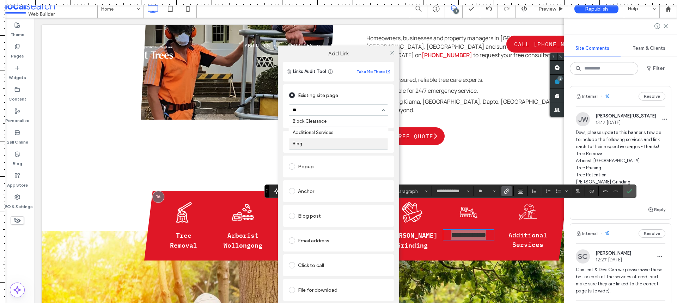
type input "***"
click at [393, 56] on span at bounding box center [392, 52] width 5 height 11
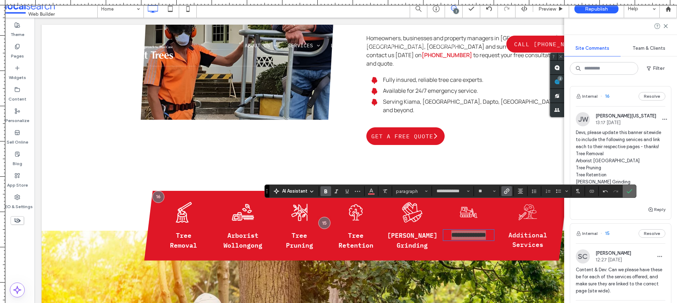
click at [633, 192] on label "Confirm" at bounding box center [629, 191] width 11 height 13
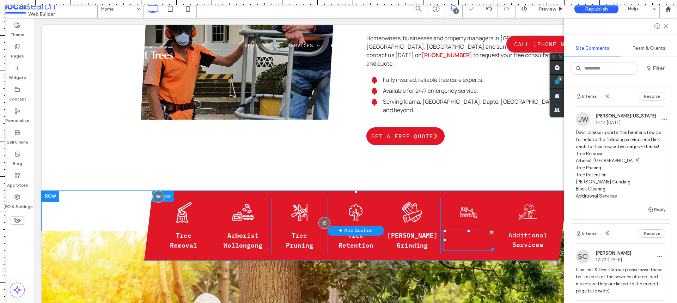
click at [466, 230] on link "Block Clearing" at bounding box center [468, 240] width 31 height 20
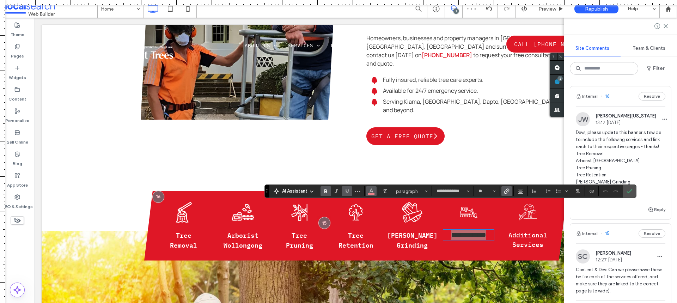
click at [369, 189] on icon "Color" at bounding box center [372, 191] width 6 height 6
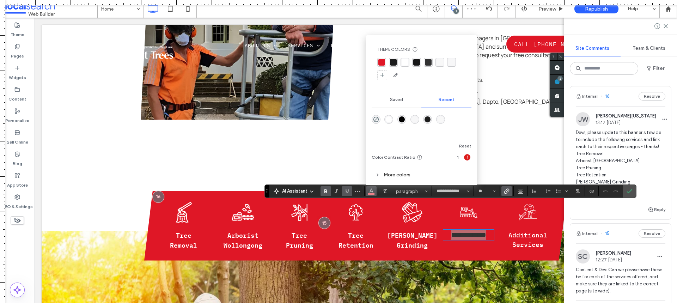
drag, startPoint x: 391, startPoint y: 121, endPoint x: 396, endPoint y: 119, distance: 4.5
click at [391, 121] on div "rgba(255, 255, 255, 1)" at bounding box center [389, 119] width 6 height 6
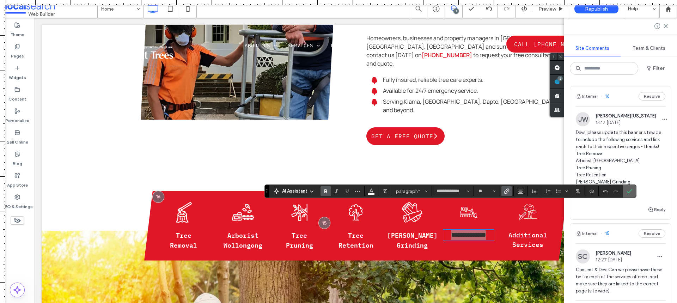
click at [628, 191] on icon "Confirm" at bounding box center [630, 191] width 6 height 6
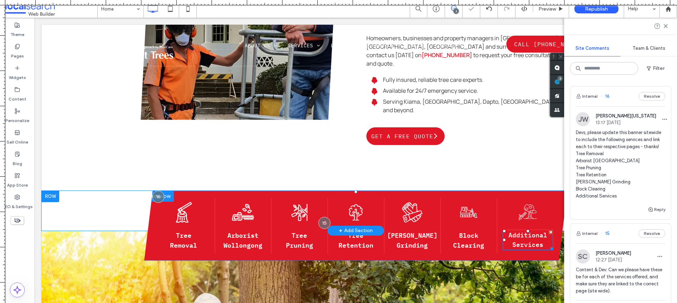
click at [530, 231] on span "Additional Services" at bounding box center [528, 240] width 39 height 18
type input "**********"
type input "**"
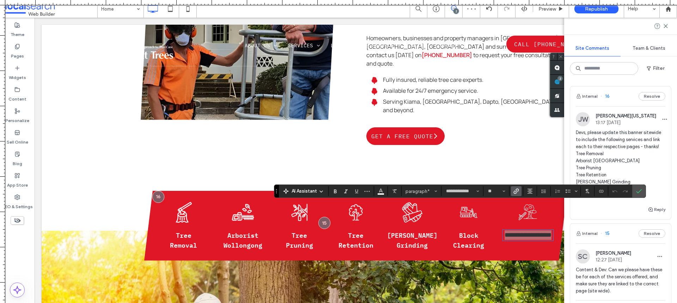
click at [516, 189] on icon "Link" at bounding box center [516, 191] width 6 height 6
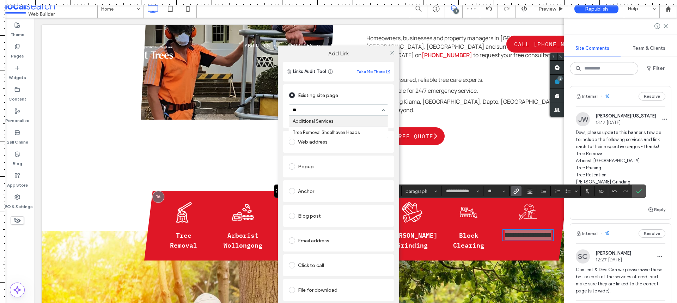
type input "***"
click at [392, 51] on icon at bounding box center [392, 52] width 5 height 5
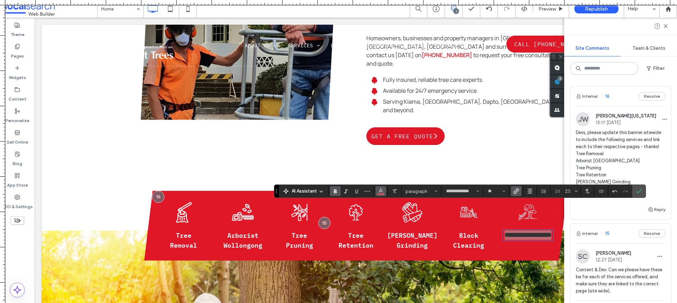
click at [378, 192] on icon "Color" at bounding box center [381, 191] width 6 height 6
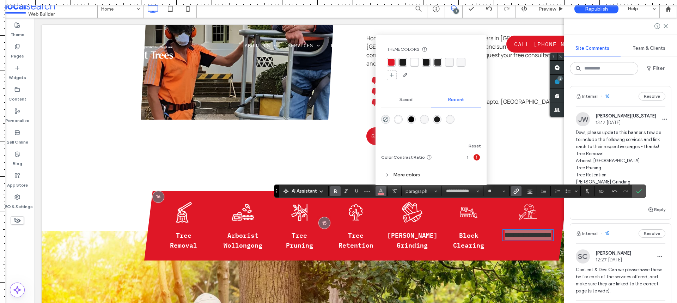
click at [398, 122] on div "rgba(255, 255, 255, 1)" at bounding box center [398, 119] width 6 height 6
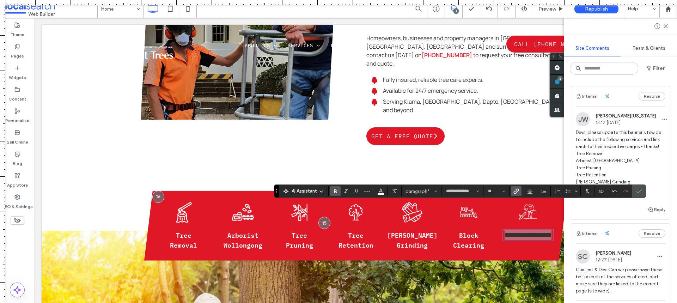
click at [639, 190] on icon "Confirm" at bounding box center [639, 191] width 6 height 6
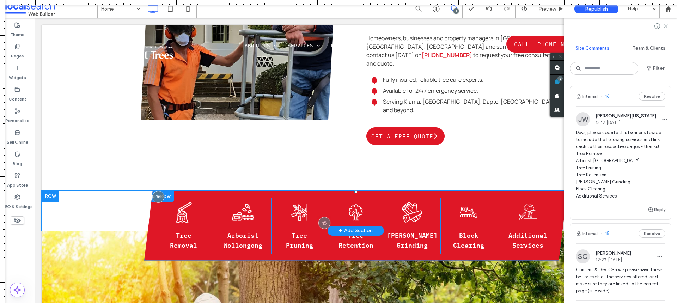
click at [664, 26] on icon at bounding box center [666, 26] width 6 height 6
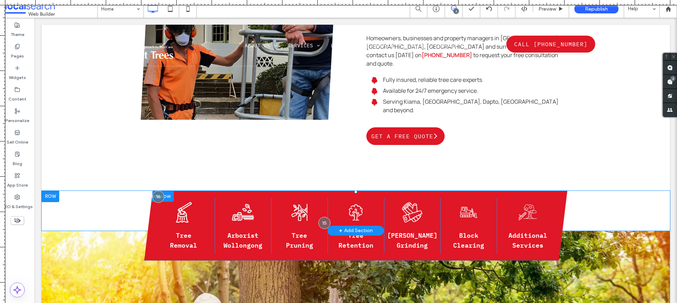
click at [168, 191] on div at bounding box center [159, 196] width 30 height 11
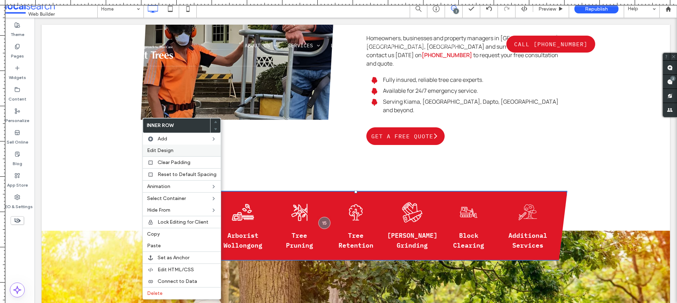
click at [182, 153] on div "Edit Design" at bounding box center [182, 151] width 78 height 12
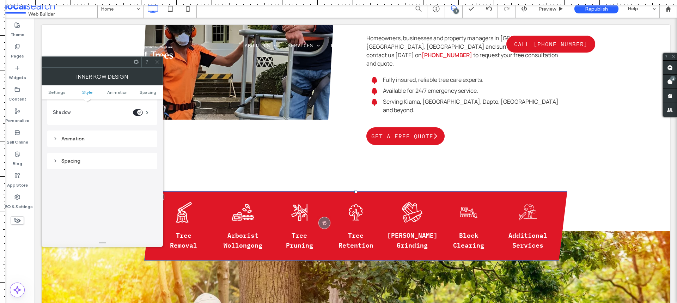
scroll to position [141, 0]
click at [159, 63] on icon at bounding box center [157, 61] width 5 height 5
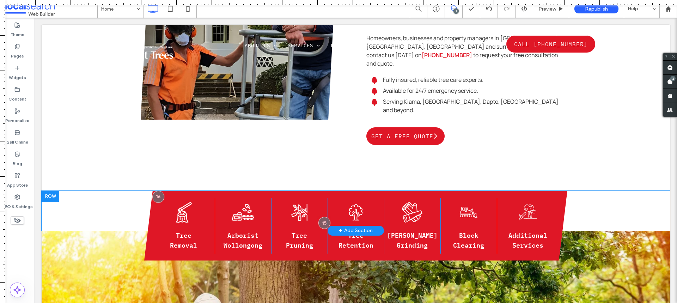
click at [49, 191] on div at bounding box center [51, 196] width 18 height 11
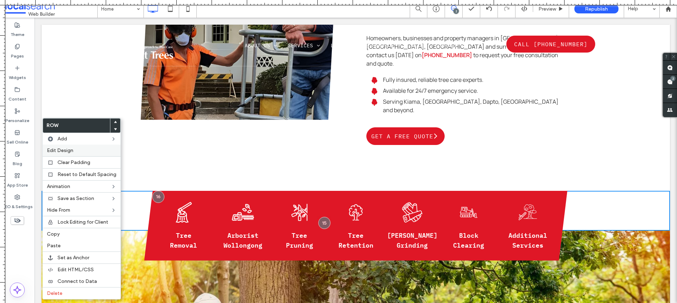
click at [80, 152] on label "Edit Design" at bounding box center [81, 150] width 69 height 6
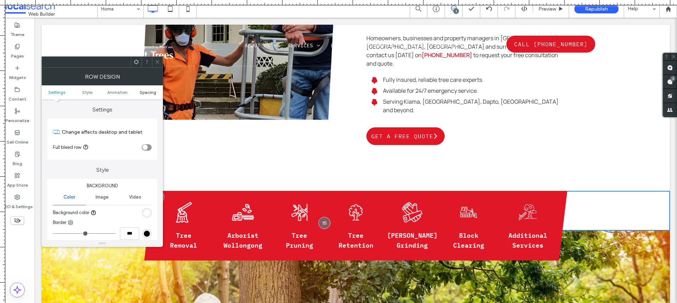
click at [150, 94] on span "Spacing" at bounding box center [148, 92] width 17 height 5
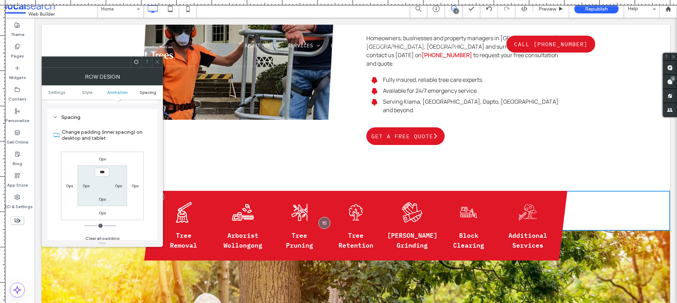
scroll to position [194, 0]
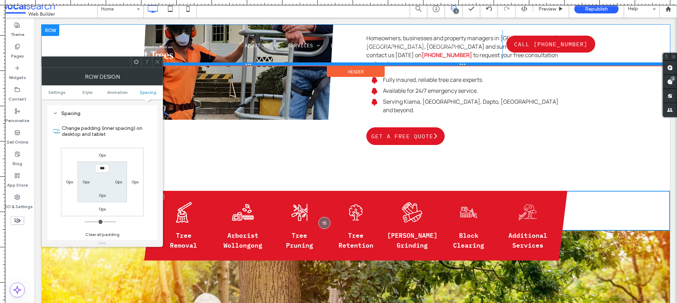
click at [164, 64] on div at bounding box center [356, 64] width 628 height 4
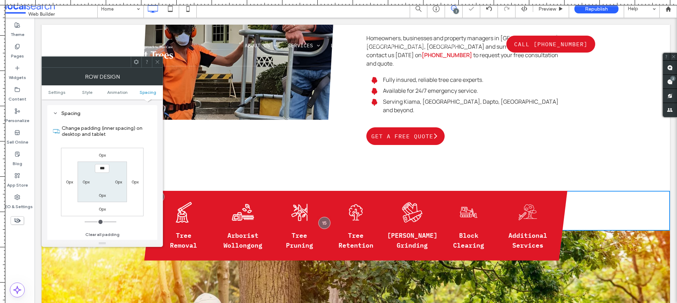
click at [159, 60] on body ".wqwq-1{fill:#231f20;} .cls-1q, .cls-2q { fill-rule: evenodd; } .cls-2q { fill:…" at bounding box center [338, 151] width 677 height 303
click at [158, 63] on use at bounding box center [158, 62] width 4 height 4
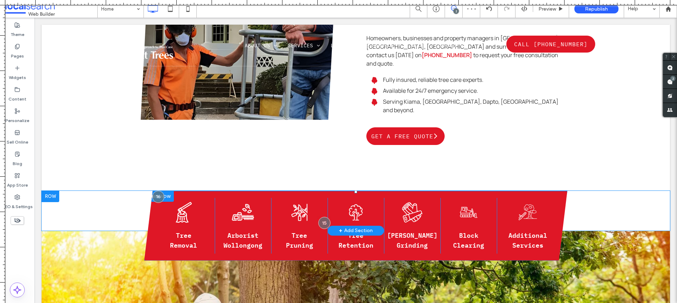
click at [168, 191] on div at bounding box center [159, 196] width 30 height 11
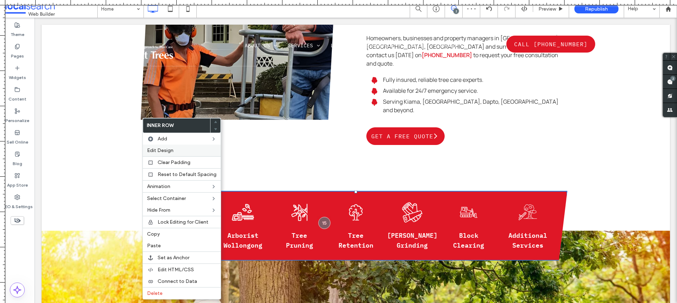
click at [185, 152] on label "Edit Design" at bounding box center [181, 150] width 69 height 6
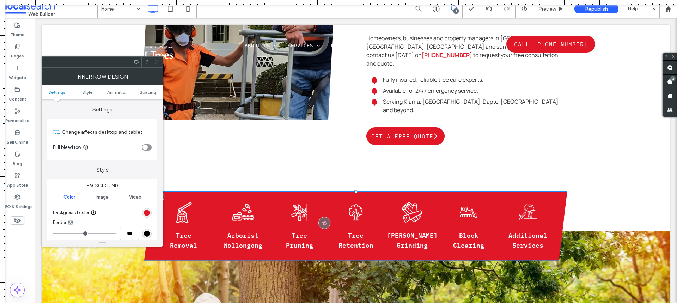
click at [147, 89] on ul "Settings Style Animation Spacing" at bounding box center [102, 92] width 121 height 14
click at [147, 93] on span "Spacing" at bounding box center [148, 92] width 17 height 5
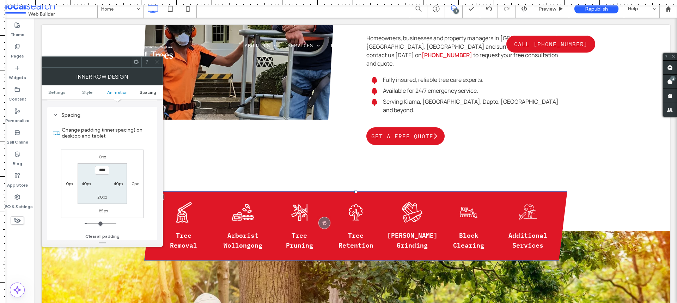
scroll to position [220, 0]
click at [89, 182] on label "40px" at bounding box center [86, 181] width 10 height 5
type input "**"
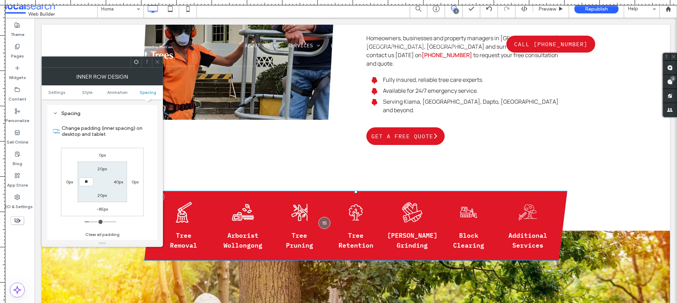
type input "****"
click at [117, 183] on label "40px" at bounding box center [119, 181] width 10 height 5
type input "**"
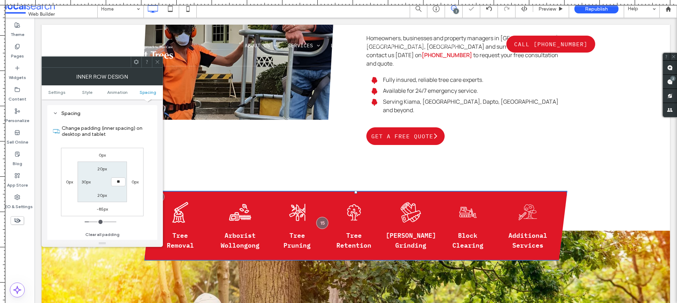
type input "****"
click at [86, 184] on label "30px" at bounding box center [85, 181] width 9 height 5
click at [85, 183] on input "****" at bounding box center [86, 181] width 14 height 9
click at [85, 182] on input "****" at bounding box center [86, 181] width 14 height 9
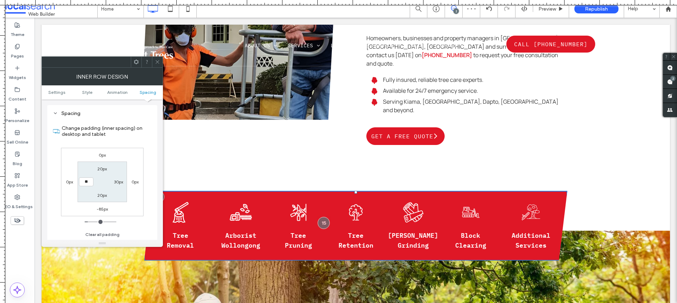
type input "**"
type input "****"
click at [115, 183] on label "30px" at bounding box center [118, 181] width 9 height 5
type input "**"
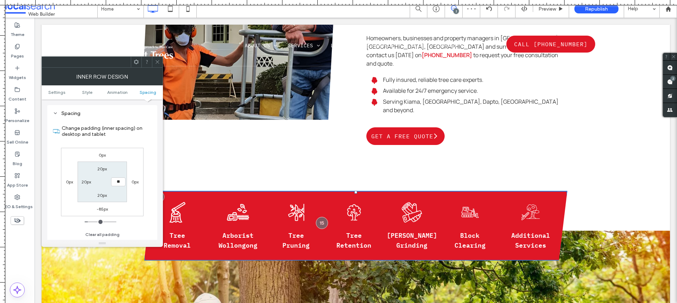
type input "**"
type input "****"
click at [158, 66] on span at bounding box center [157, 62] width 5 height 11
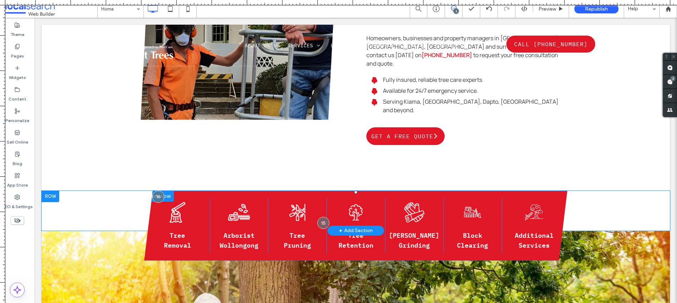
click at [149, 227] on div "Tree Cutting Icon Tree Cutting Icon Tree Removal Click To Paste Trimming Icon A…" at bounding box center [355, 226] width 423 height 70
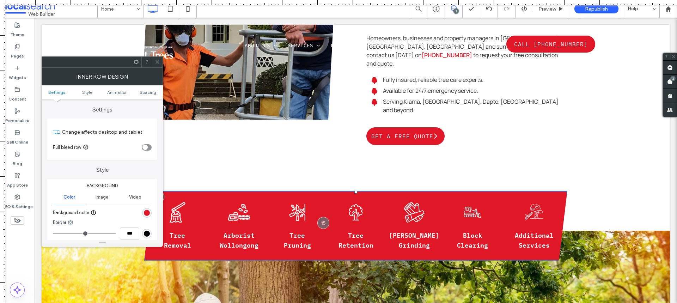
click at [142, 96] on ul "Settings Style Animation Spacing" at bounding box center [102, 92] width 121 height 14
click at [145, 91] on span "Spacing" at bounding box center [148, 92] width 17 height 5
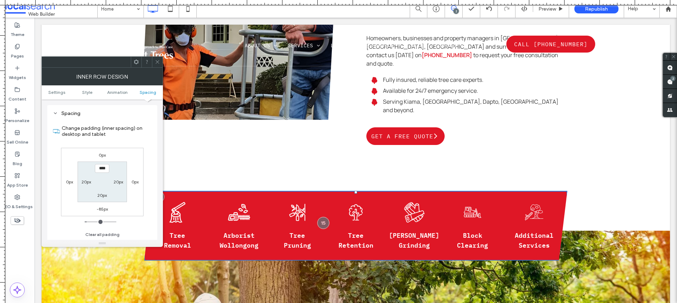
drag, startPoint x: 156, startPoint y: 65, endPoint x: 142, endPoint y: 86, distance: 25.5
click at [154, 67] on div at bounding box center [157, 62] width 11 height 11
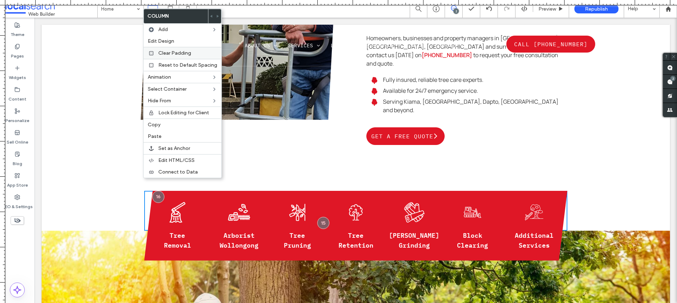
click at [165, 44] on div "Edit Design" at bounding box center [183, 41] width 78 height 12
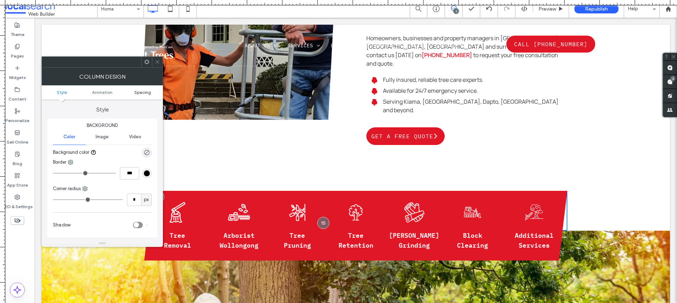
click at [143, 93] on span "Spacing" at bounding box center [142, 92] width 17 height 5
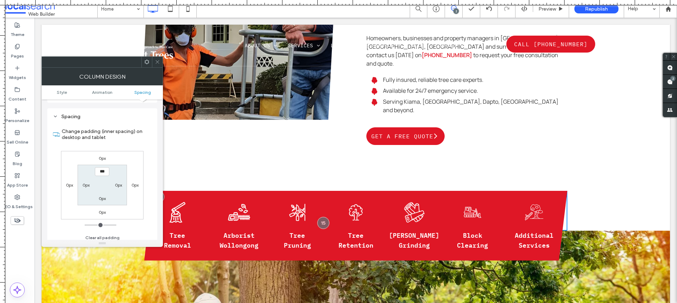
scroll to position [160, 0]
click at [160, 61] on div at bounding box center [157, 62] width 11 height 11
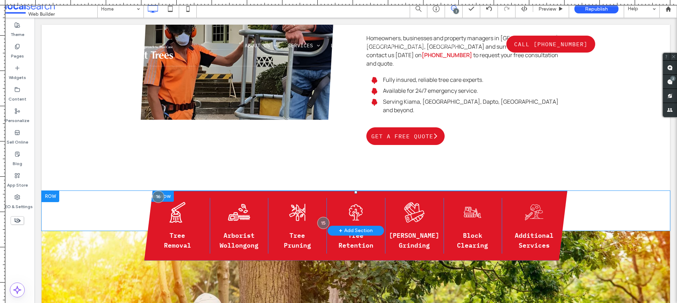
click at [168, 191] on div at bounding box center [159, 196] width 30 height 11
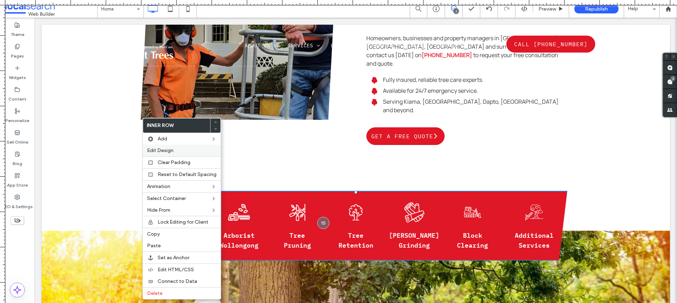
click at [186, 150] on label "Edit Design" at bounding box center [181, 150] width 69 height 6
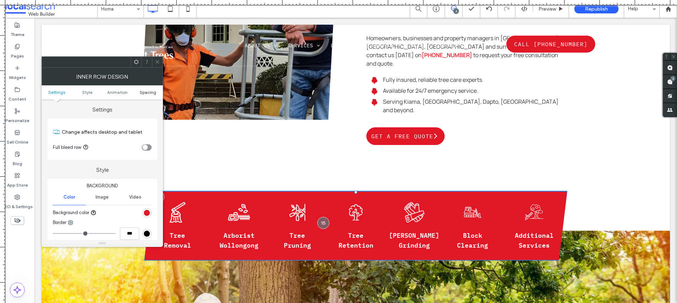
click at [151, 91] on span "Spacing" at bounding box center [148, 92] width 17 height 5
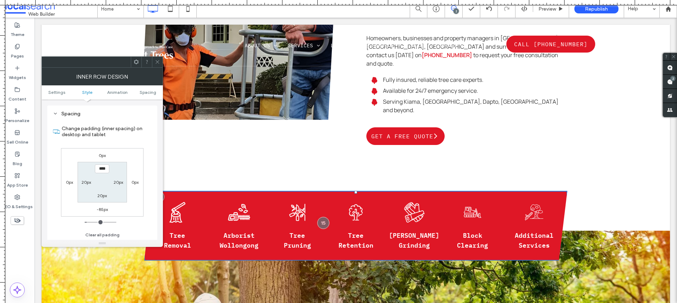
scroll to position [220, 0]
click at [120, 180] on label "20px" at bounding box center [119, 181] width 10 height 5
type input "**"
type input "****"
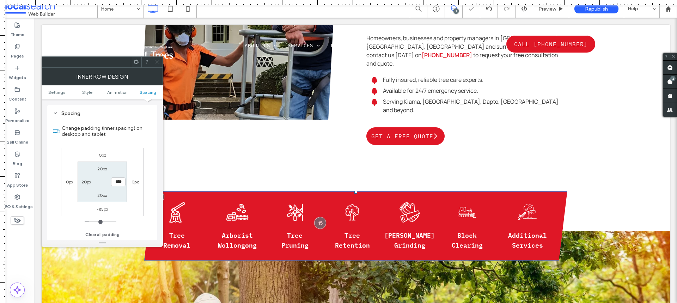
click at [87, 181] on label "20px" at bounding box center [86, 181] width 10 height 5
type input "**"
type input "****"
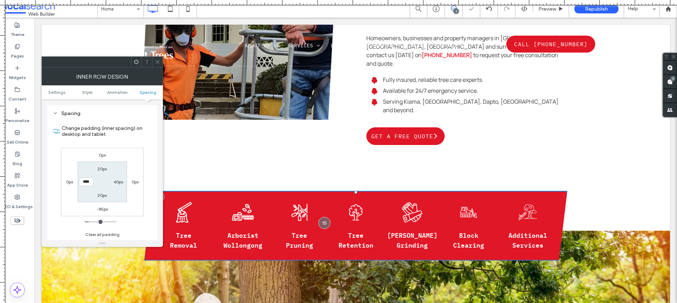
click at [161, 63] on div at bounding box center [157, 62] width 11 height 11
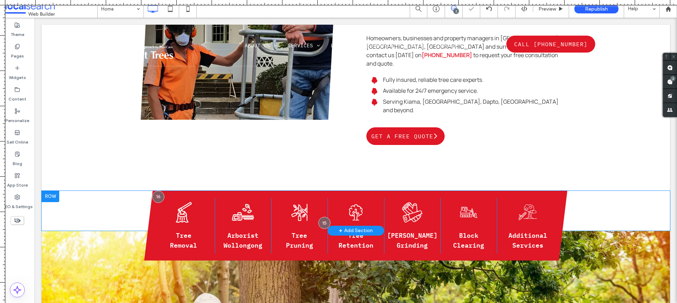
click at [148, 191] on div "Tree Cutting Icon Tree Cutting Icon Tree Removal Click To Paste Trimming Icon A…" at bounding box center [355, 211] width 423 height 40
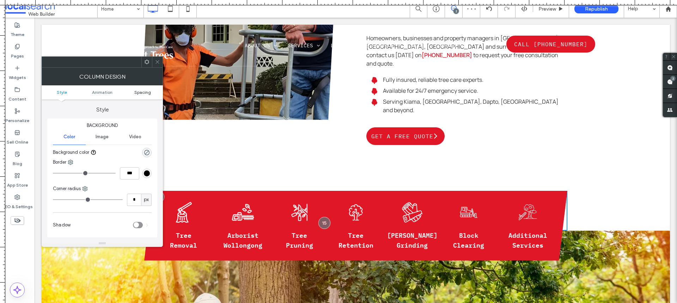
click at [148, 92] on span "Spacing" at bounding box center [142, 92] width 17 height 5
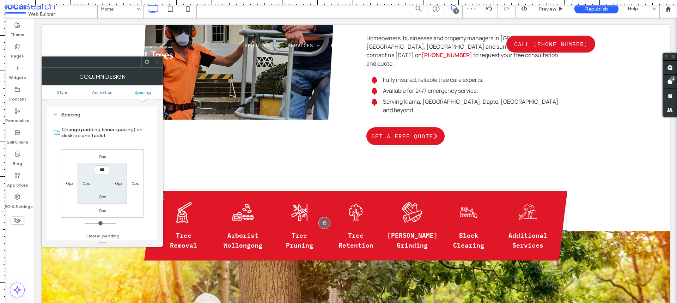
scroll to position [160, 0]
click at [159, 62] on icon at bounding box center [157, 61] width 5 height 5
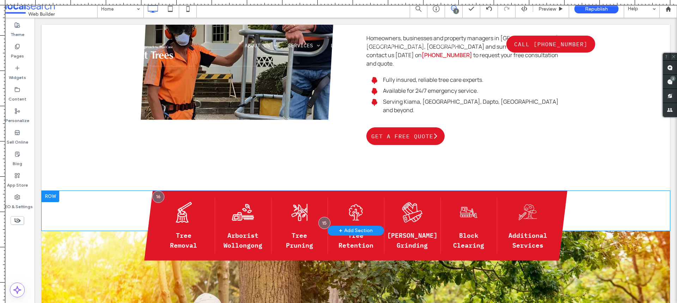
click at [117, 191] on div "Tree Cutting Icon Tree Cutting Icon Tree Removal Click To Paste Trimming Icon A…" at bounding box center [356, 211] width 628 height 40
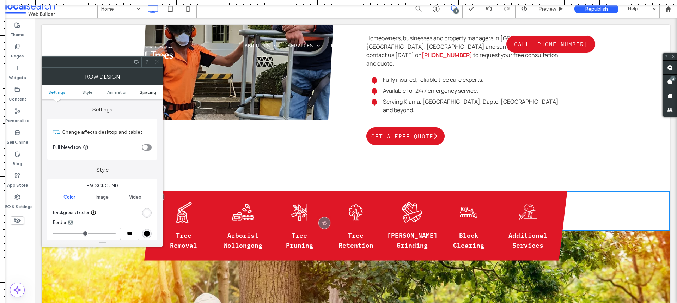
click at [148, 95] on ul "Settings Style Animation Spacing" at bounding box center [102, 92] width 121 height 14
click at [148, 90] on span "Spacing" at bounding box center [148, 92] width 17 height 5
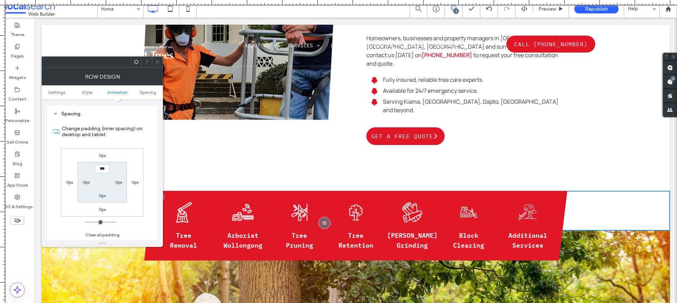
scroll to position [194, 0]
drag, startPoint x: 159, startPoint y: 65, endPoint x: 140, endPoint y: 98, distance: 37.9
click at [158, 65] on span at bounding box center [157, 62] width 5 height 11
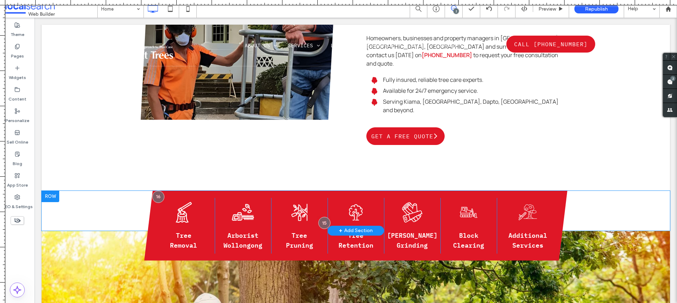
click at [88, 191] on div "Tree Cutting Icon Tree Cutting Icon Tree Removal Click To Paste Trimming Icon A…" at bounding box center [356, 211] width 628 height 40
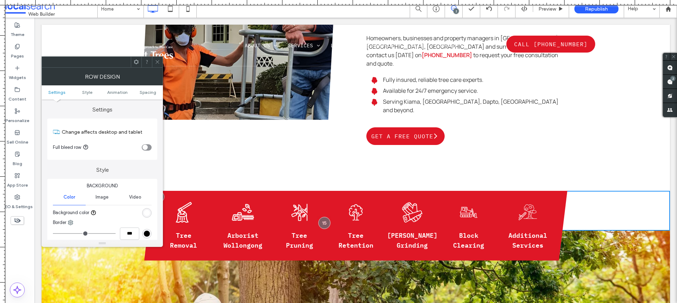
click at [148, 146] on div "toggle" at bounding box center [147, 147] width 10 height 6
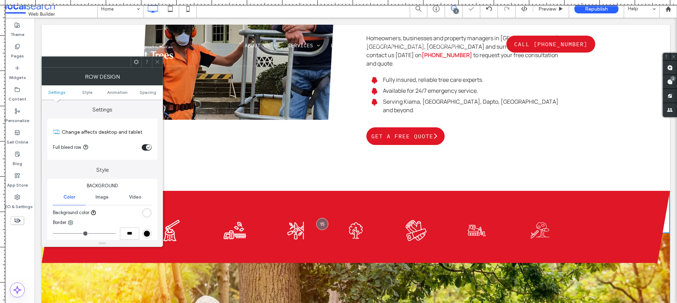
click at [148, 146] on div "toggle" at bounding box center [148, 147] width 5 height 5
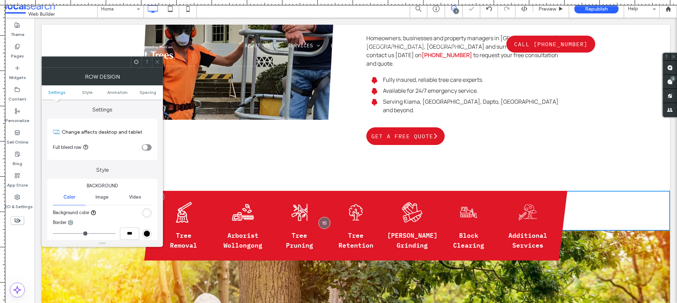
click at [160, 62] on div at bounding box center [157, 62] width 11 height 11
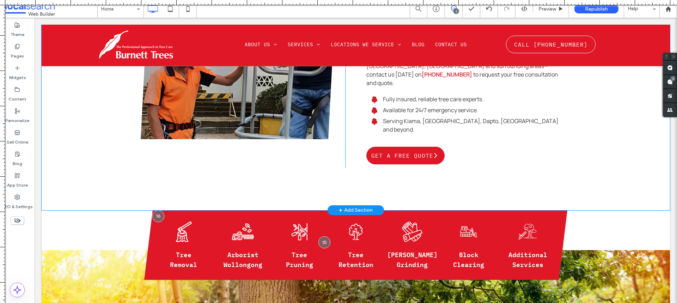
scroll to position [353, 0]
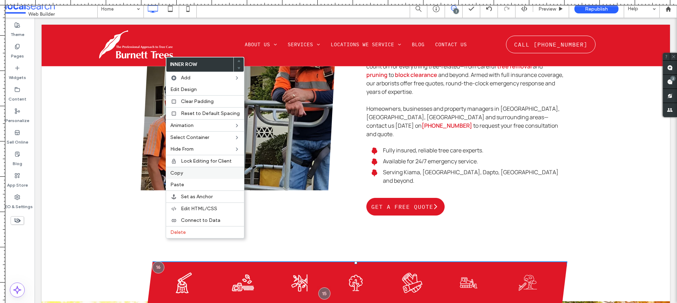
click at [189, 175] on label "Copy" at bounding box center [204, 173] width 69 height 6
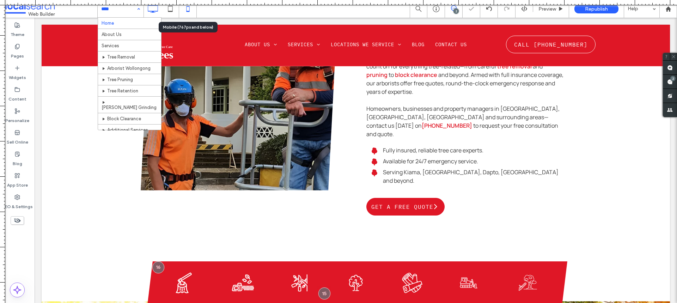
click at [181, 10] on icon at bounding box center [188, 9] width 14 height 14
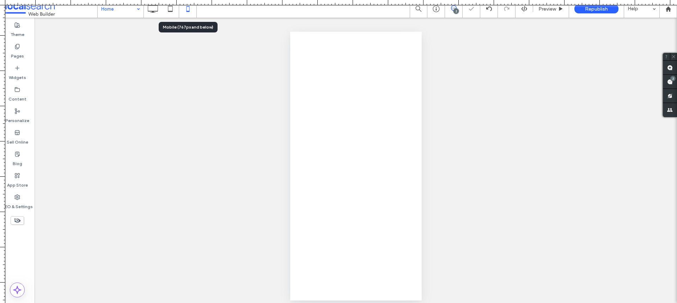
scroll to position [0, 0]
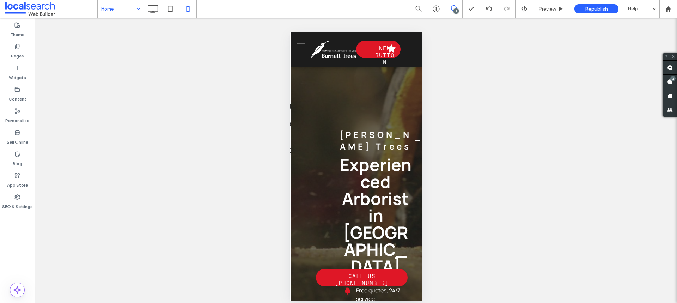
click at [375, 0] on div "Home 2 Preview Republish Help" at bounding box center [387, 9] width 580 height 18
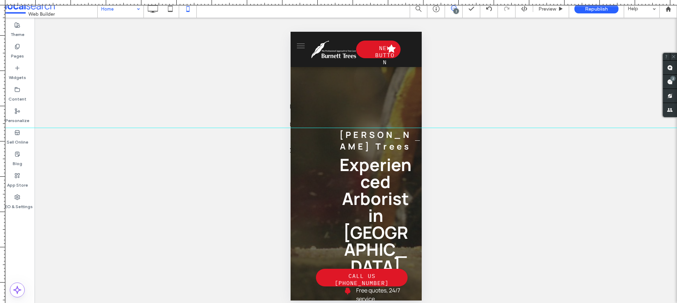
drag, startPoint x: 364, startPoint y: 2, endPoint x: 389, endPoint y: 128, distance: 128.1
click at [389, 303] on div at bounding box center [338, 303] width 677 height 0
click at [149, 8] on icon at bounding box center [153, 9] width 14 height 14
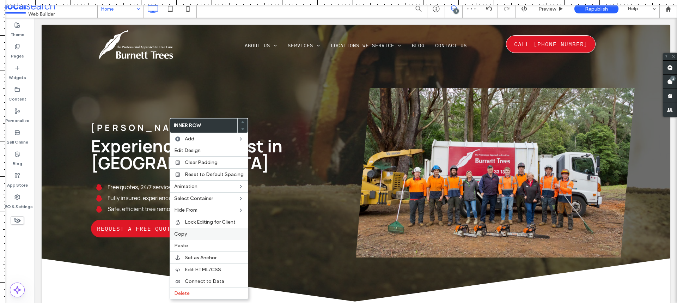
click at [193, 232] on label "Copy" at bounding box center [208, 234] width 69 height 6
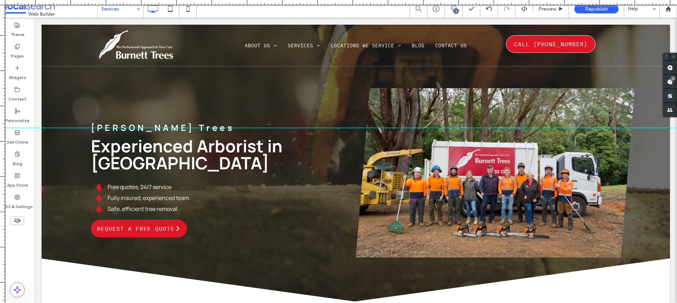
click at [126, 8] on div at bounding box center [338, 151] width 677 height 303
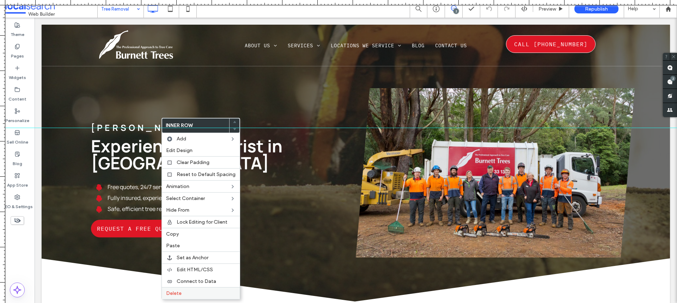
click at [185, 292] on label "Delete" at bounding box center [200, 293] width 69 height 6
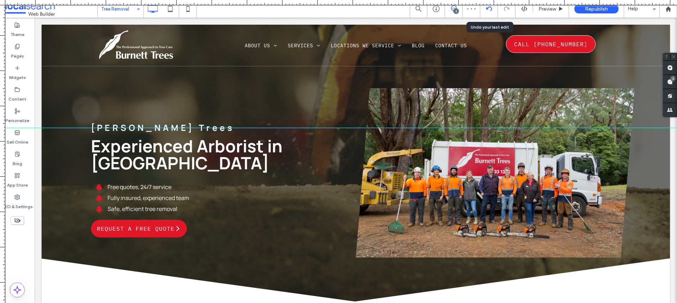
click at [486, 11] on icon at bounding box center [489, 9] width 6 height 6
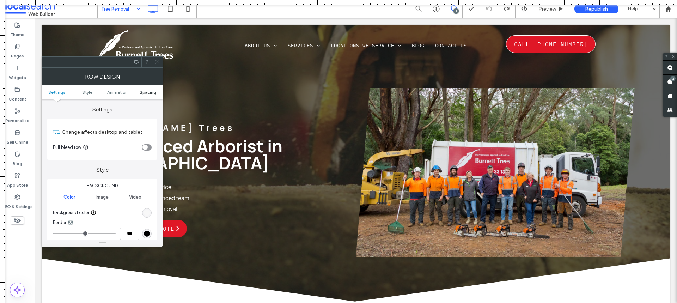
click at [147, 91] on span "Spacing" at bounding box center [148, 92] width 17 height 5
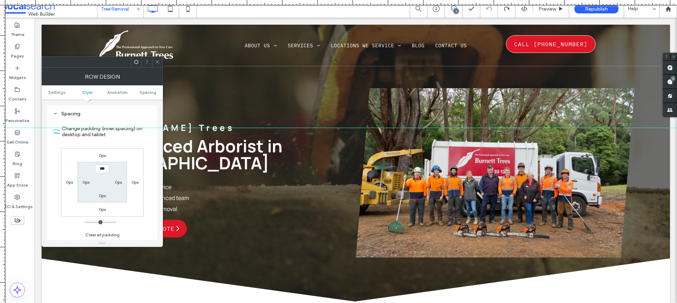
scroll to position [194, 0]
click at [160, 68] on div "Row Design" at bounding box center [102, 77] width 121 height 18
click at [160, 64] on div at bounding box center [157, 62] width 11 height 11
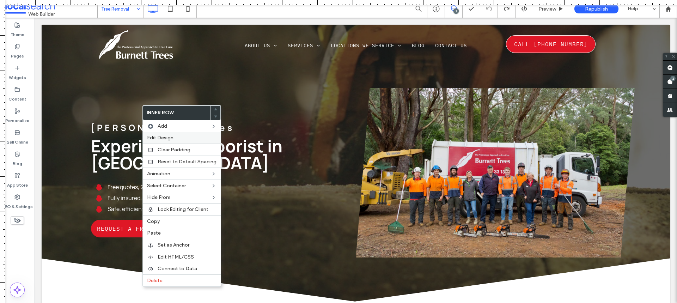
click at [172, 141] on div "Edit Design" at bounding box center [182, 138] width 78 height 12
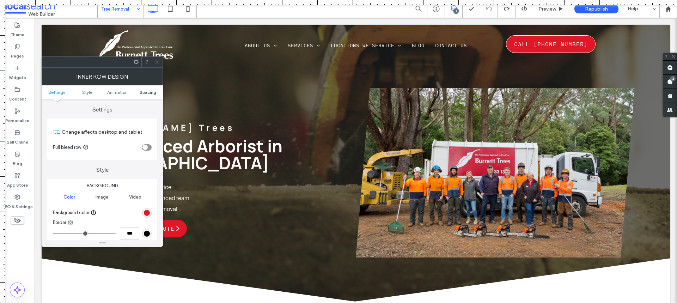
click at [143, 91] on span "Spacing" at bounding box center [148, 92] width 17 height 5
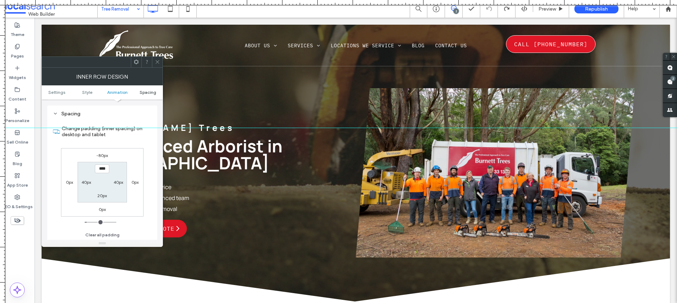
scroll to position [220, 0]
click at [160, 61] on div at bounding box center [157, 62] width 11 height 11
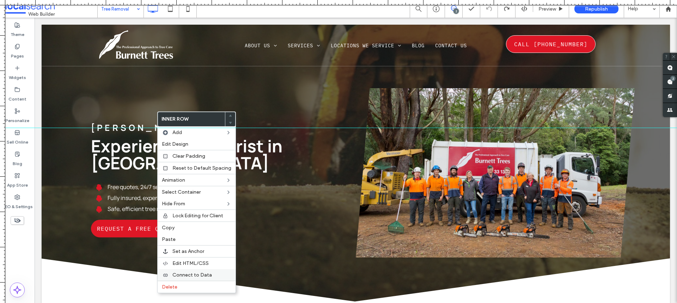
drag, startPoint x: 178, startPoint y: 287, endPoint x: 181, endPoint y: 275, distance: 12.7
click at [178, 287] on label "Delete" at bounding box center [196, 287] width 69 height 6
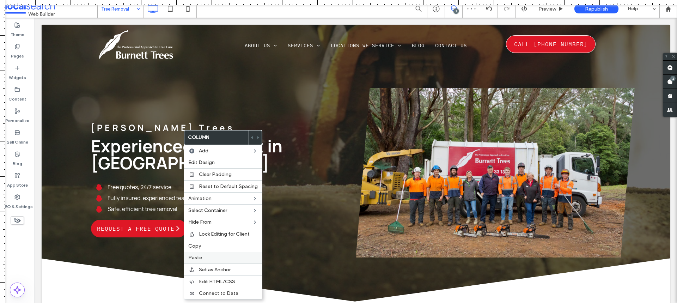
click at [208, 256] on label "Paste" at bounding box center [222, 258] width 69 height 6
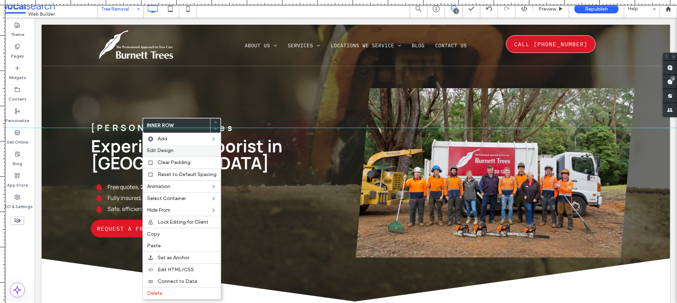
click at [160, 151] on span "Edit Design" at bounding box center [160, 150] width 26 height 6
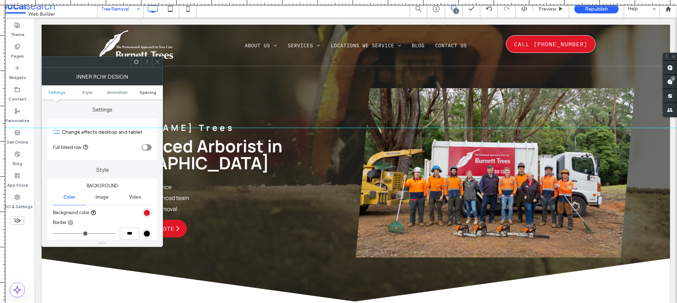
click at [147, 90] on span "Spacing" at bounding box center [148, 92] width 17 height 5
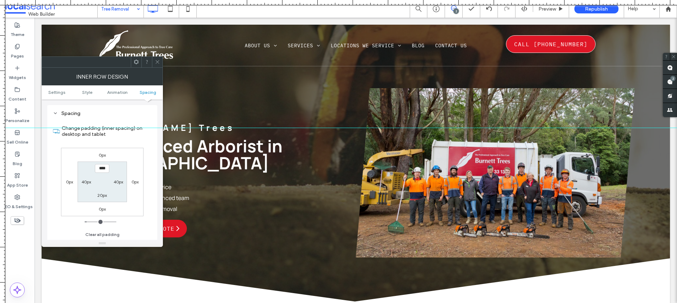
click at [104, 157] on label "0px" at bounding box center [102, 154] width 7 height 5
type input "*"
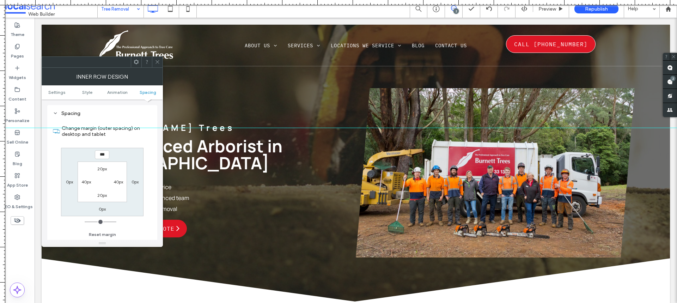
type input "***"
type input "*"
type input "*****"
click at [161, 57] on div at bounding box center [157, 62] width 11 height 11
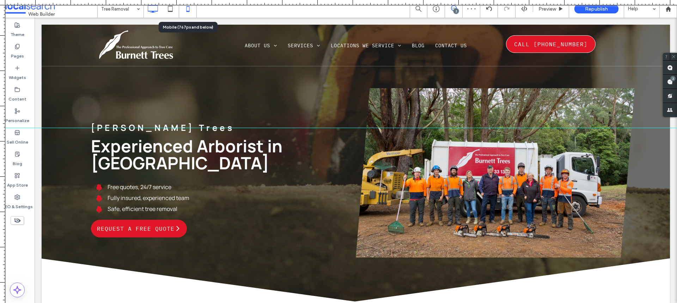
click at [184, 9] on icon at bounding box center [188, 9] width 14 height 14
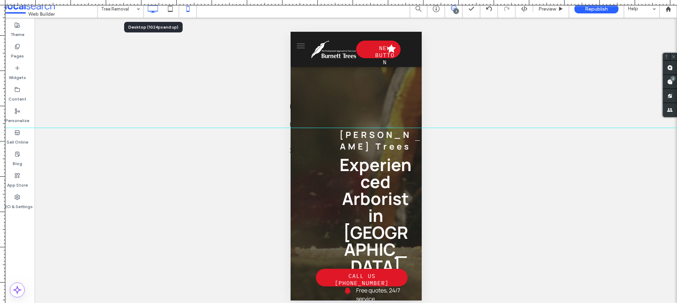
click at [156, 7] on icon at bounding box center [153, 9] width 14 height 14
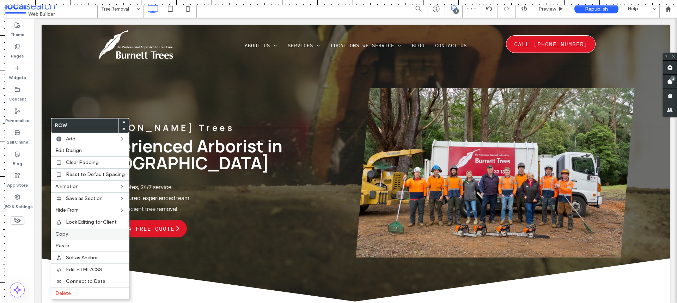
click at [77, 232] on label "Copy" at bounding box center [89, 234] width 69 height 6
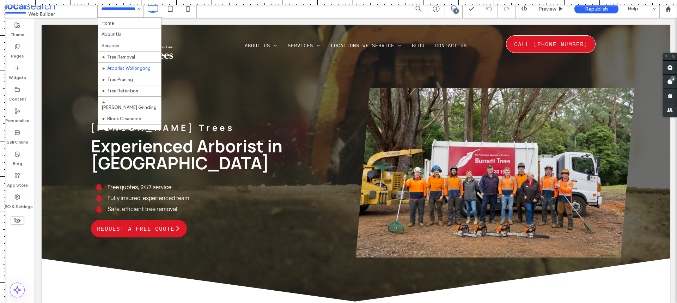
click at [134, 7] on div "Home About Us Services Tree Removal Arborist Wollongong Tree Pruning Tree Reten…" at bounding box center [121, 9] width 46 height 18
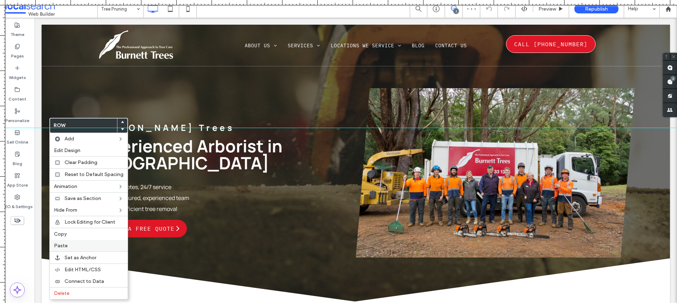
click at [68, 247] on label "Paste" at bounding box center [88, 246] width 69 height 6
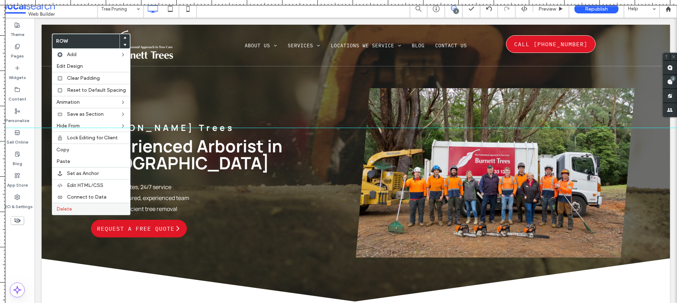
click at [69, 208] on span "Delete" at bounding box center [64, 209] width 16 height 6
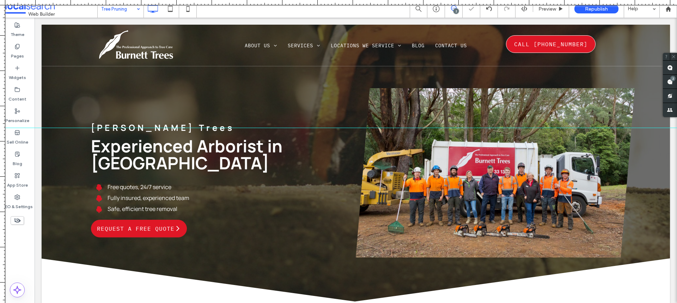
drag, startPoint x: 121, startPoint y: 10, endPoint x: 124, endPoint y: 16, distance: 6.5
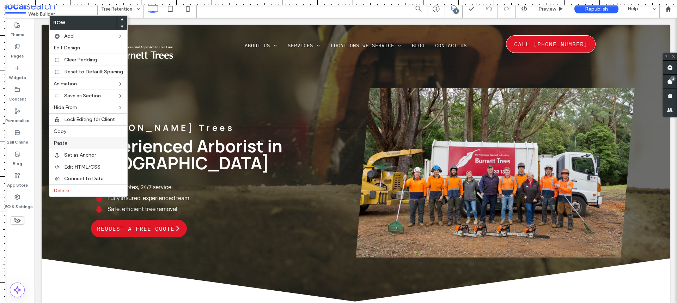
click at [60, 145] on span "Paste" at bounding box center [61, 143] width 14 height 6
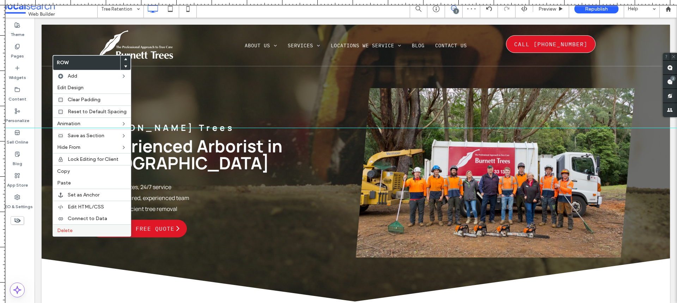
click at [69, 231] on span "Delete" at bounding box center [65, 230] width 16 height 6
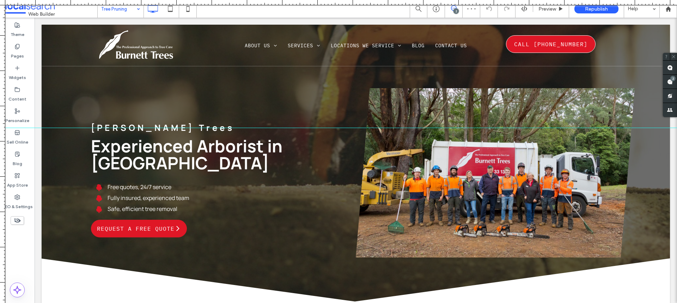
click at [108, 12] on input at bounding box center [118, 9] width 35 height 18
click at [127, 10] on input at bounding box center [118, 9] width 35 height 18
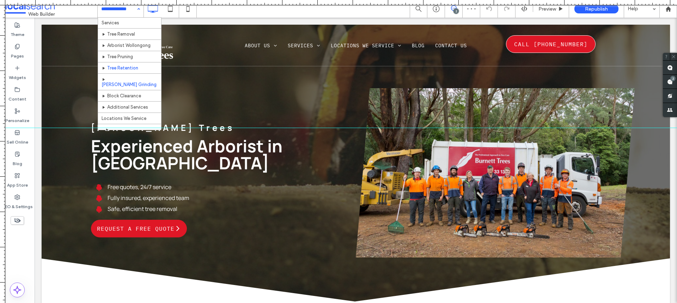
scroll to position [35, 0]
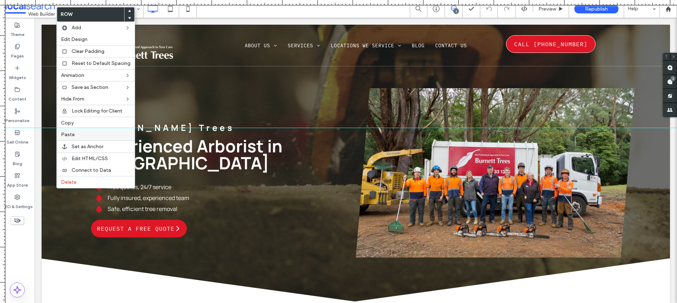
click at [78, 139] on div "Paste" at bounding box center [96, 135] width 78 height 12
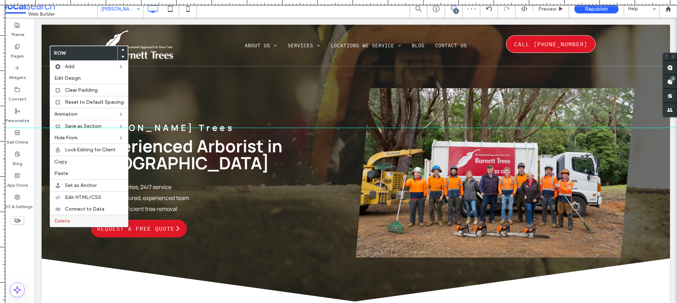
click at [60, 223] on span "Delete" at bounding box center [62, 221] width 16 height 6
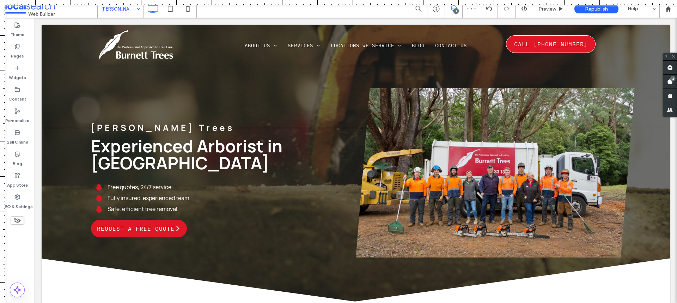
drag, startPoint x: 116, startPoint y: 11, endPoint x: 120, endPoint y: 9, distance: 4.0
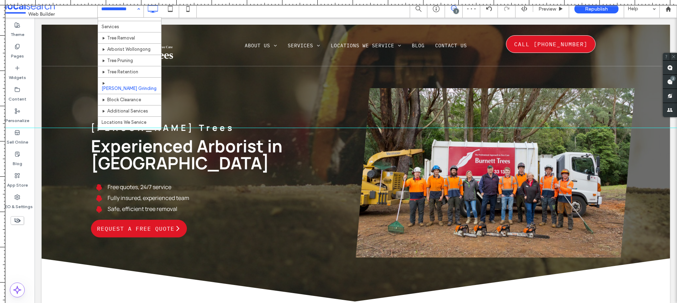
scroll to position [35, 0]
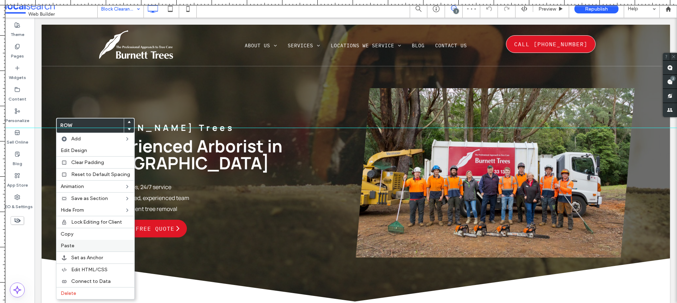
click at [80, 244] on label "Paste" at bounding box center [95, 246] width 69 height 6
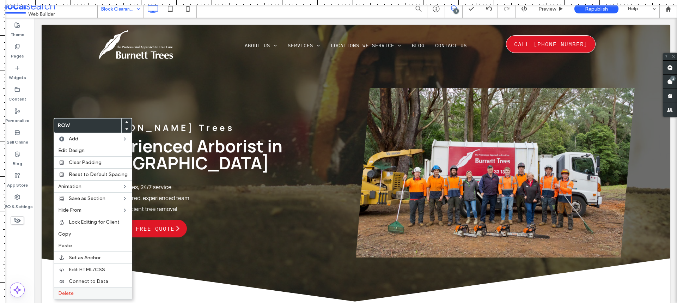
click at [90, 293] on label "Delete" at bounding box center [92, 293] width 69 height 6
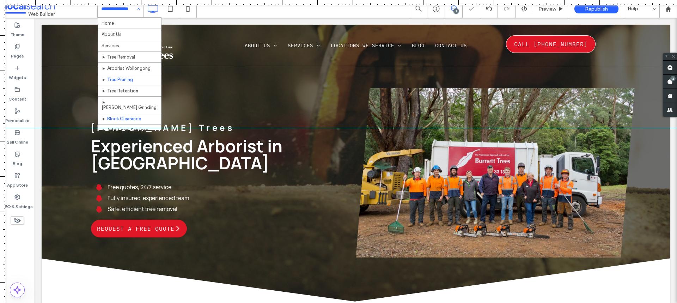
scroll to position [35, 0]
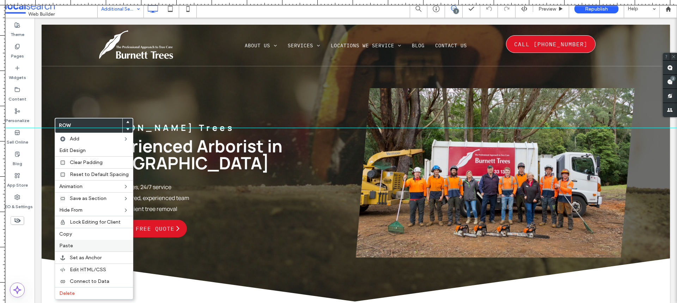
click at [76, 245] on label "Paste" at bounding box center [93, 246] width 69 height 6
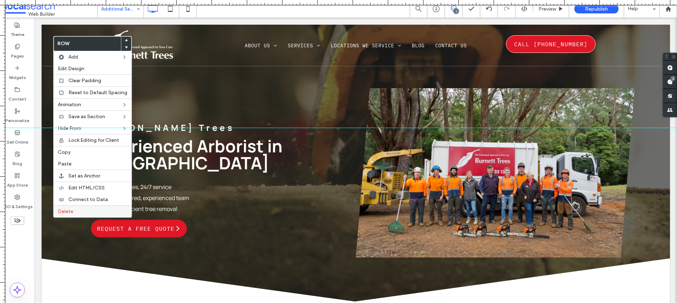
click at [71, 213] on span "Delete" at bounding box center [66, 211] width 16 height 6
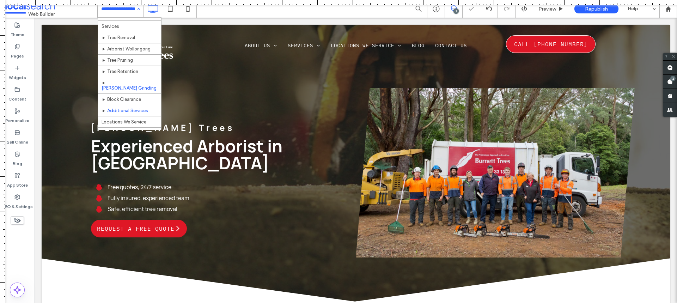
scroll to position [35, 0]
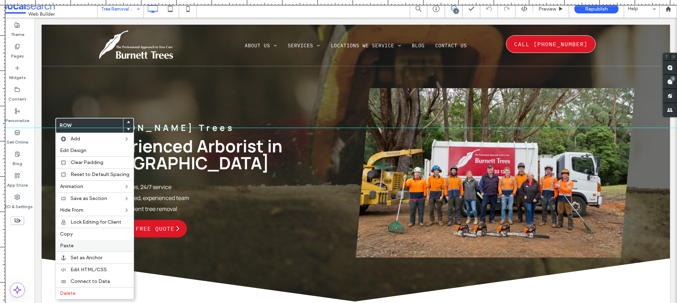
click at [71, 247] on label "Paste" at bounding box center [94, 246] width 69 height 6
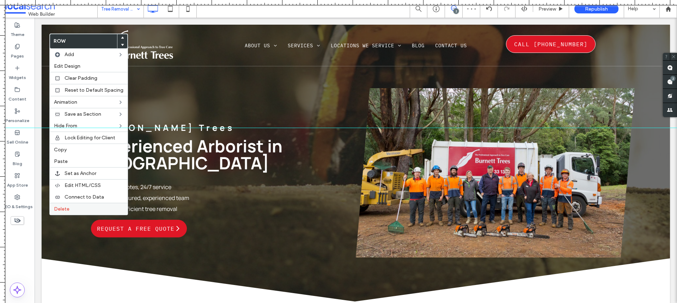
click at [57, 209] on span "Delete" at bounding box center [62, 209] width 16 height 6
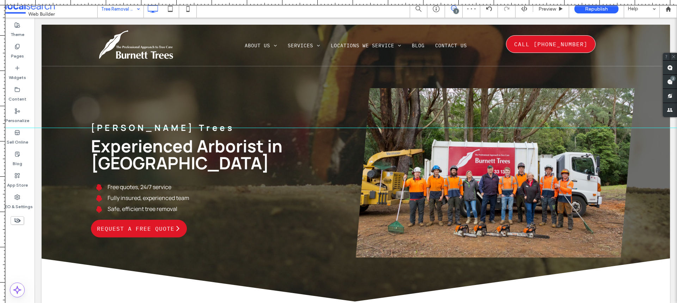
drag, startPoint x: 116, startPoint y: 14, endPoint x: 121, endPoint y: 15, distance: 5.1
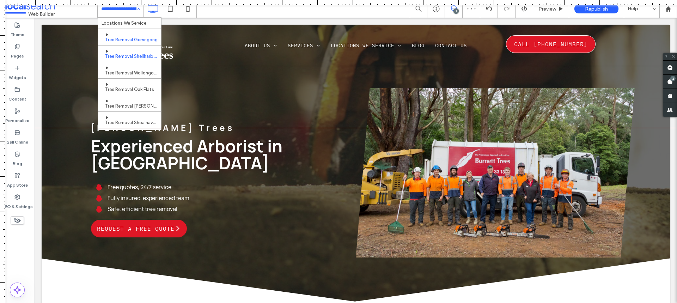
scroll to position [106, 0]
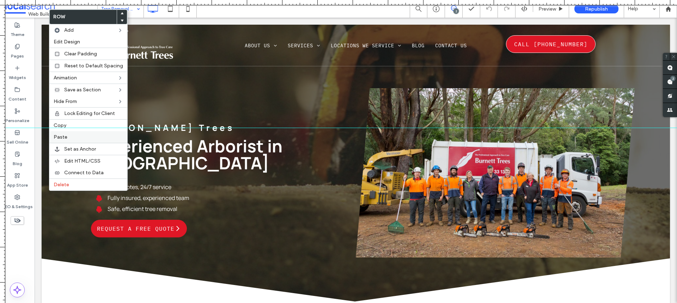
click at [72, 138] on label "Paste" at bounding box center [88, 137] width 69 height 6
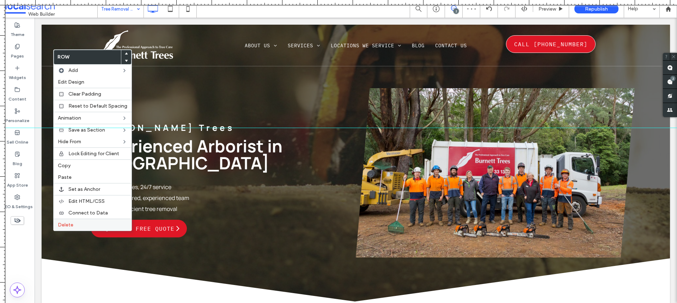
click at [67, 223] on span "Delete" at bounding box center [66, 225] width 16 height 6
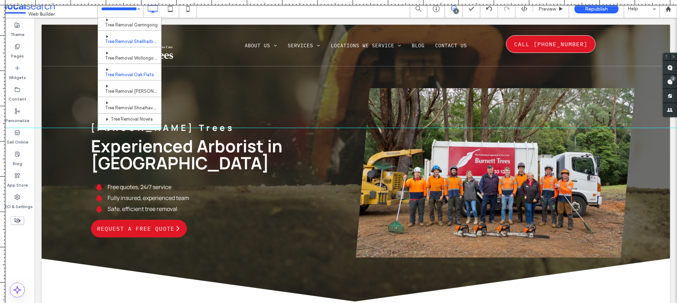
scroll to position [141, 0]
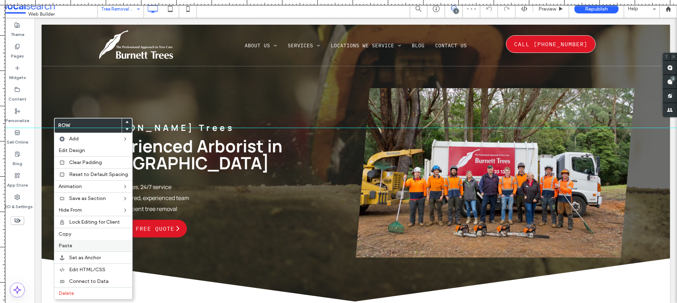
click at [71, 245] on span "Paste" at bounding box center [66, 246] width 14 height 6
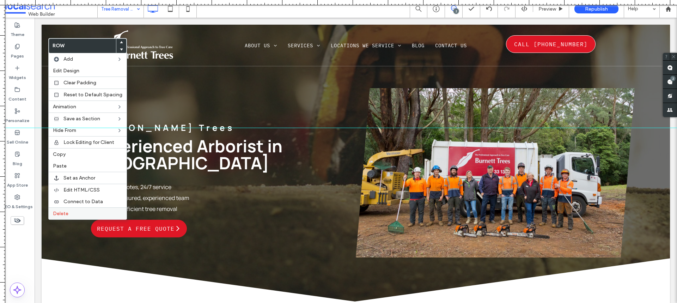
click at [66, 215] on span "Delete" at bounding box center [61, 214] width 16 height 6
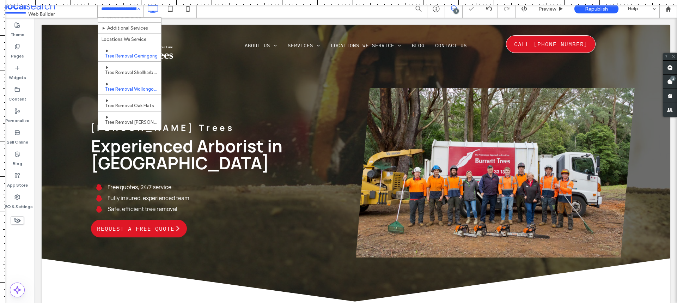
scroll to position [106, 0]
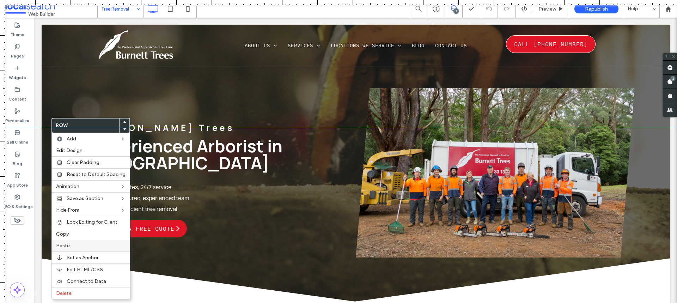
click at [73, 246] on label "Paste" at bounding box center [90, 246] width 69 height 6
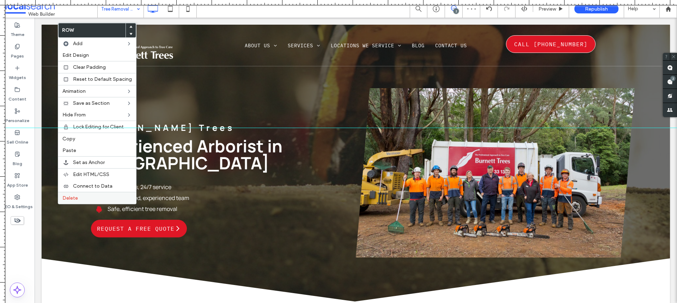
click at [74, 199] on span "Delete" at bounding box center [70, 198] width 16 height 6
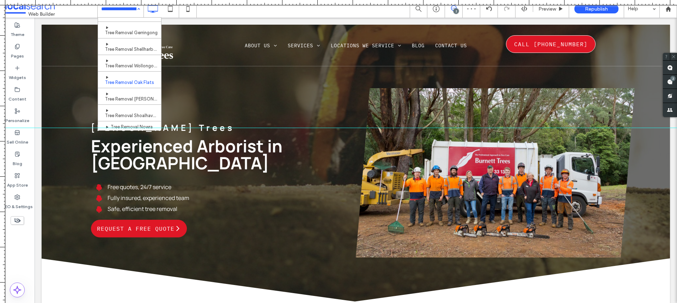
scroll to position [141, 0]
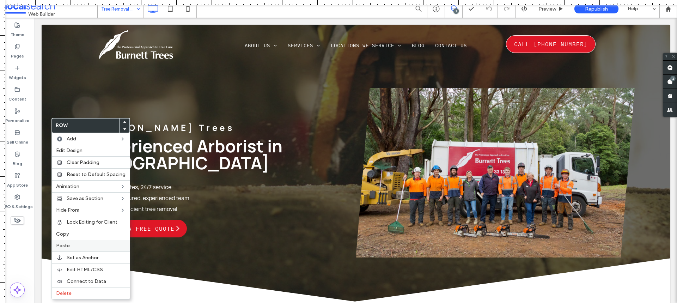
click at [72, 247] on label "Paste" at bounding box center [90, 246] width 69 height 6
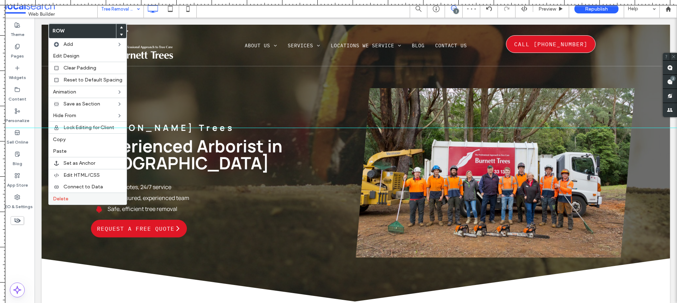
click at [56, 201] on span "Delete" at bounding box center [61, 199] width 16 height 6
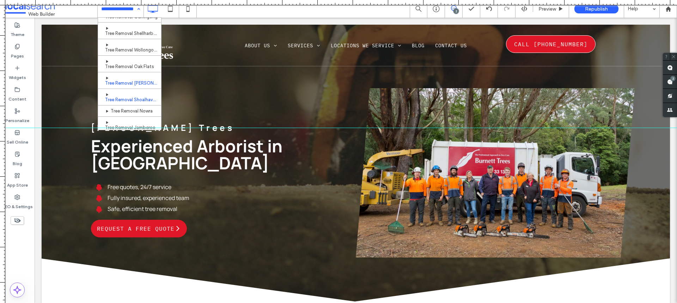
scroll to position [176, 0]
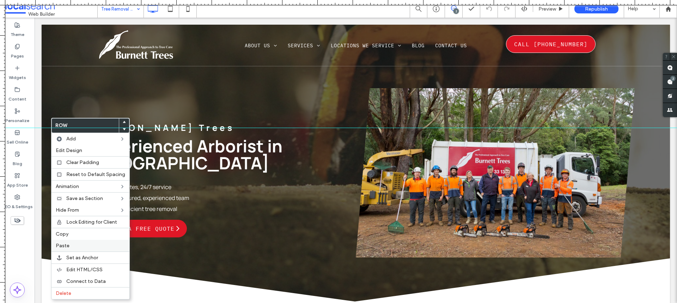
click at [61, 245] on span "Paste" at bounding box center [63, 246] width 14 height 6
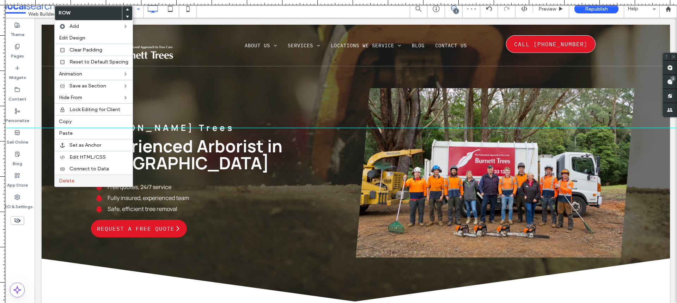
click at [67, 185] on div "Delete" at bounding box center [94, 181] width 78 height 12
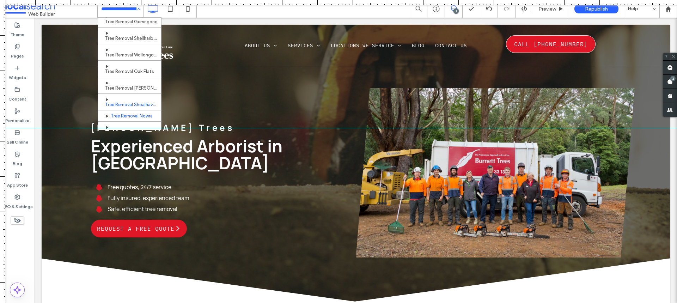
scroll to position [141, 0]
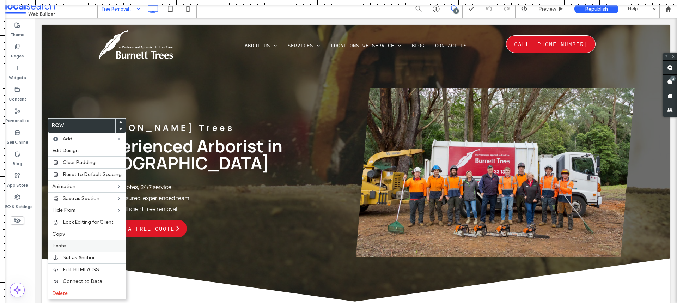
click at [67, 247] on label "Paste" at bounding box center [86, 246] width 69 height 6
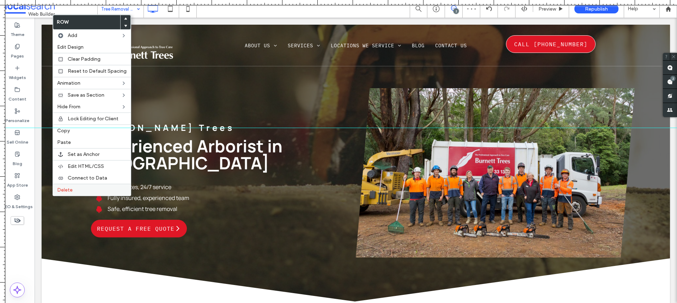
click at [61, 188] on span "Delete" at bounding box center [65, 190] width 16 height 6
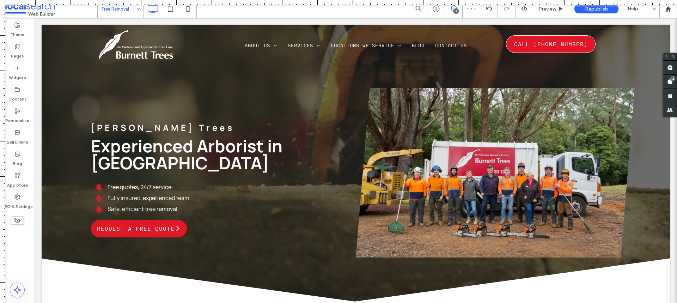
drag, startPoint x: 110, startPoint y: 9, endPoint x: 113, endPoint y: 17, distance: 8.1
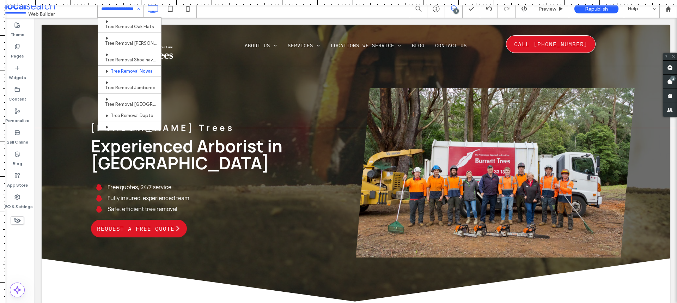
scroll to position [200, 0]
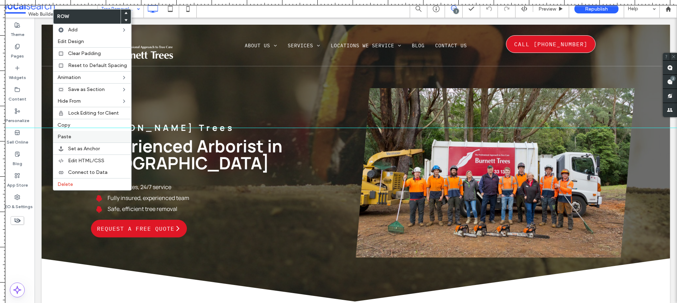
click at [79, 136] on label "Paste" at bounding box center [91, 137] width 69 height 6
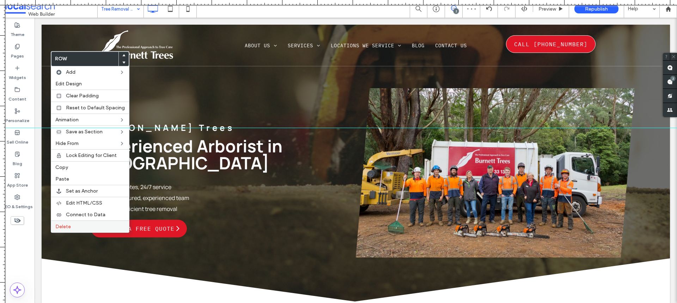
click at [58, 229] on span "Delete" at bounding box center [63, 227] width 16 height 6
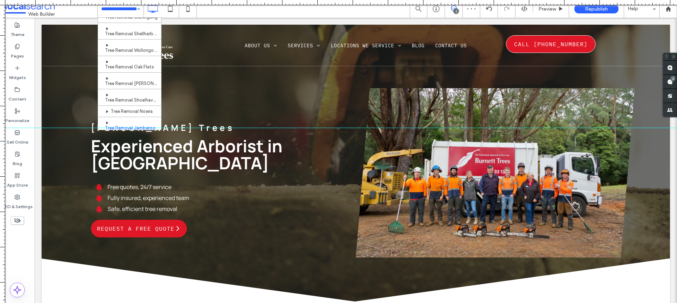
scroll to position [200, 0]
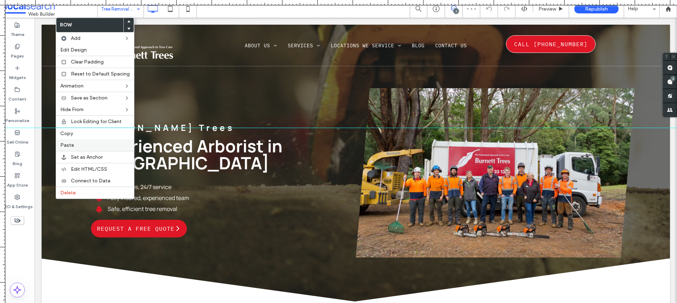
click at [75, 143] on label "Paste" at bounding box center [94, 145] width 69 height 6
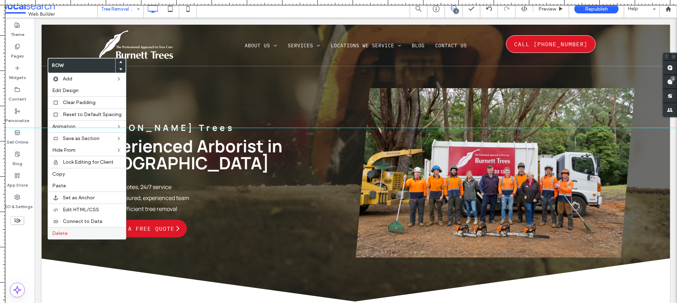
click at [56, 235] on span "Delete" at bounding box center [60, 233] width 16 height 6
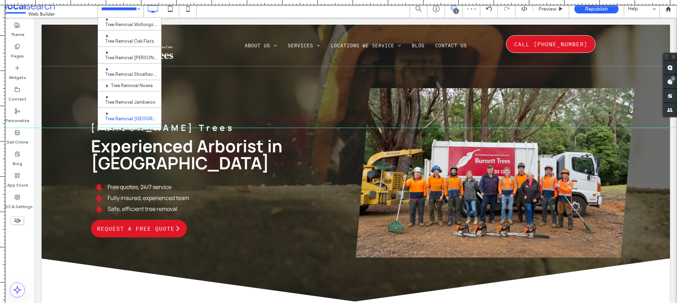
scroll to position [200, 0]
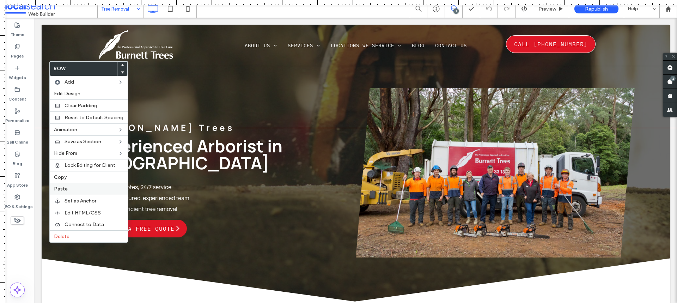
click at [68, 189] on label "Paste" at bounding box center [88, 189] width 69 height 6
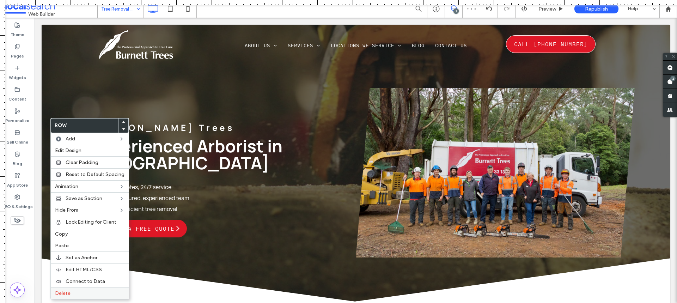
click at [74, 291] on label "Delete" at bounding box center [89, 293] width 69 height 6
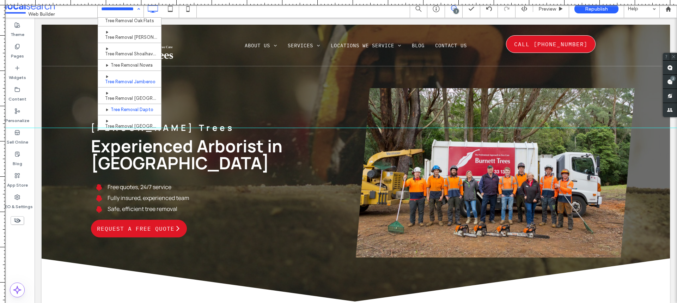
scroll to position [200, 0]
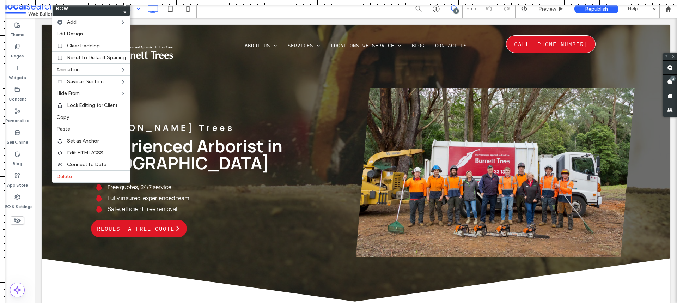
click at [72, 130] on div at bounding box center [338, 128] width 677 height 6
click at [73, 131] on label "Paste" at bounding box center [90, 129] width 69 height 6
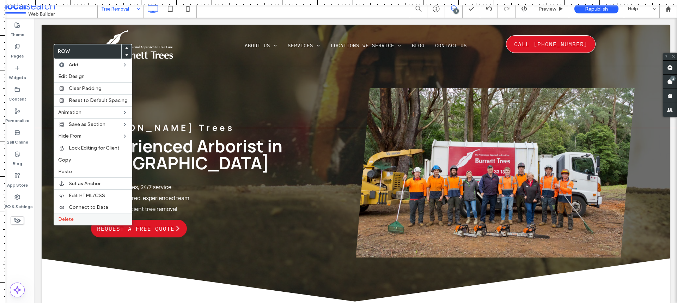
click at [65, 221] on span "Delete" at bounding box center [66, 219] width 16 height 6
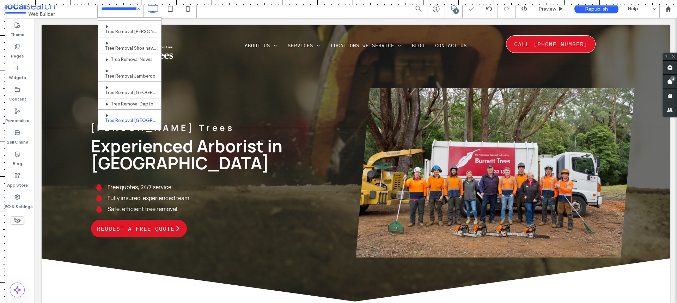
scroll to position [200, 0]
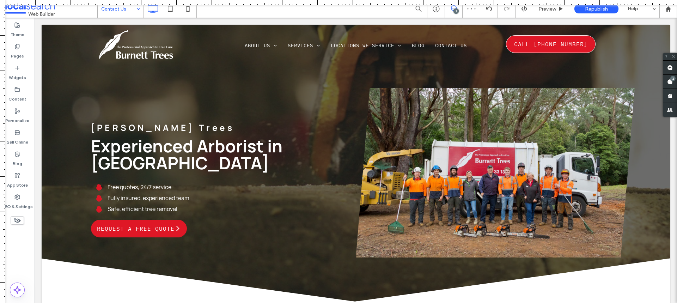
click at [124, 11] on input at bounding box center [118, 9] width 35 height 18
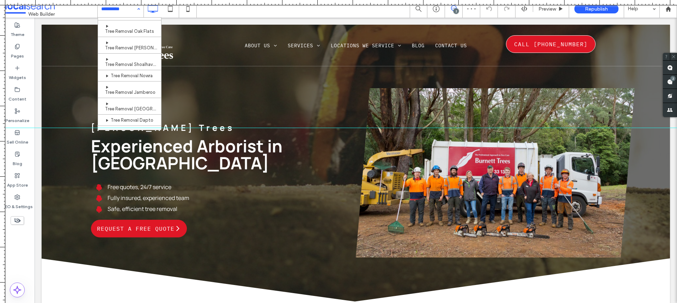
scroll to position [200, 0]
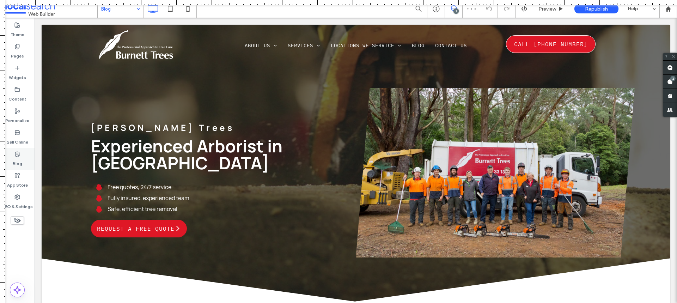
click at [19, 160] on label "Blog" at bounding box center [18, 162] width 10 height 10
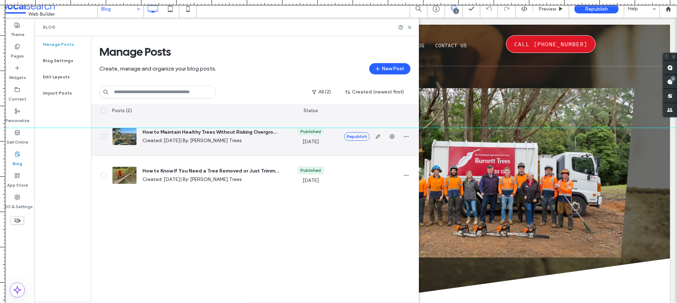
click at [124, 139] on div at bounding box center [124, 137] width 25 height 18
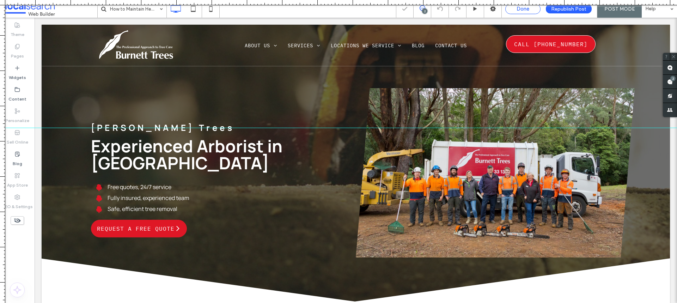
click at [518, 10] on span "Done" at bounding box center [523, 9] width 13 height 6
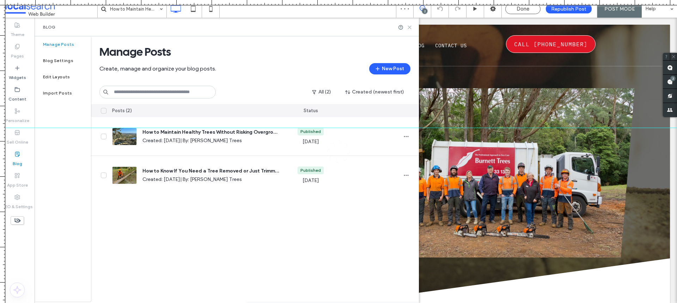
click at [410, 27] on use at bounding box center [409, 27] width 3 height 3
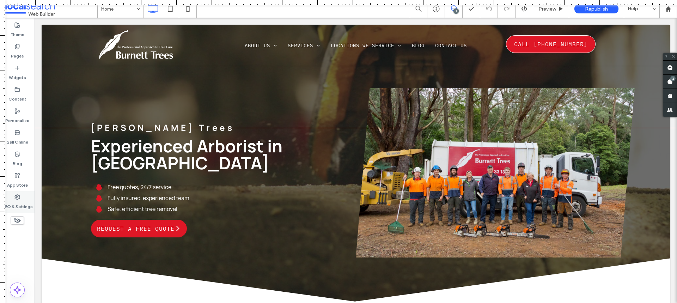
click at [27, 200] on label "SEO & Settings" at bounding box center [17, 205] width 31 height 10
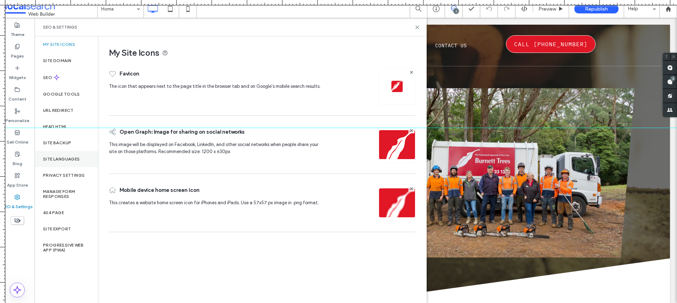
click at [70, 163] on div "Site Languages" at bounding box center [66, 159] width 63 height 16
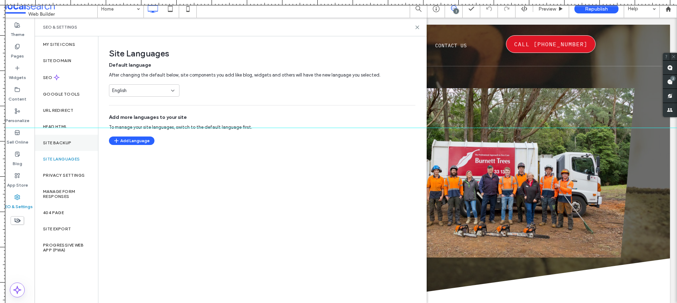
click at [66, 143] on label "Site Backup" at bounding box center [57, 142] width 28 height 5
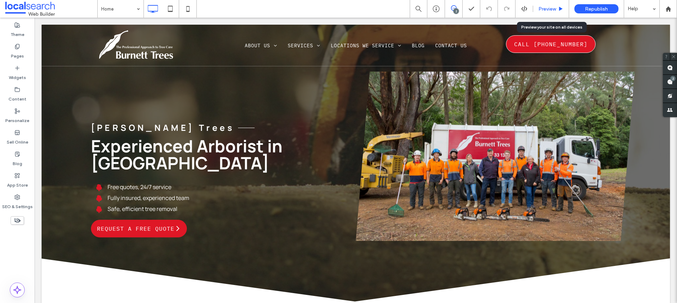
drag, startPoint x: 511, startPoint y: 4, endPoint x: 552, endPoint y: 7, distance: 41.1
click at [552, 7] on span "Preview" at bounding box center [548, 9] width 18 height 6
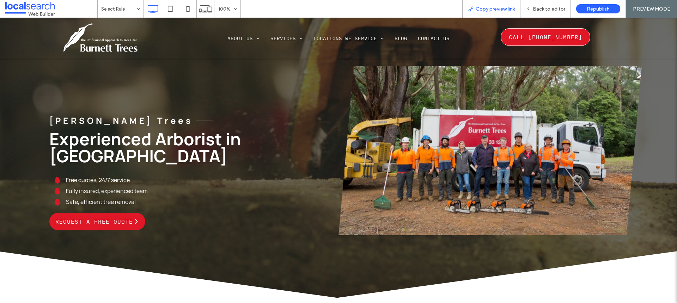
click at [477, 7] on span "Copy preview link" at bounding box center [495, 9] width 39 height 6
drag, startPoint x: 545, startPoint y: 4, endPoint x: 475, endPoint y: 11, distance: 70.6
click at [545, 4] on div "Back to editor" at bounding box center [546, 9] width 50 height 18
click at [527, 8] on icon at bounding box center [528, 8] width 5 height 5
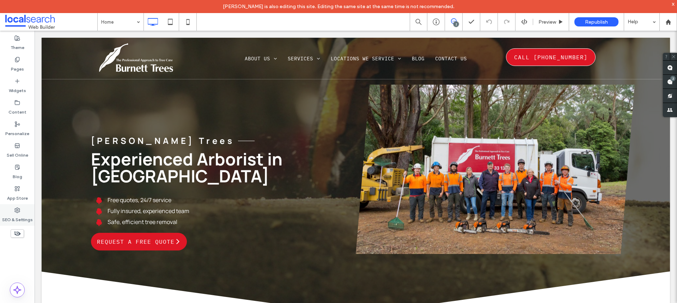
click at [15, 214] on label "SEO & Settings" at bounding box center [17, 218] width 31 height 10
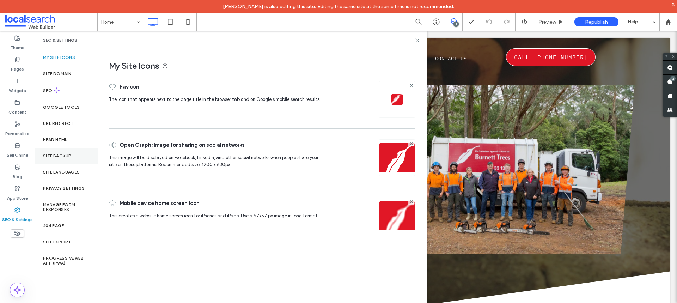
click at [69, 152] on div "Site Backup" at bounding box center [66, 156] width 63 height 16
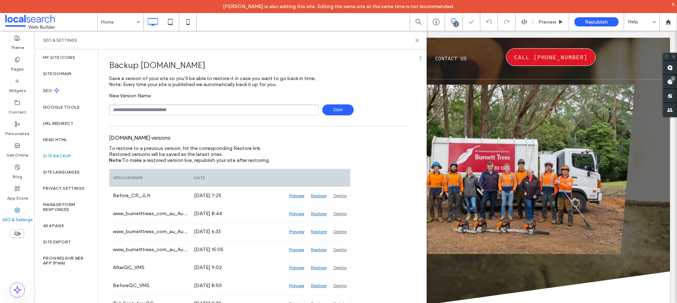
click at [139, 109] on input "text" at bounding box center [214, 109] width 210 height 11
click at [673, 82] on span at bounding box center [670, 82] width 14 height 14
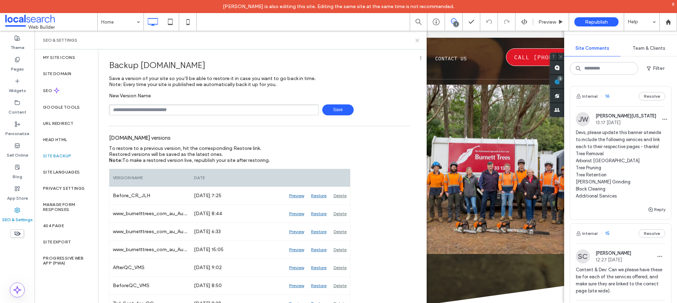
click at [418, 39] on icon at bounding box center [417, 40] width 5 height 5
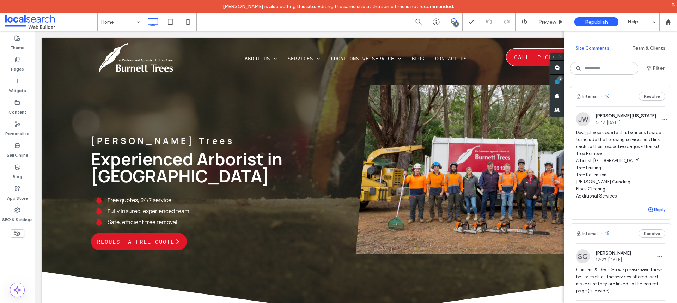
click at [650, 214] on button "Reply" at bounding box center [657, 209] width 18 height 8
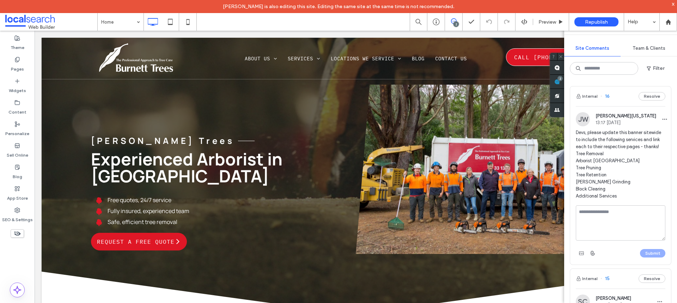
click at [618, 225] on textarea at bounding box center [621, 222] width 90 height 35
type textarea "*"
click at [607, 237] on textarea "**********" at bounding box center [618, 222] width 84 height 35
type textarea "**********"
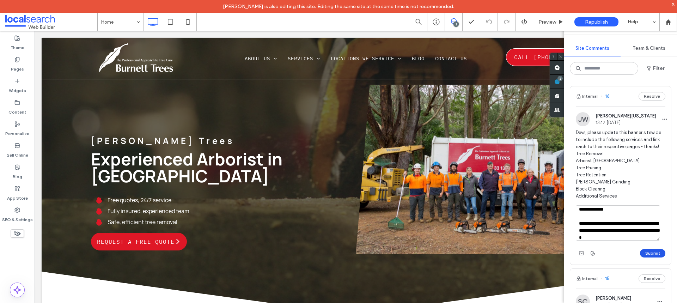
click at [640, 257] on button "Submit" at bounding box center [652, 253] width 25 height 8
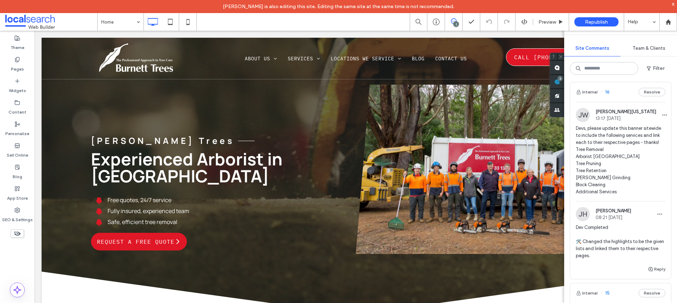
scroll to position [0, 0]
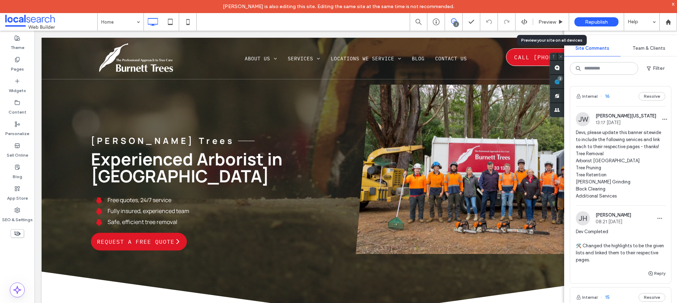
drag, startPoint x: 188, startPoint y: 123, endPoint x: 425, endPoint y: 11, distance: 262.5
click at [551, 19] on span "Preview" at bounding box center [548, 22] width 18 height 6
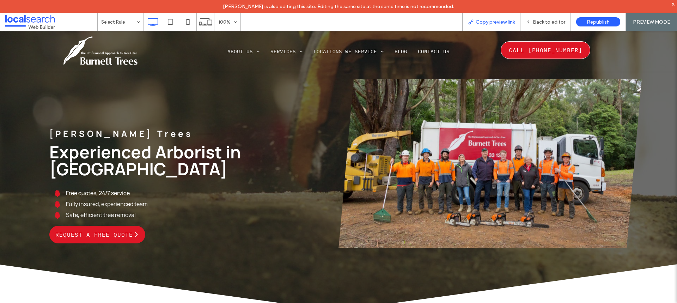
click at [467, 22] on div "Copy preview link" at bounding box center [491, 22] width 57 height 6
click at [540, 26] on div "Back to editor" at bounding box center [546, 22] width 50 height 18
drag, startPoint x: 547, startPoint y: 26, endPoint x: 494, endPoint y: 16, distance: 54.7
click at [547, 26] on div "Back to editor" at bounding box center [546, 22] width 50 height 18
click at [536, 20] on span "Back to editor" at bounding box center [549, 22] width 32 height 6
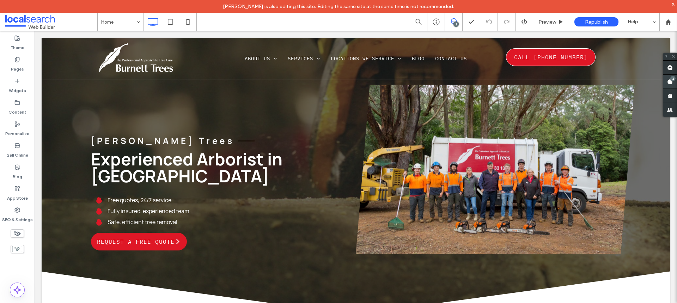
click at [669, 84] on use at bounding box center [670, 82] width 6 height 6
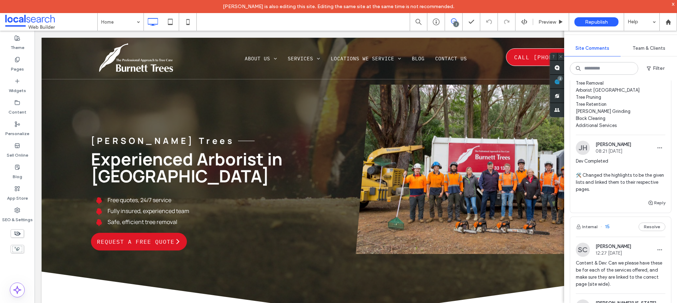
scroll to position [176, 0]
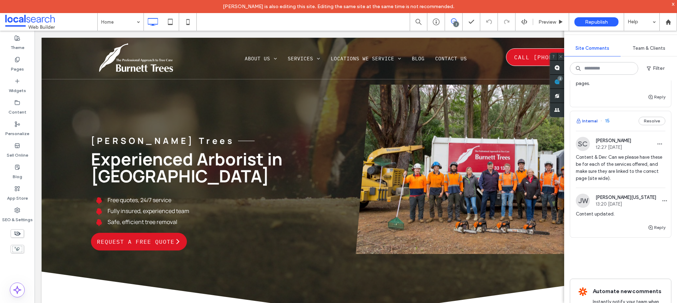
click at [591, 125] on button "Internal" at bounding box center [587, 121] width 22 height 8
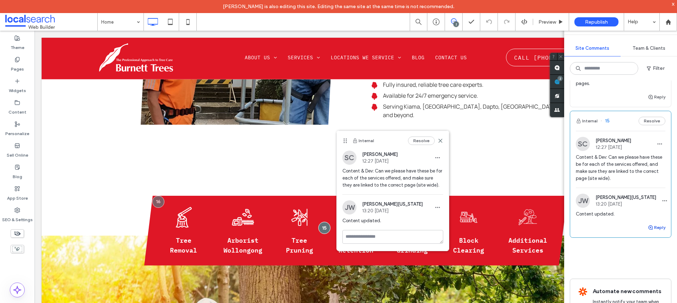
click at [649, 232] on button "Reply" at bounding box center [657, 227] width 18 height 8
click at [618, 259] on textarea at bounding box center [621, 240] width 90 height 35
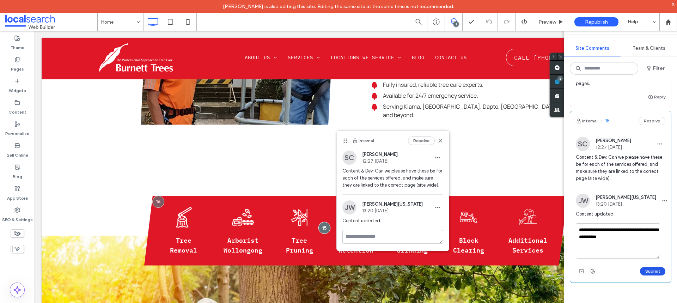
type textarea "**********"
click at [650, 275] on button "Submit" at bounding box center [652, 271] width 25 height 8
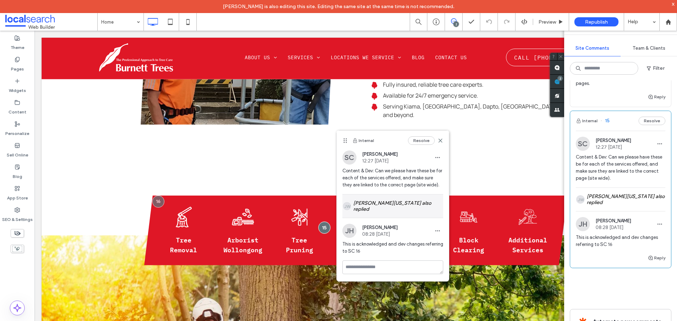
click at [419, 218] on div "JW Jackie Washington also replied" at bounding box center [392, 206] width 101 height 23
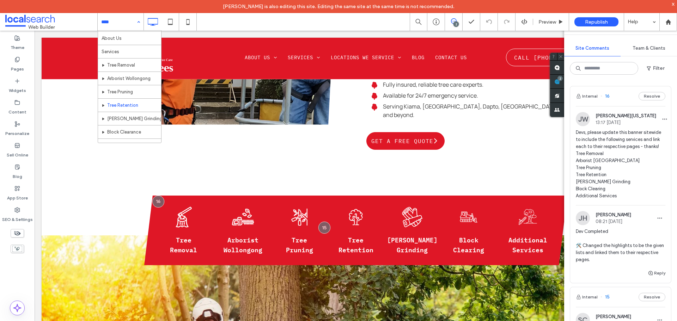
scroll to position [0, 0]
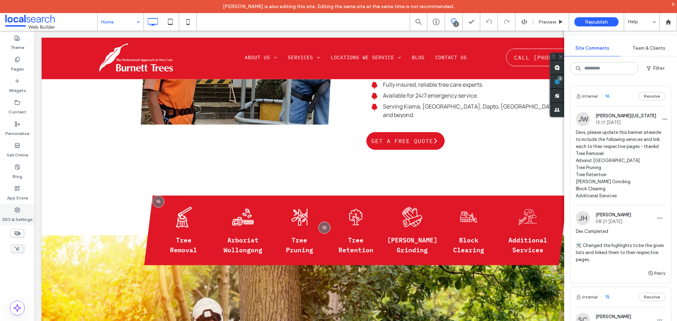
click at [14, 211] on div "SEO & Settings" at bounding box center [17, 215] width 35 height 22
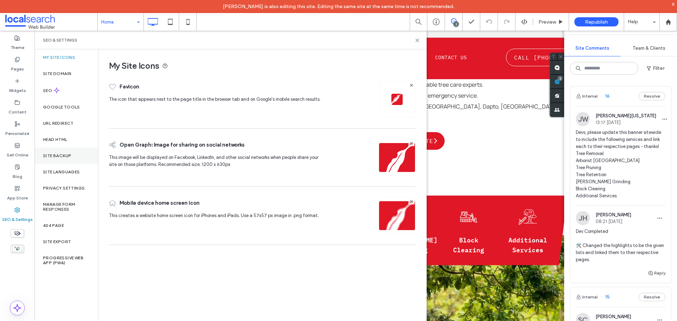
click at [73, 158] on div "Site Backup" at bounding box center [66, 156] width 63 height 16
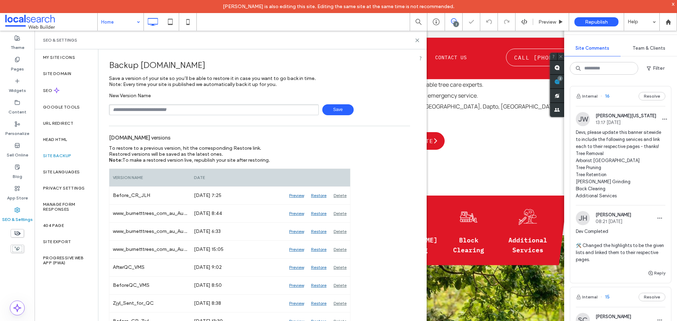
click at [161, 110] on input "text" at bounding box center [214, 109] width 210 height 11
type input "**********"
click at [337, 111] on span "Save" at bounding box center [337, 109] width 31 height 11
